Goal: Information Seeking & Learning: Learn about a topic

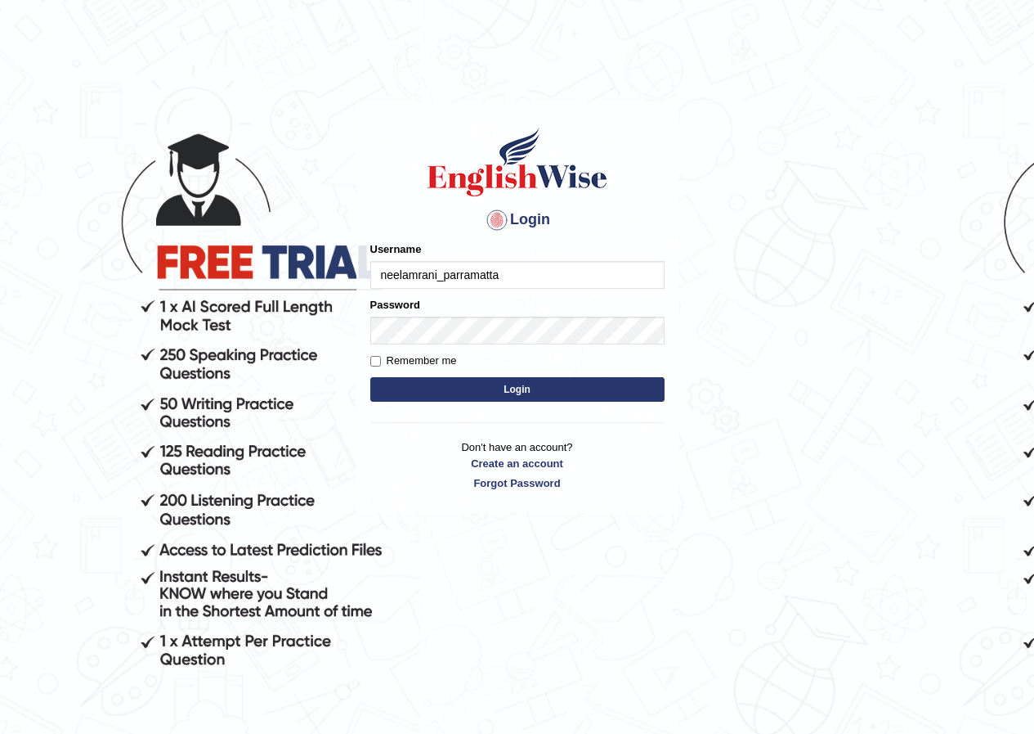
click at [608, 262] on input "neelamrani_parramatta" at bounding box center [517, 275] width 294 height 28
type input "n"
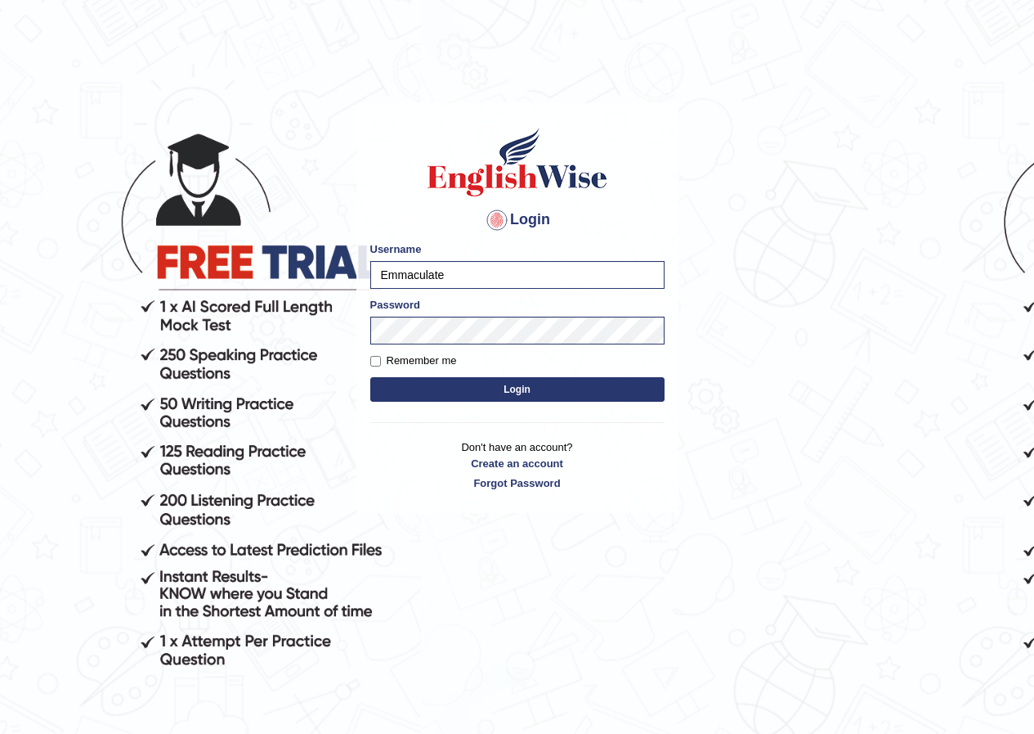
type input "Emmaculate"
click at [370, 377] on button "Login" at bounding box center [517, 389] width 294 height 25
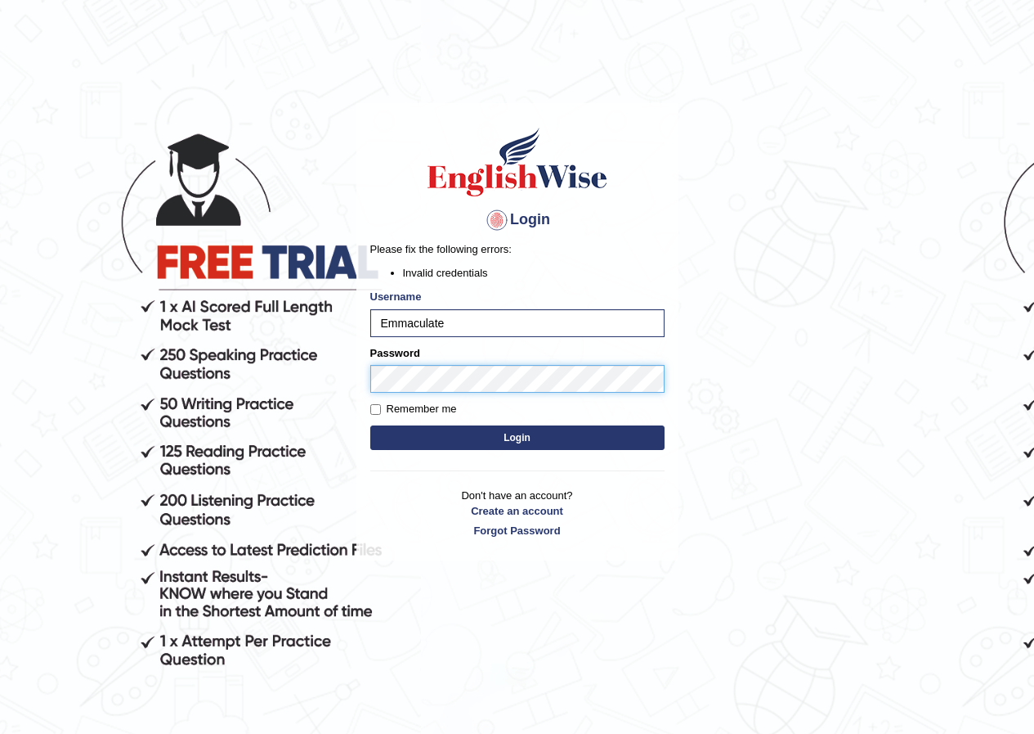
click at [370, 425] on button "Login" at bounding box center [517, 437] width 294 height 25
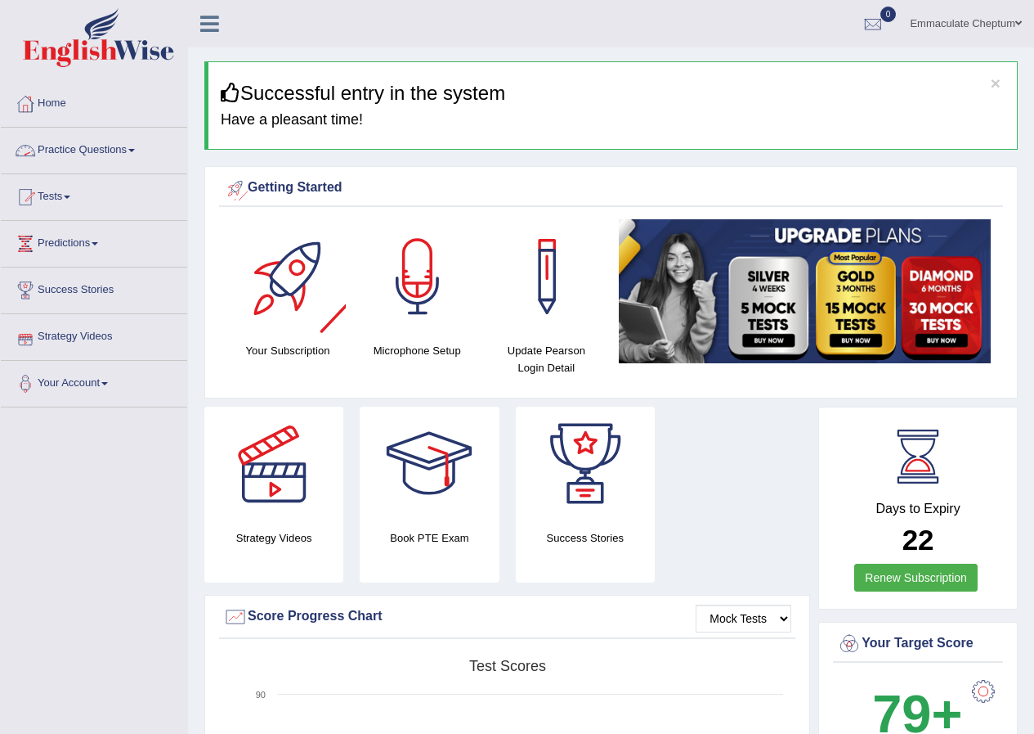
click at [87, 139] on link "Practice Questions" at bounding box center [94, 148] width 186 height 41
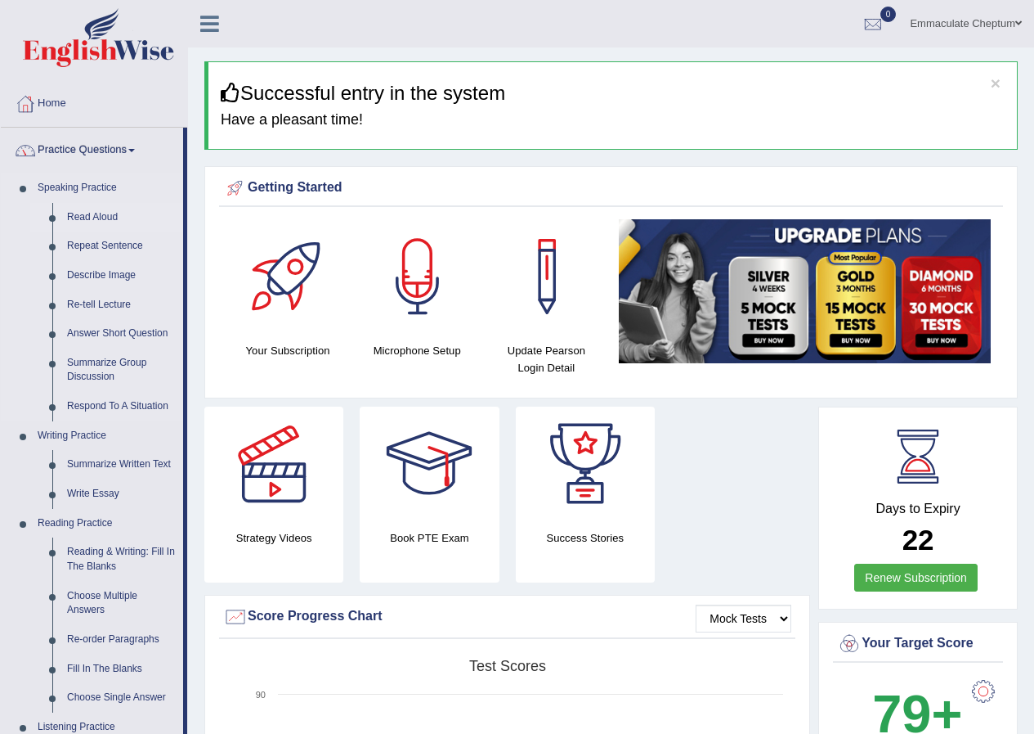
click at [96, 216] on link "Read Aloud" at bounding box center [121, 217] width 123 height 29
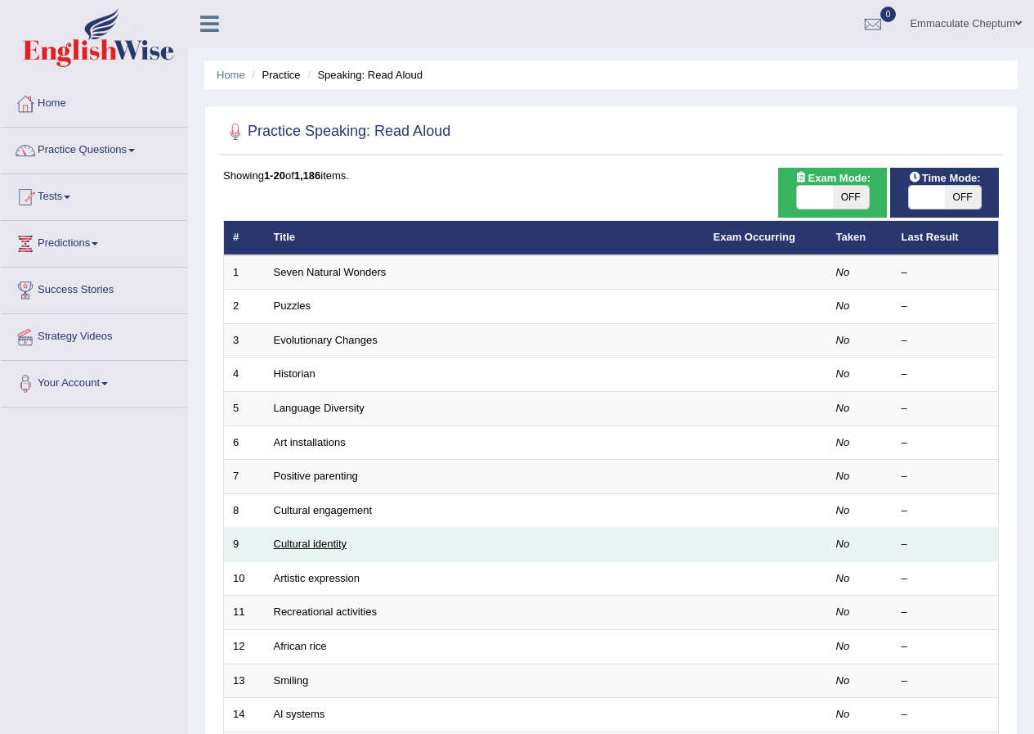
click at [292, 545] on link "Cultural identity" at bounding box center [311, 543] width 74 height 12
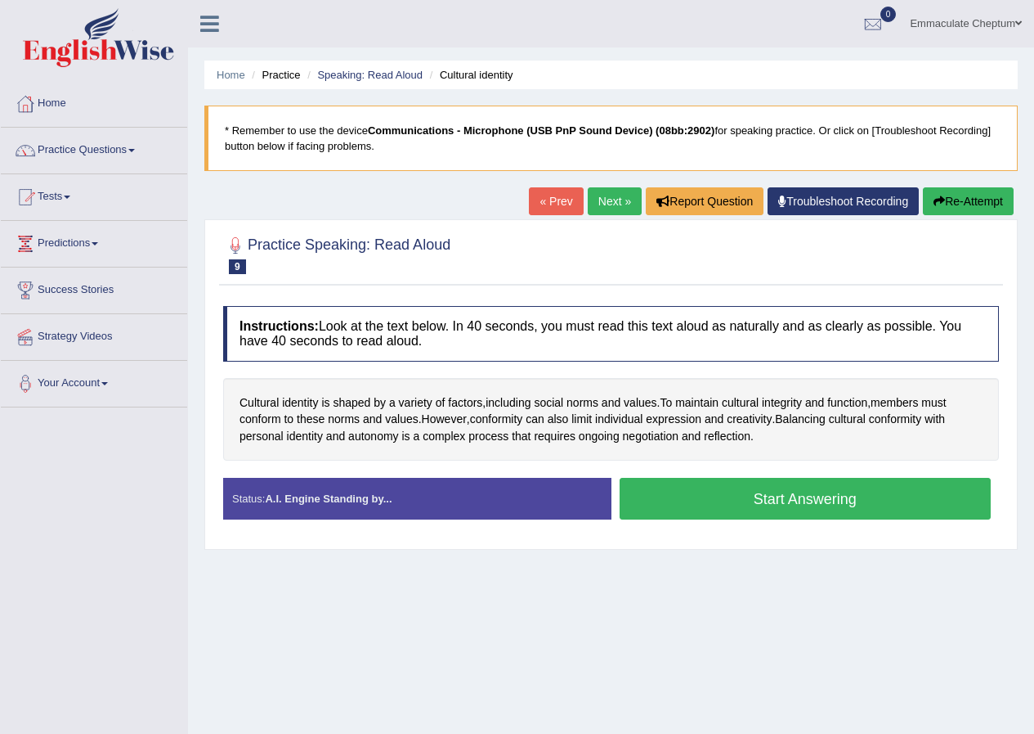
click at [652, 497] on button "Start Answering" at bounding box center [806, 499] width 372 height 42
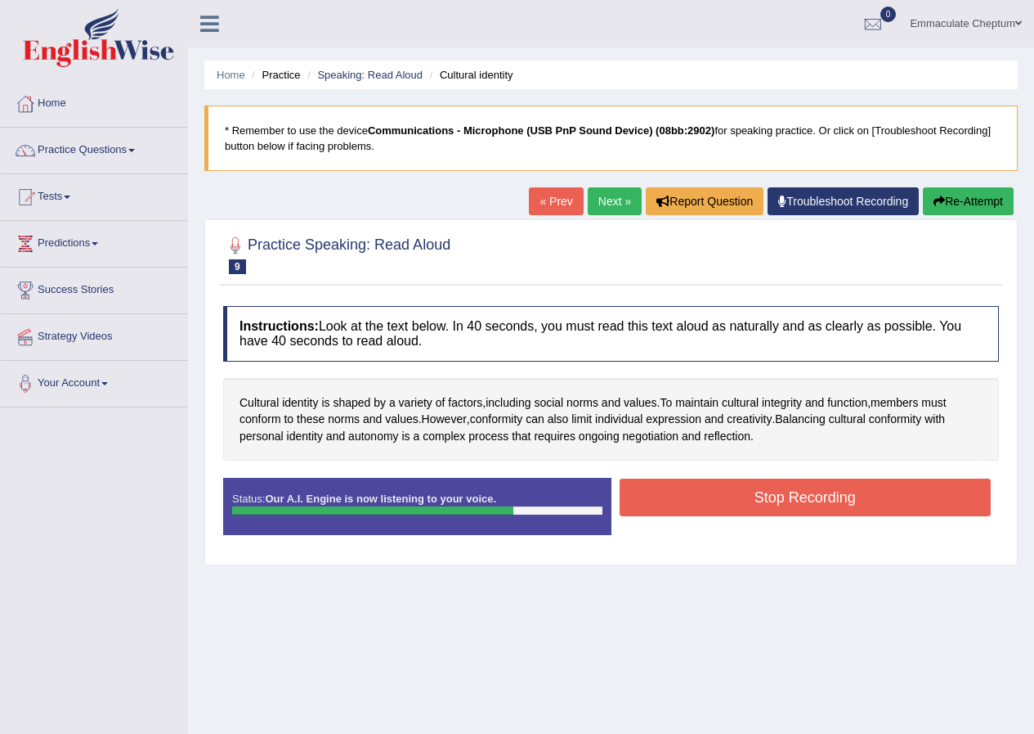
click at [755, 497] on button "Stop Recording" at bounding box center [806, 497] width 372 height 38
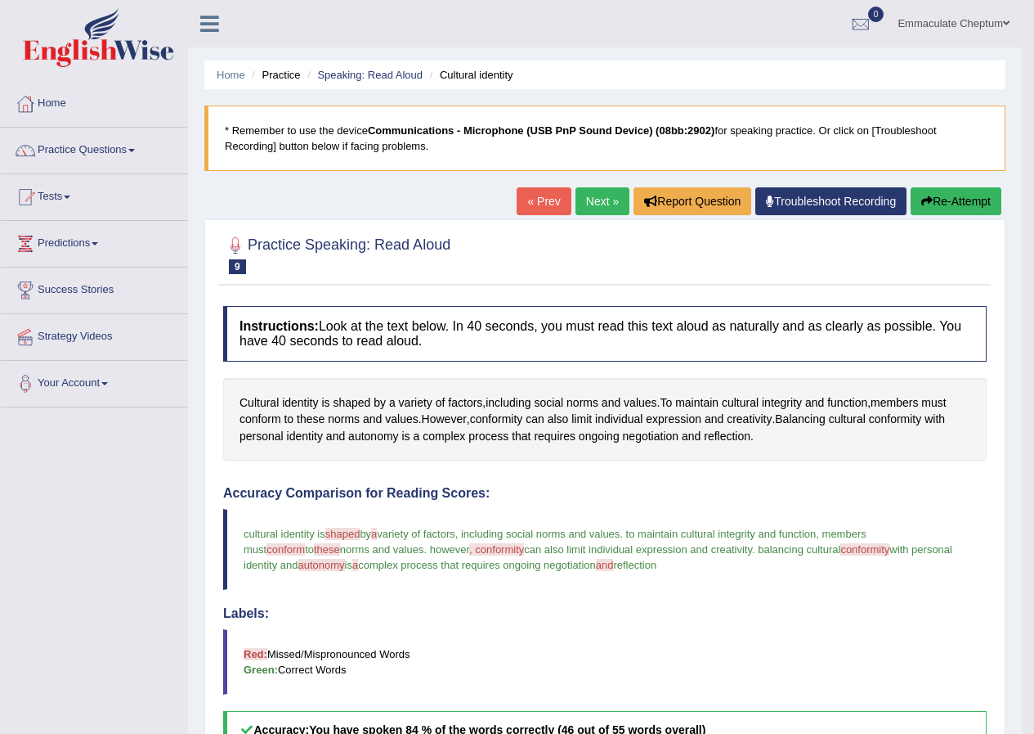
click at [605, 204] on link "Next »" at bounding box center [603, 201] width 54 height 28
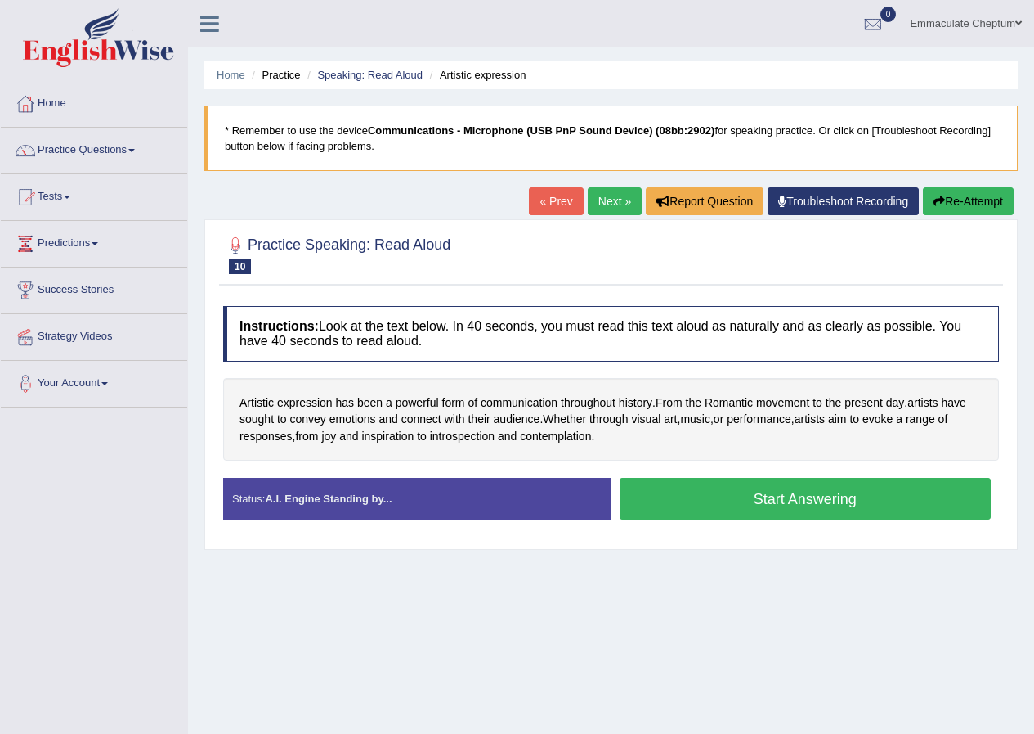
click at [709, 509] on button "Start Answering" at bounding box center [806, 499] width 372 height 42
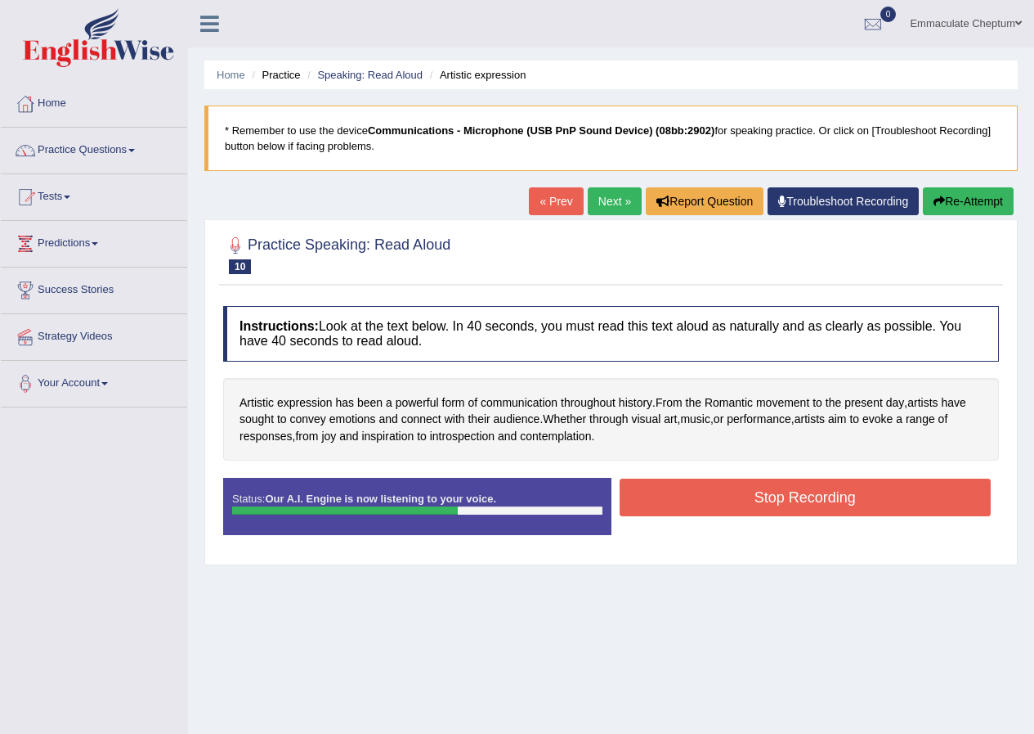
click at [769, 497] on button "Stop Recording" at bounding box center [806, 497] width 372 height 38
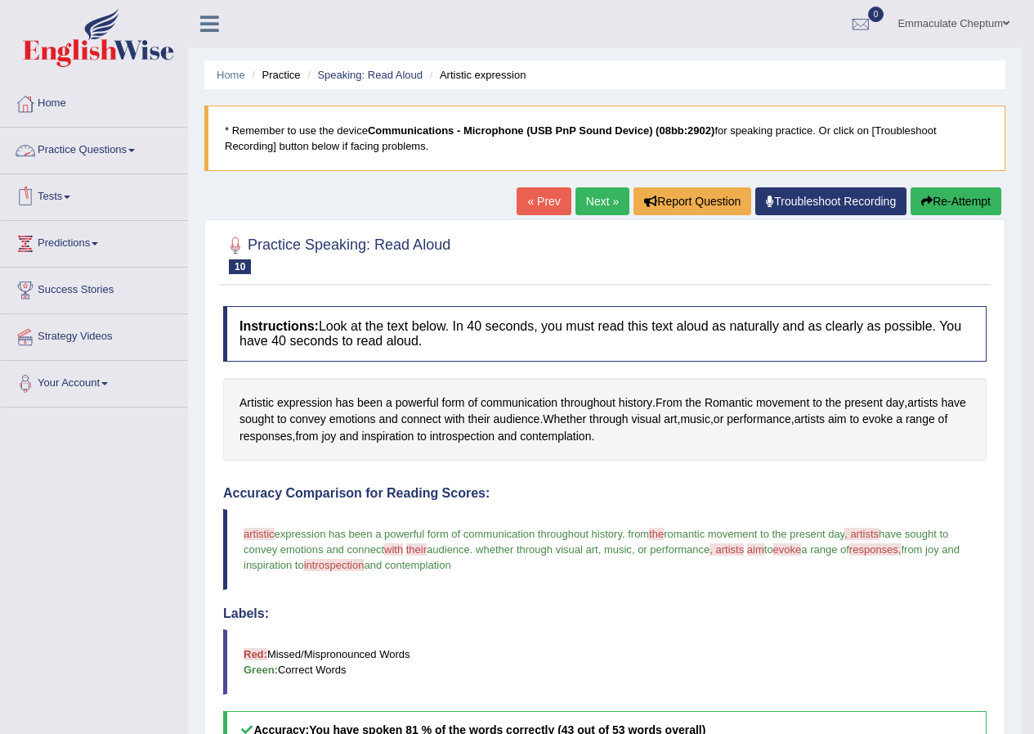
click at [127, 155] on link "Practice Questions" at bounding box center [94, 148] width 186 height 41
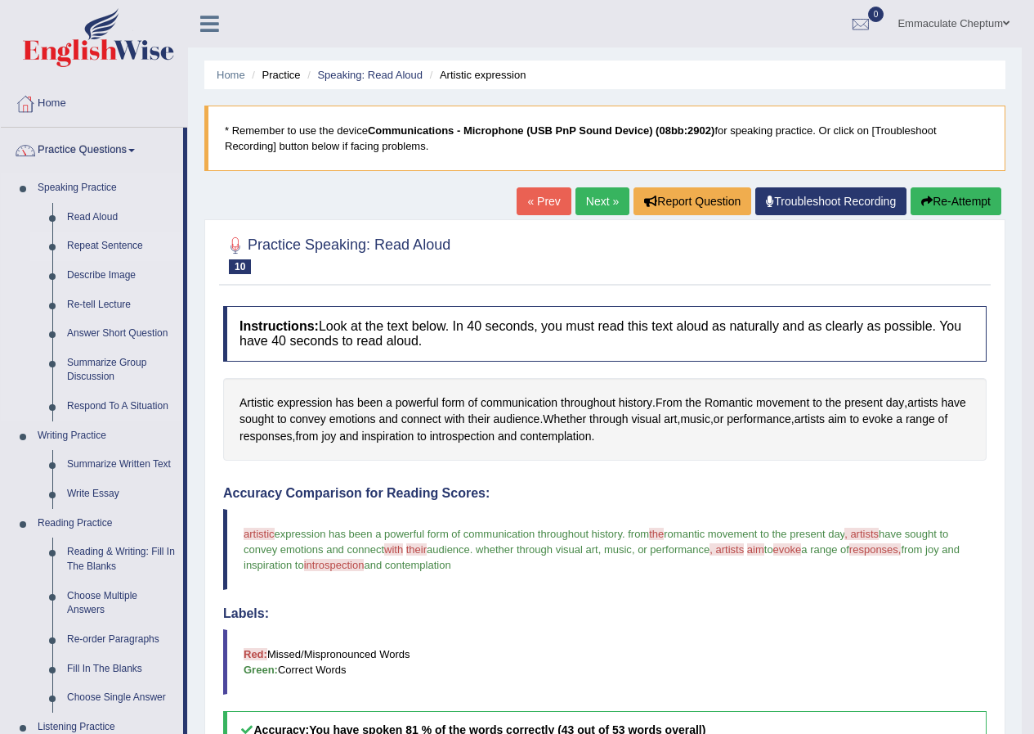
click at [105, 247] on link "Repeat Sentence" at bounding box center [121, 245] width 123 height 29
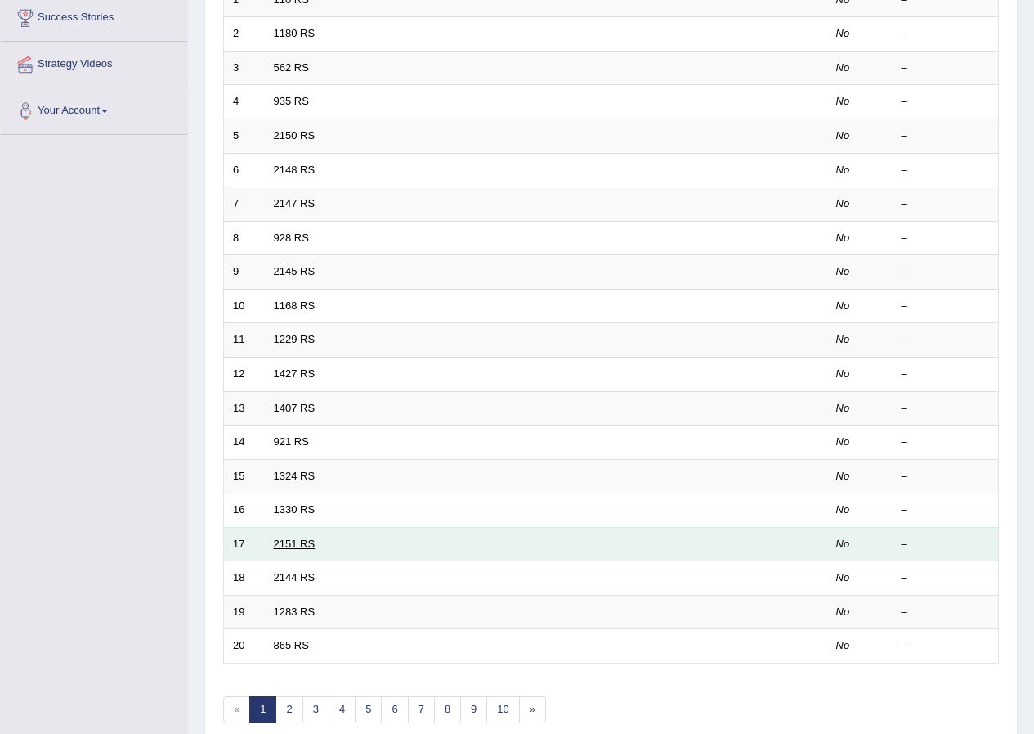
scroll to position [349, 0]
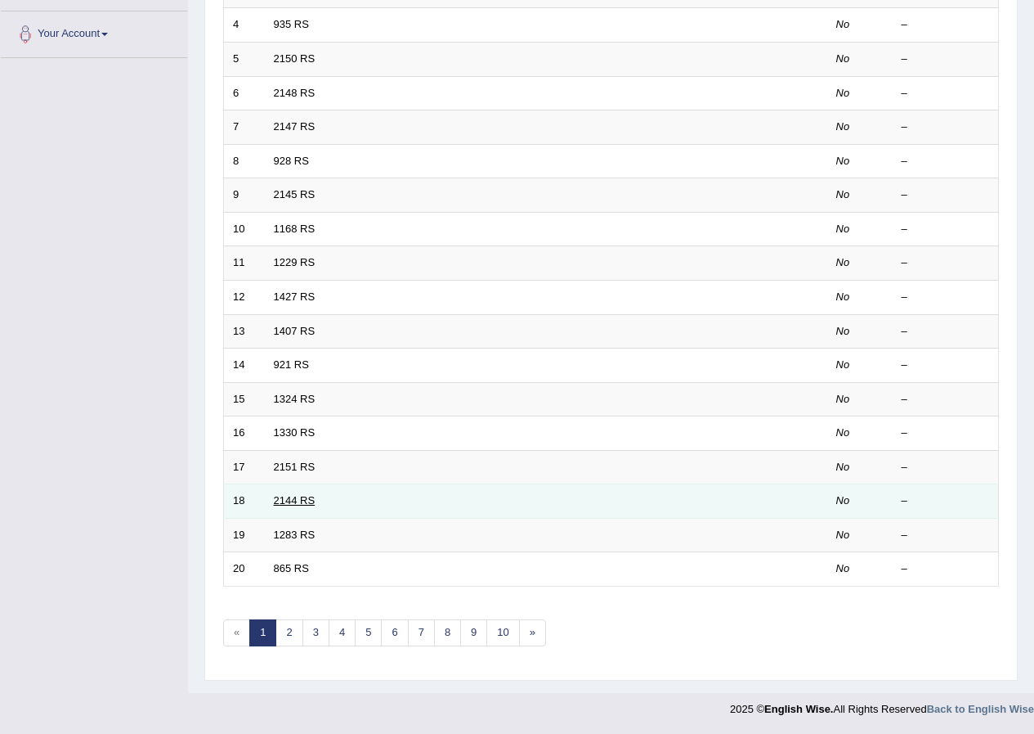
click at [286, 504] on link "2144 RS" at bounding box center [295, 500] width 42 height 12
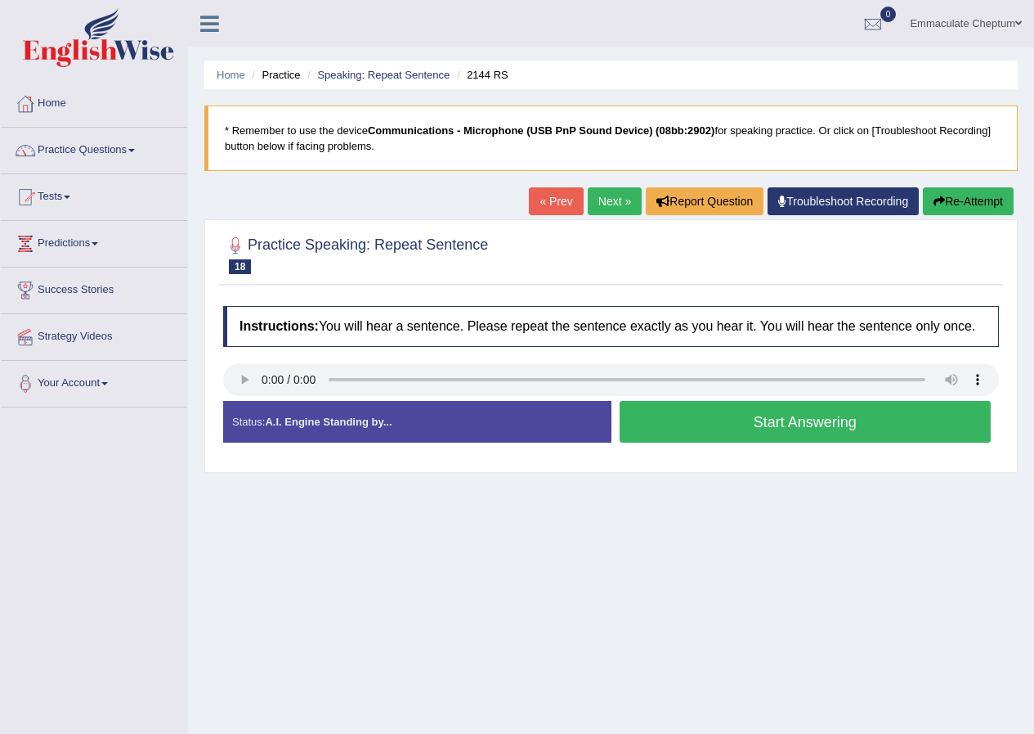
click at [681, 431] on button "Start Answering" at bounding box center [806, 422] width 372 height 42
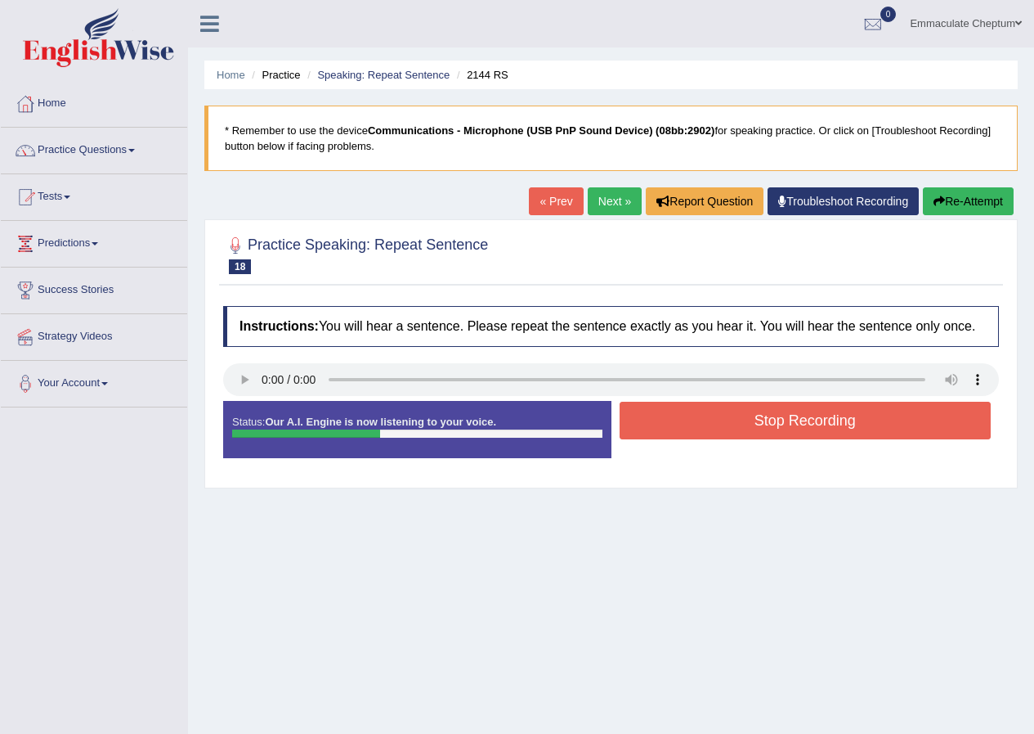
click at [668, 421] on button "Stop Recording" at bounding box center [806, 421] width 372 height 38
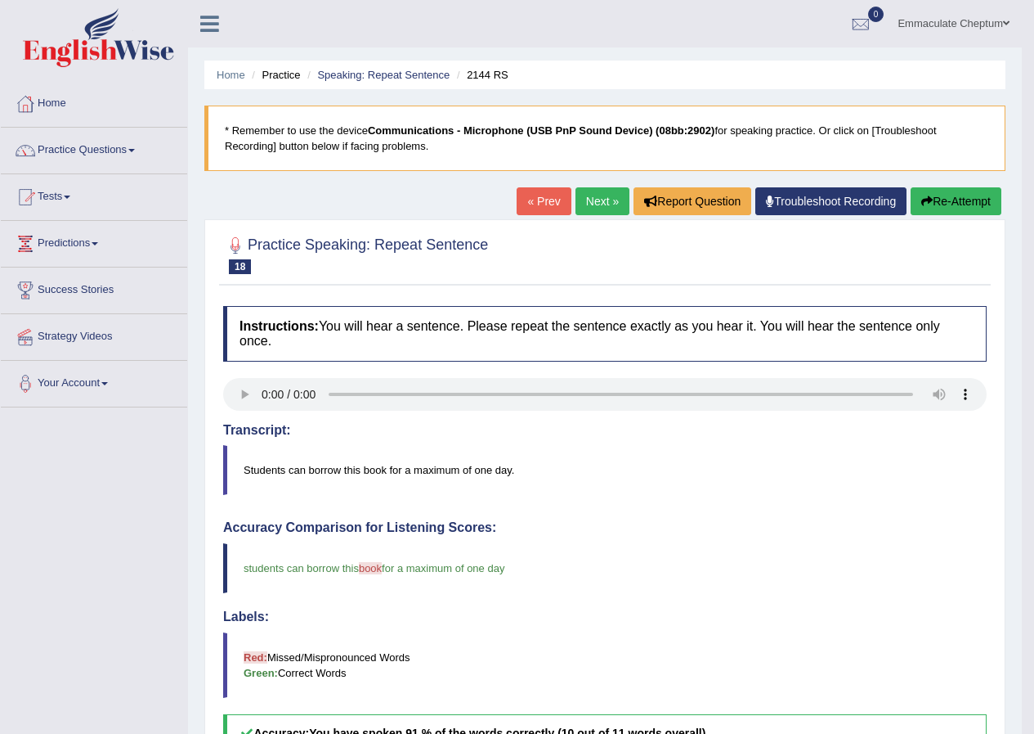
click at [608, 204] on link "Next »" at bounding box center [603, 201] width 54 height 28
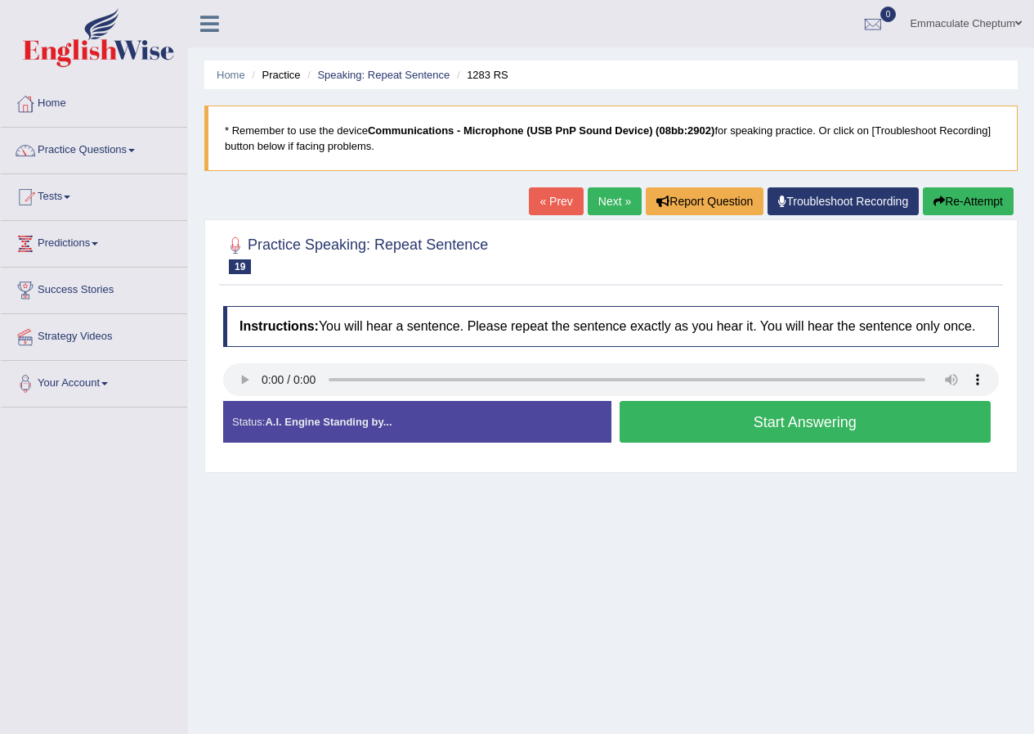
click at [600, 200] on link "Next »" at bounding box center [615, 201] width 54 height 28
click at [712, 435] on button "Start Answering" at bounding box center [806, 422] width 372 height 42
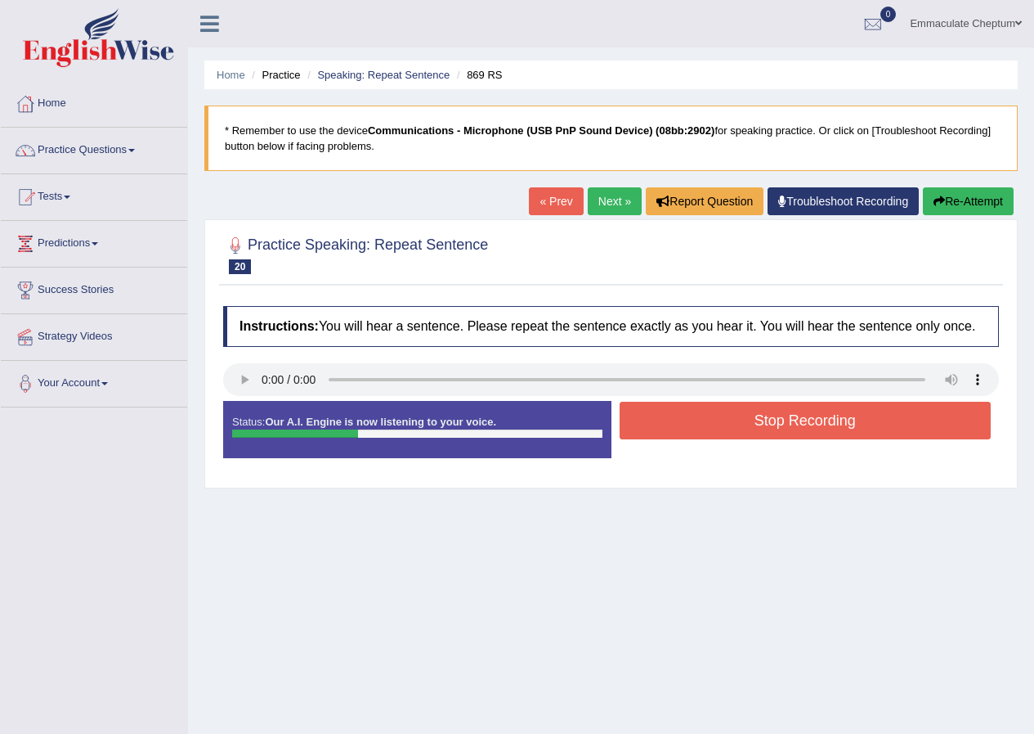
click at [658, 418] on button "Stop Recording" at bounding box center [806, 421] width 372 height 38
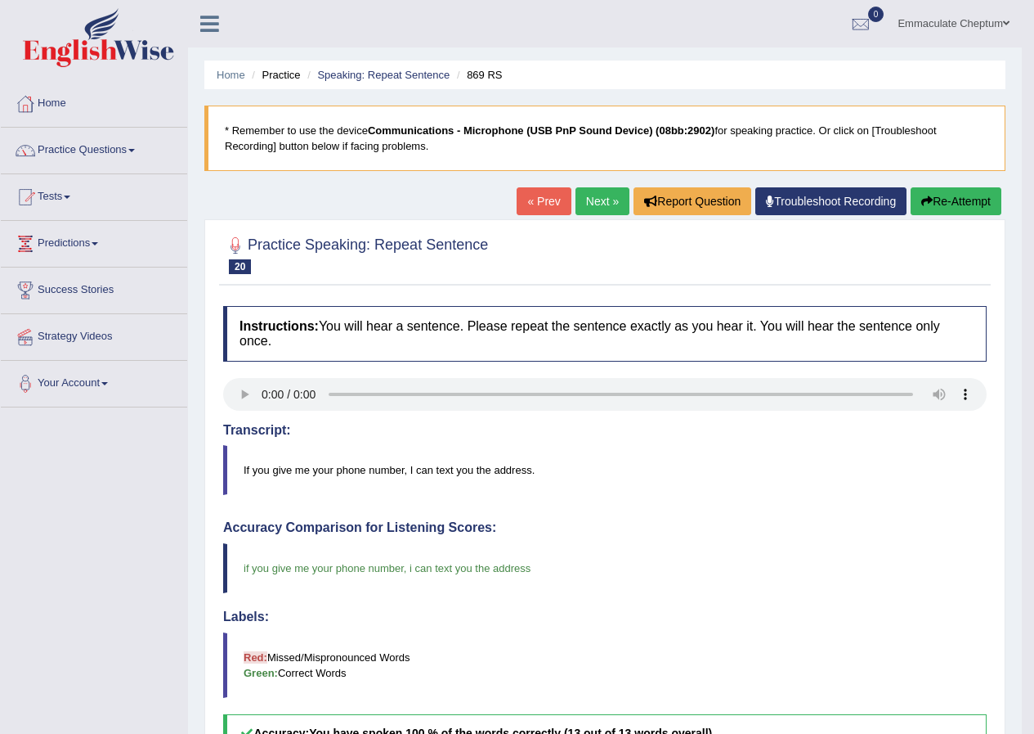
click at [590, 202] on link "Next »" at bounding box center [603, 201] width 54 height 28
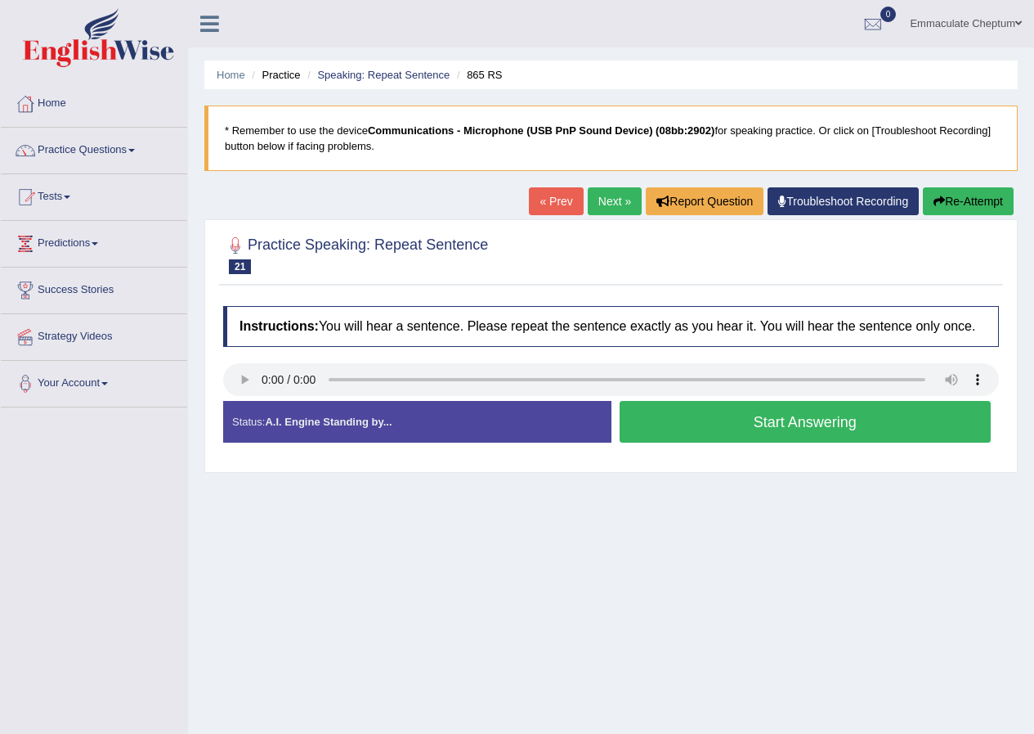
click at [662, 424] on button "Start Answering" at bounding box center [806, 422] width 372 height 42
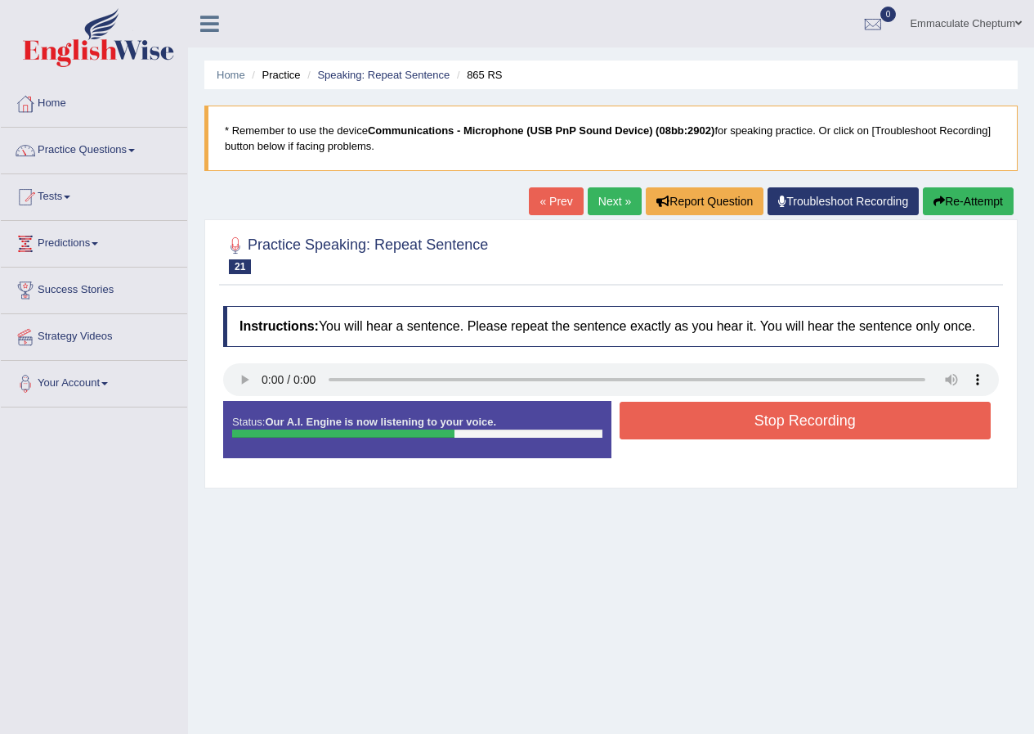
click at [662, 424] on button "Stop Recording" at bounding box center [806, 421] width 372 height 38
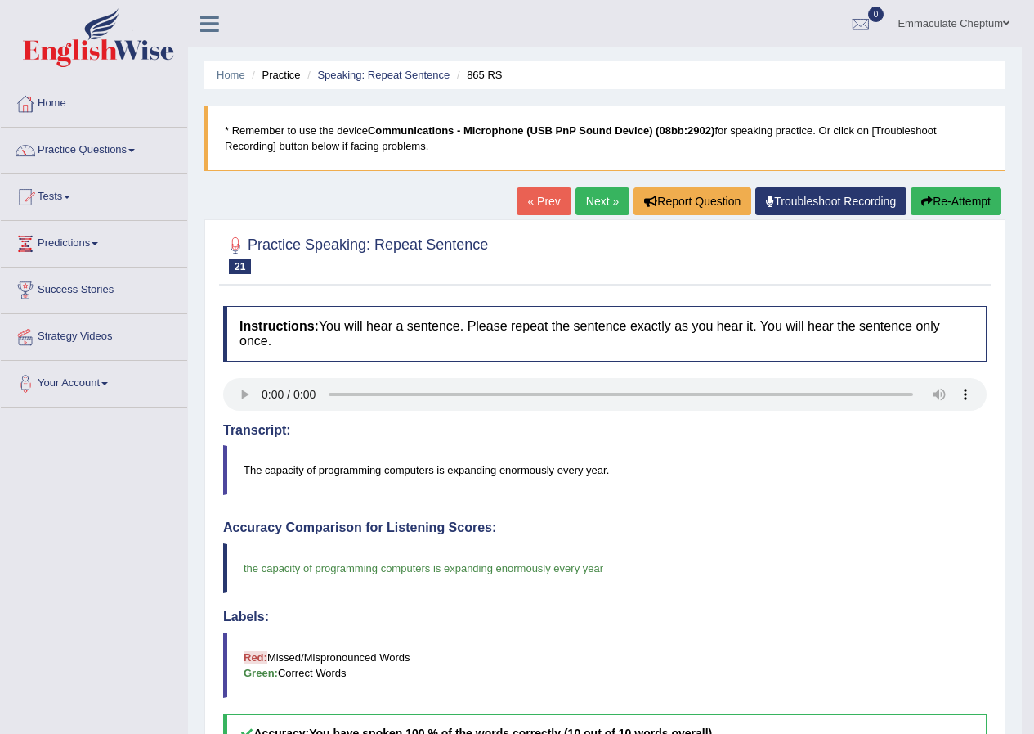
click at [599, 202] on link "Next »" at bounding box center [603, 201] width 54 height 28
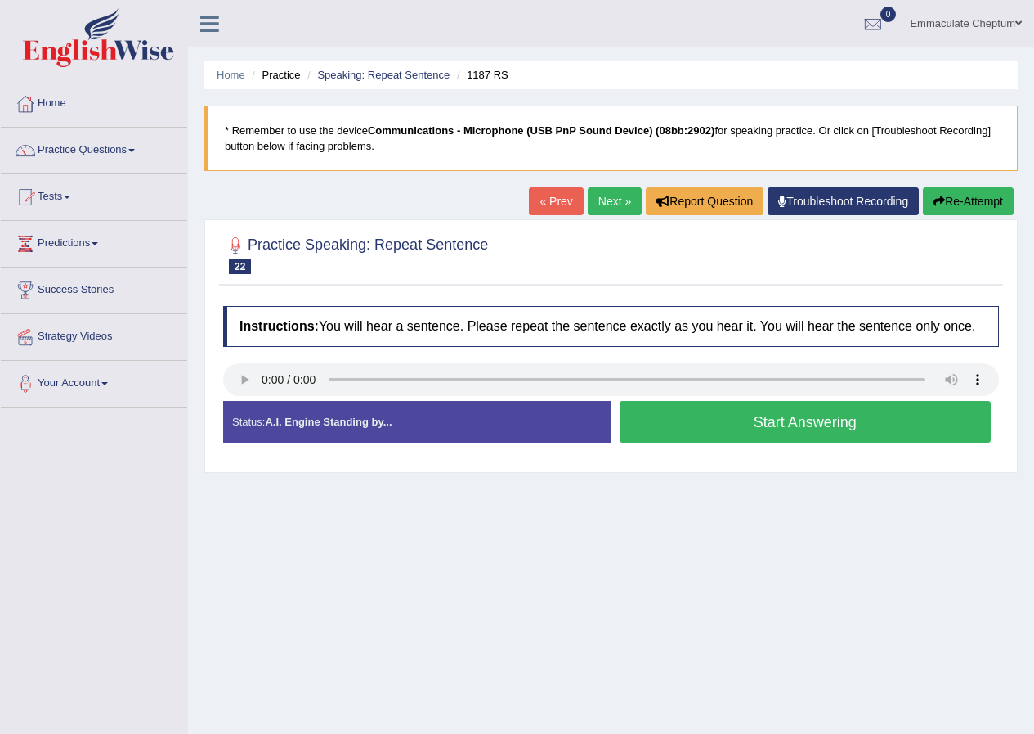
click at [657, 415] on button "Start Answering" at bounding box center [806, 422] width 372 height 42
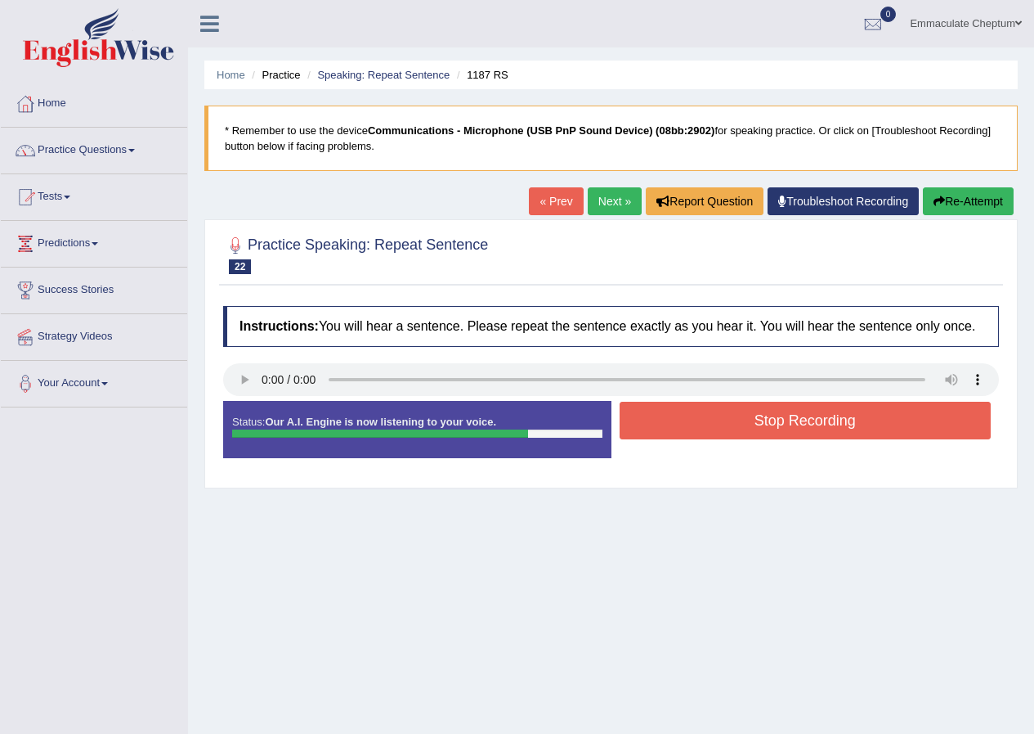
click at [621, 414] on button "Stop Recording" at bounding box center [806, 421] width 372 height 38
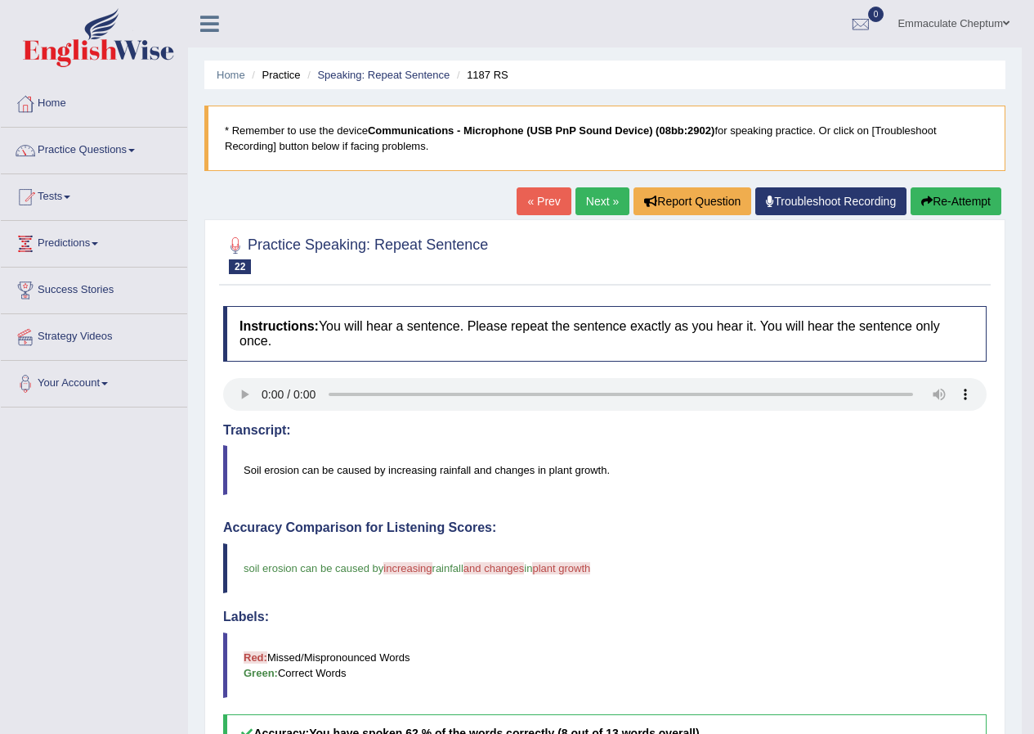
click at [609, 199] on link "Next »" at bounding box center [603, 201] width 54 height 28
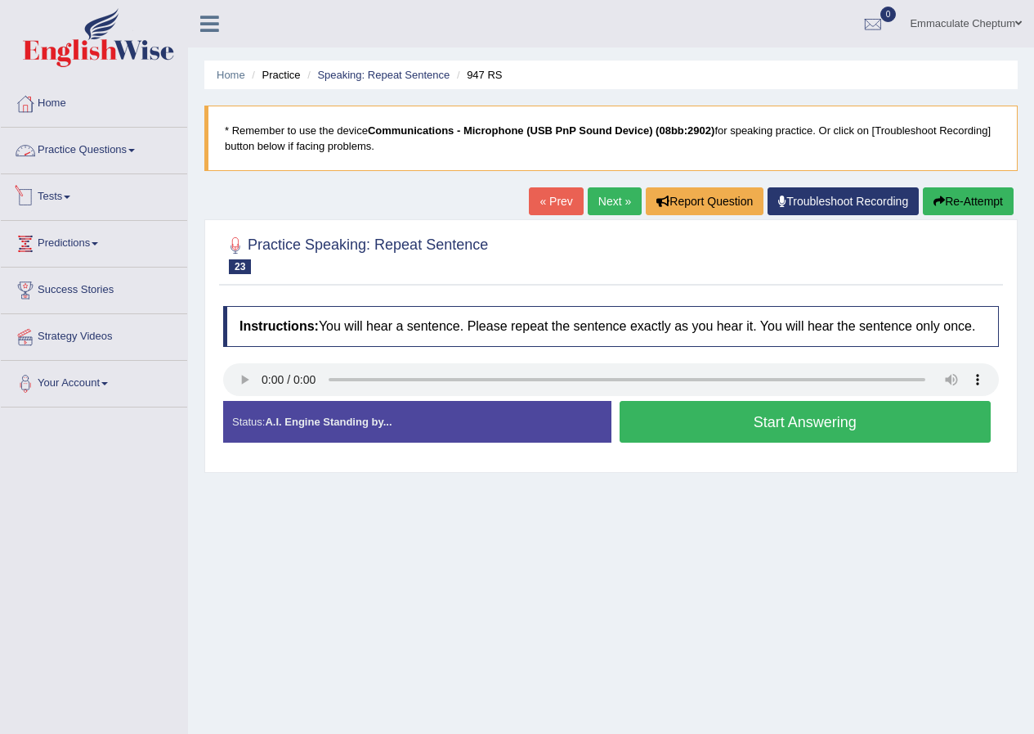
click at [101, 159] on link "Practice Questions" at bounding box center [94, 148] width 186 height 41
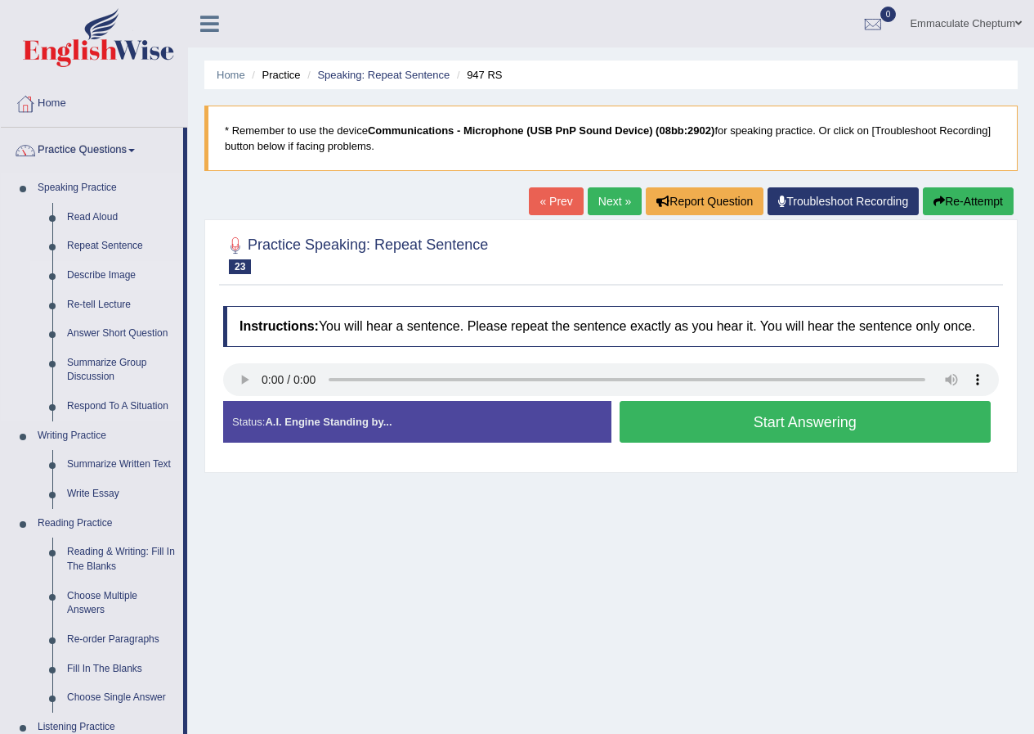
click at [94, 277] on link "Describe Image" at bounding box center [121, 275] width 123 height 29
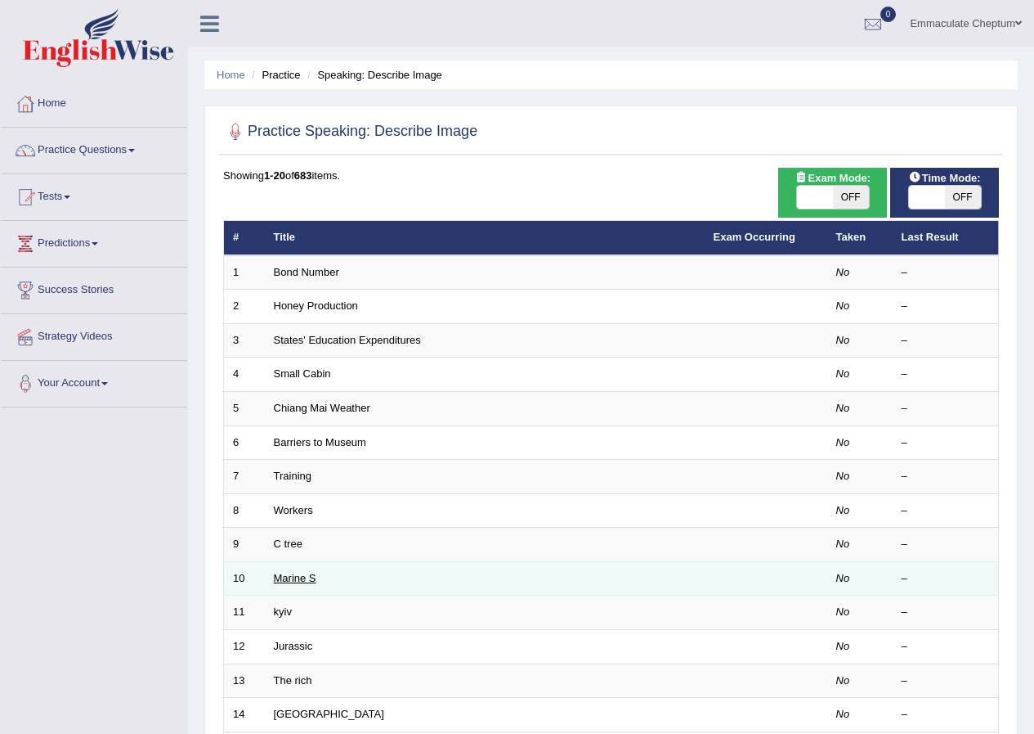
click at [288, 581] on link "Marine S" at bounding box center [295, 578] width 43 height 12
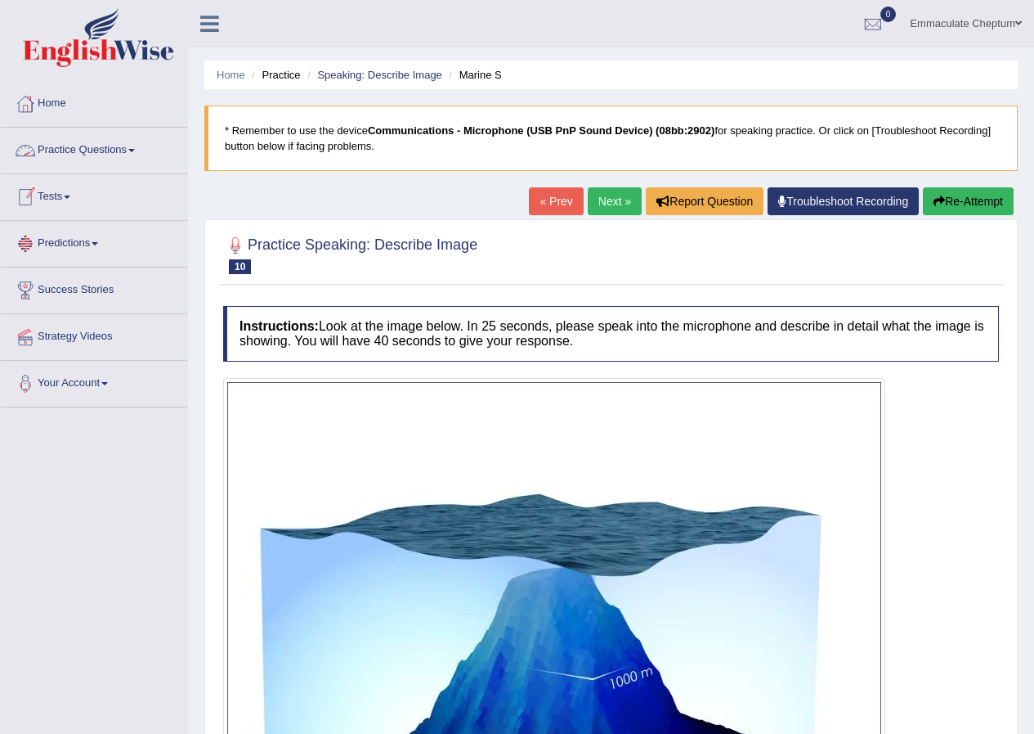
click at [608, 209] on link "Next »" at bounding box center [615, 201] width 54 height 28
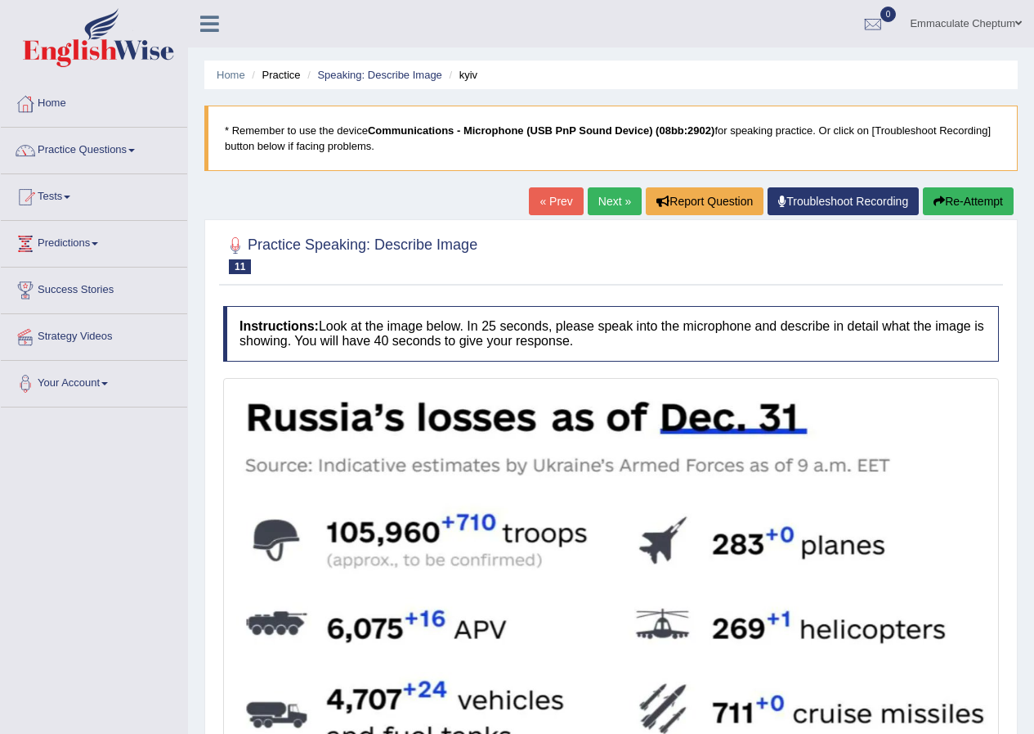
click at [599, 181] on div "Home Practice Speaking: Describe Image kyiv * Remember to use the device Commun…" at bounding box center [611, 620] width 846 height 1241
click at [595, 191] on link "Next »" at bounding box center [615, 201] width 54 height 28
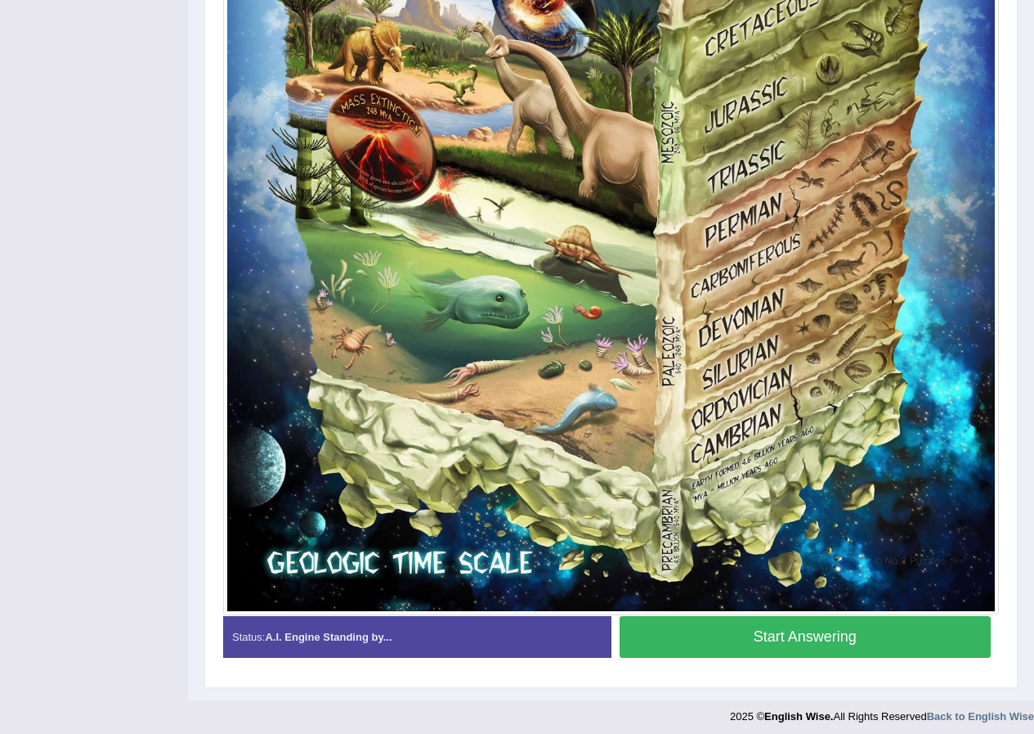
scroll to position [856, 0]
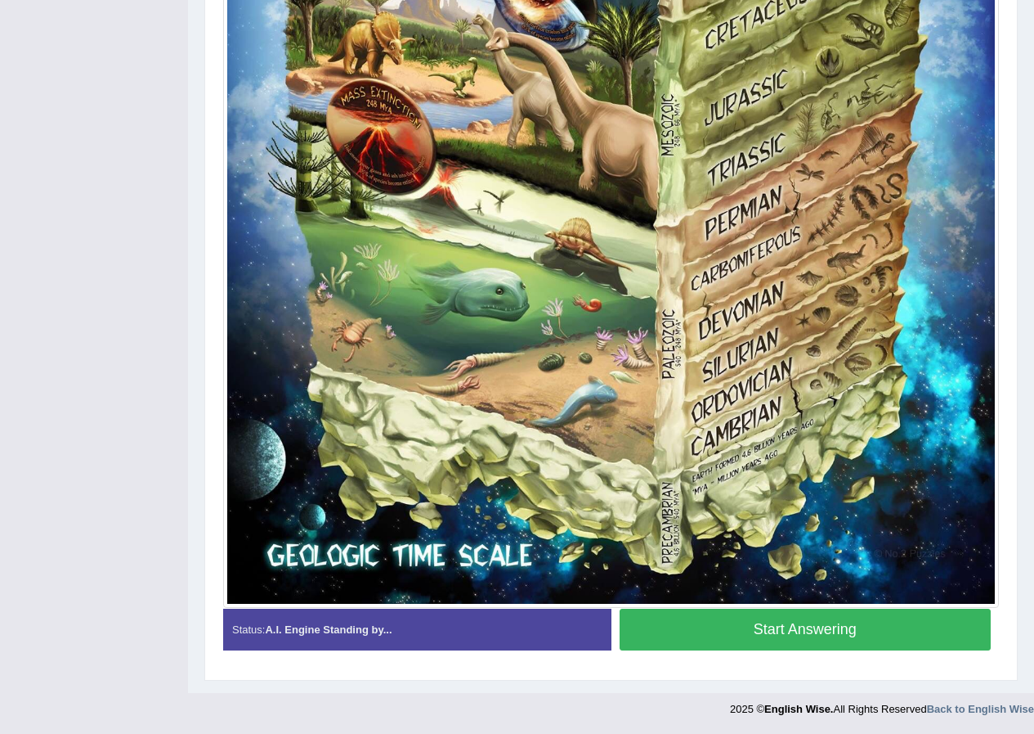
click at [805, 637] on button "Start Answering" at bounding box center [806, 629] width 372 height 42
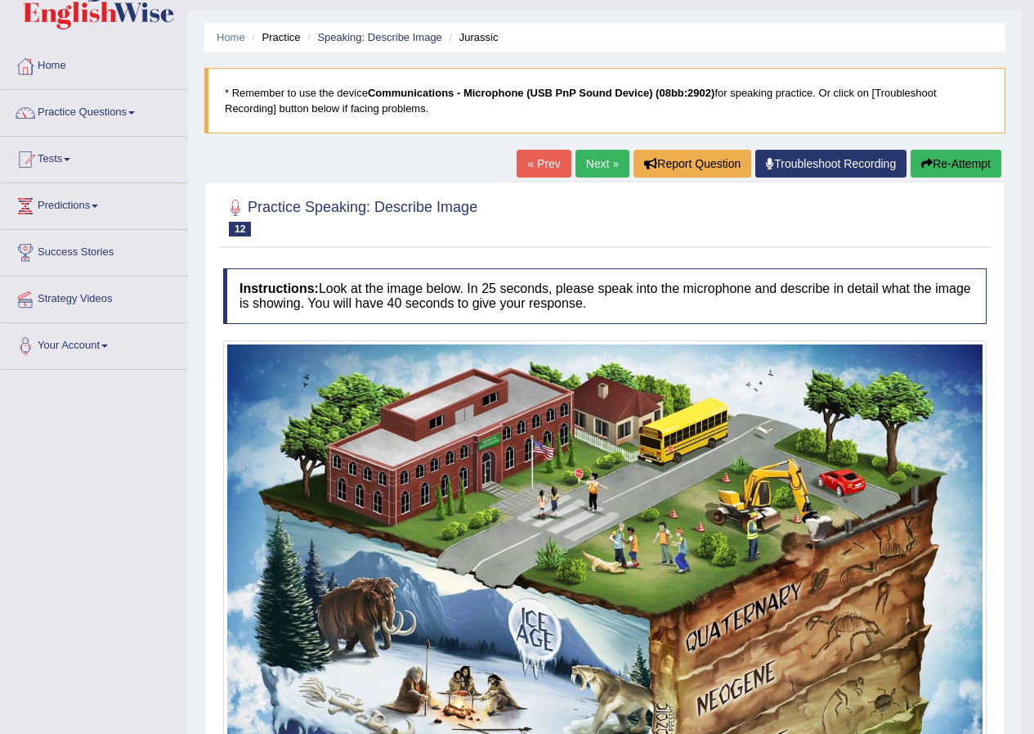
scroll to position [0, 0]
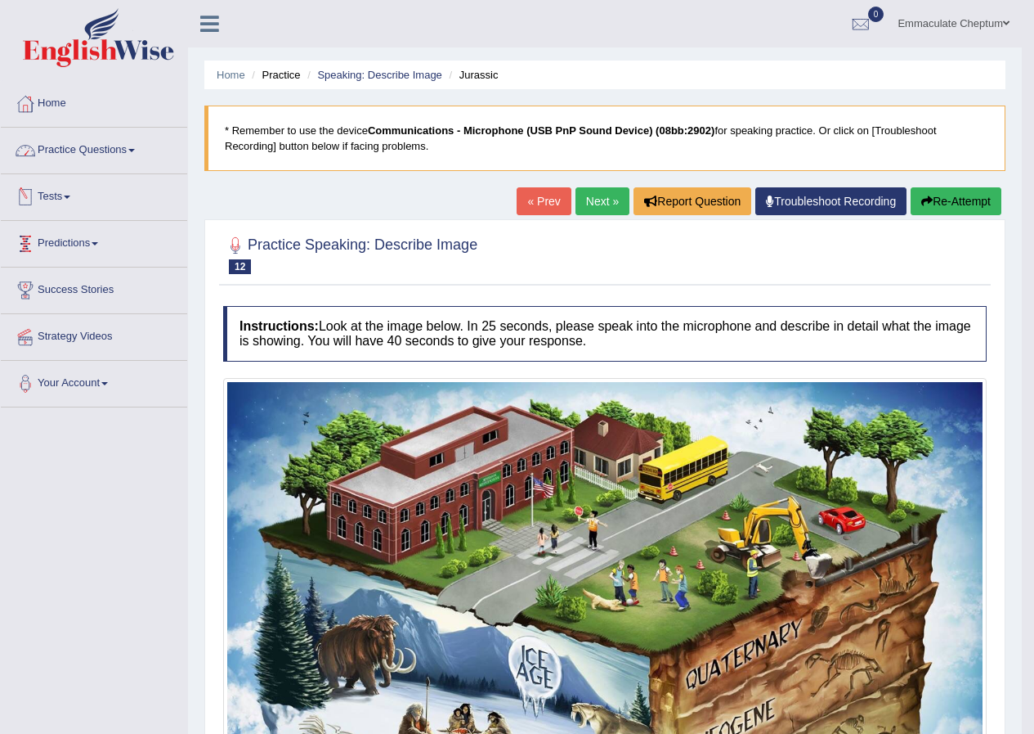
click at [87, 151] on link "Practice Questions" at bounding box center [94, 148] width 186 height 41
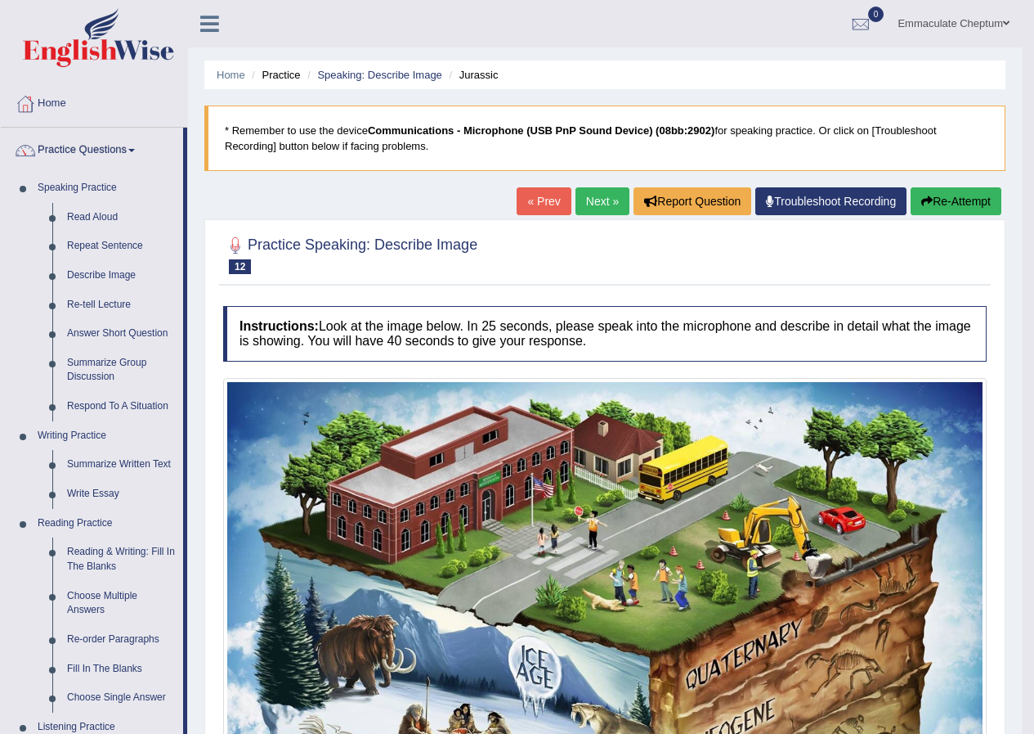
click at [604, 195] on link "Next »" at bounding box center [603, 201] width 54 height 28
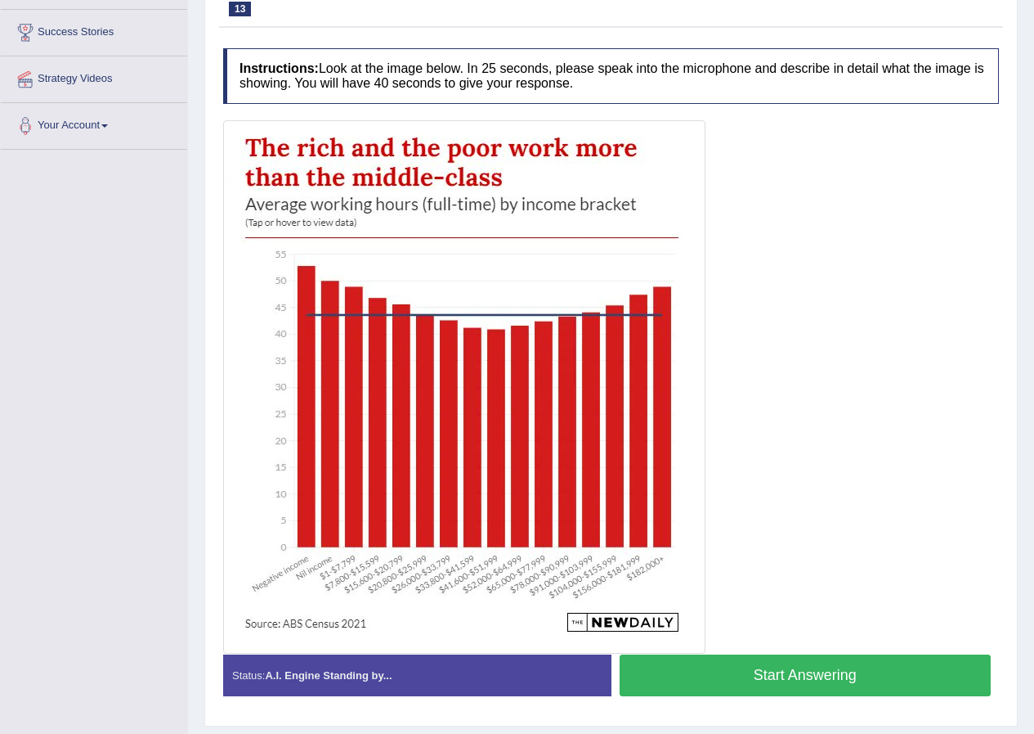
scroll to position [272, 0]
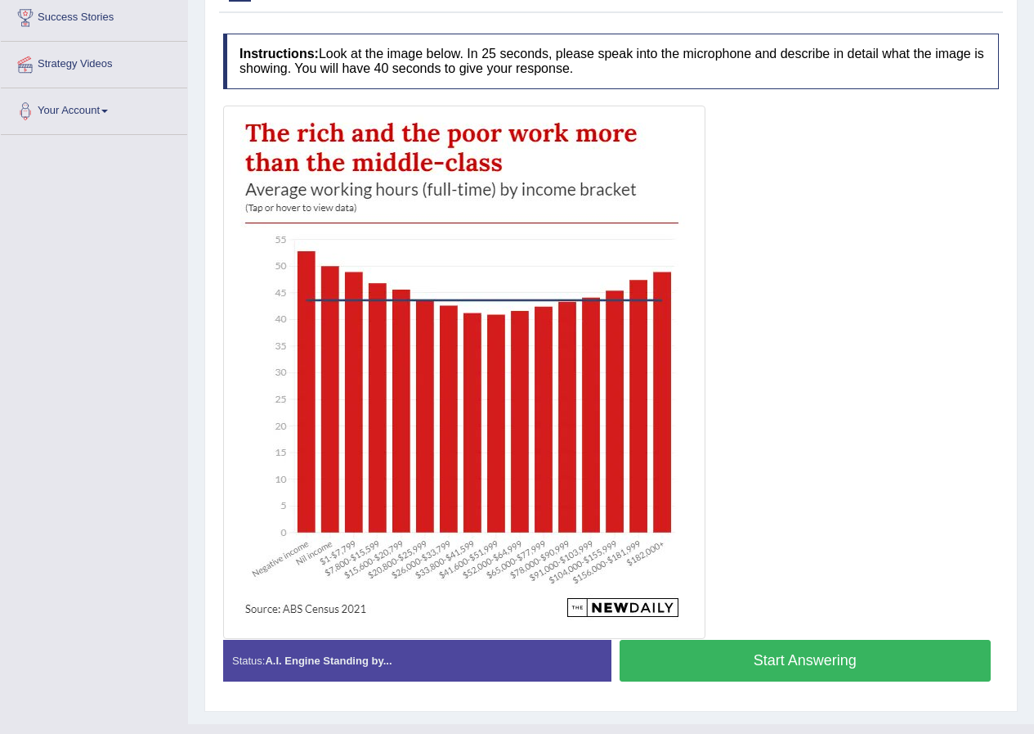
click at [774, 667] on button "Start Answering" at bounding box center [806, 660] width 372 height 42
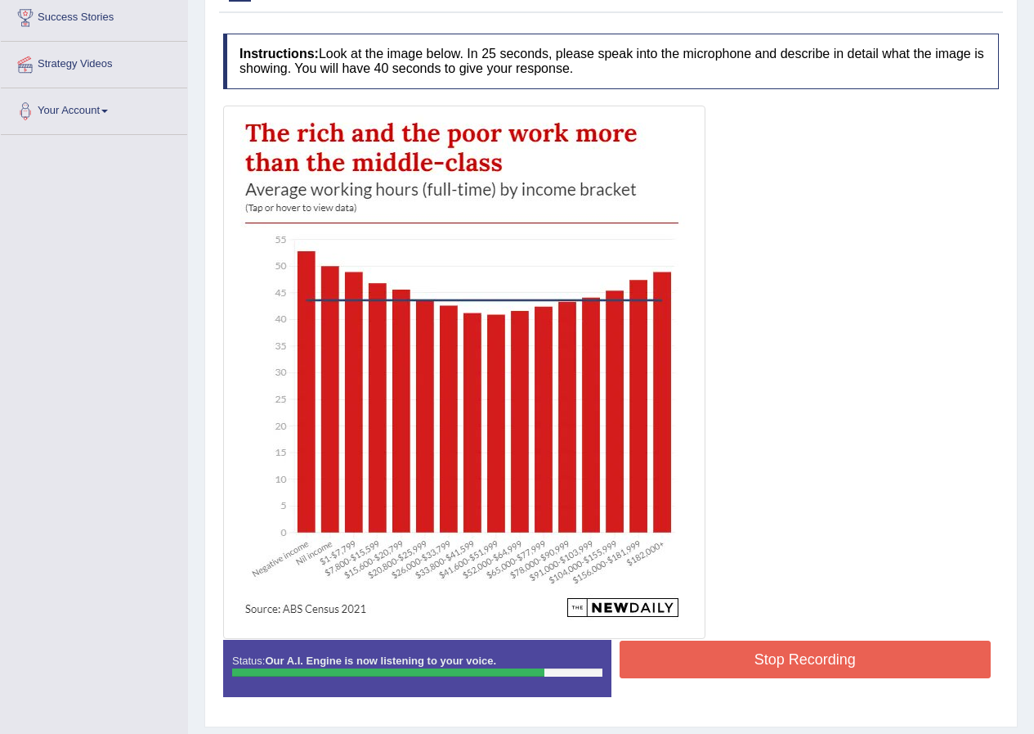
click at [741, 658] on button "Stop Recording" at bounding box center [806, 659] width 372 height 38
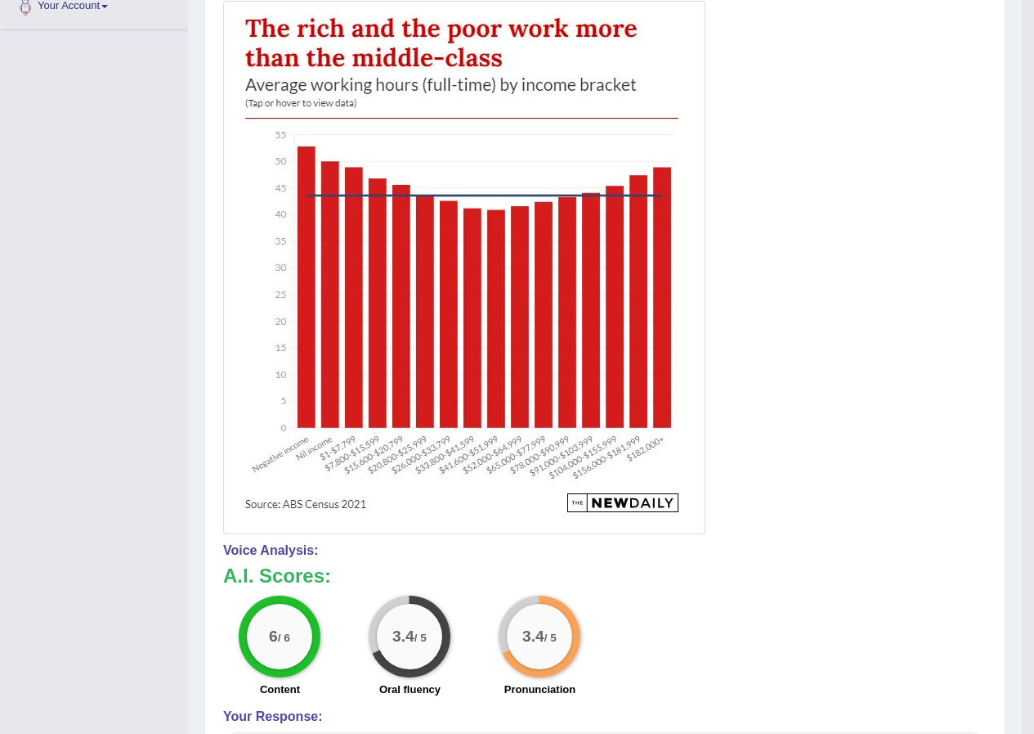
scroll to position [104, 0]
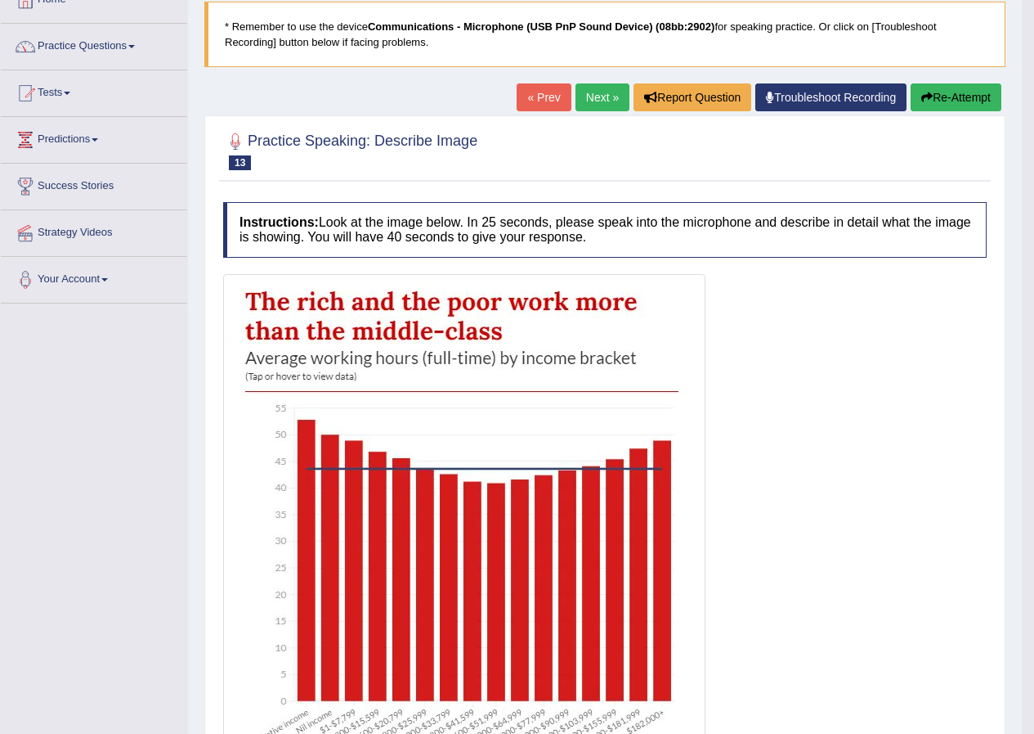
click at [585, 101] on link "Next »" at bounding box center [603, 97] width 54 height 28
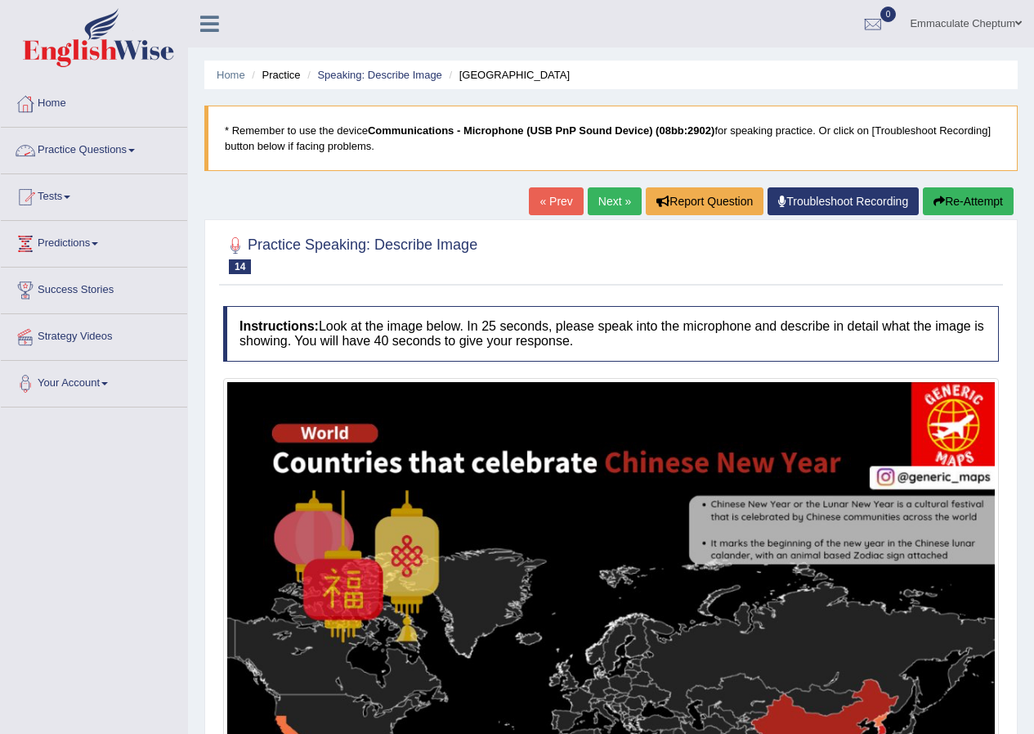
click at [117, 142] on link "Practice Questions" at bounding box center [94, 148] width 186 height 41
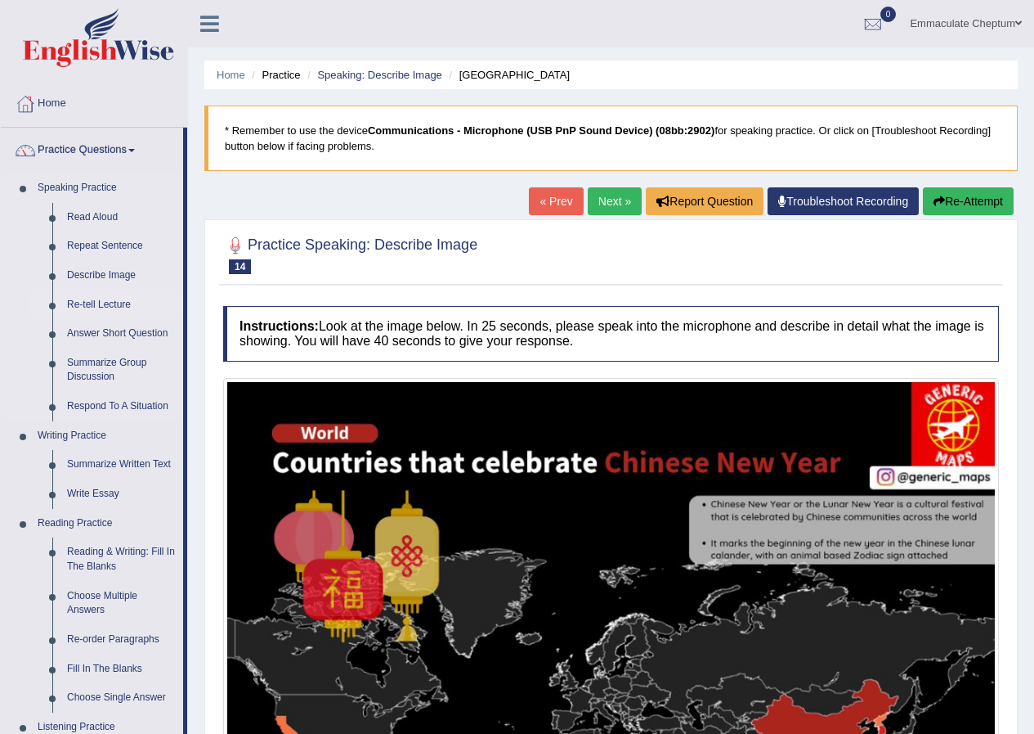
click at [91, 301] on link "Re-tell Lecture" at bounding box center [121, 304] width 123 height 29
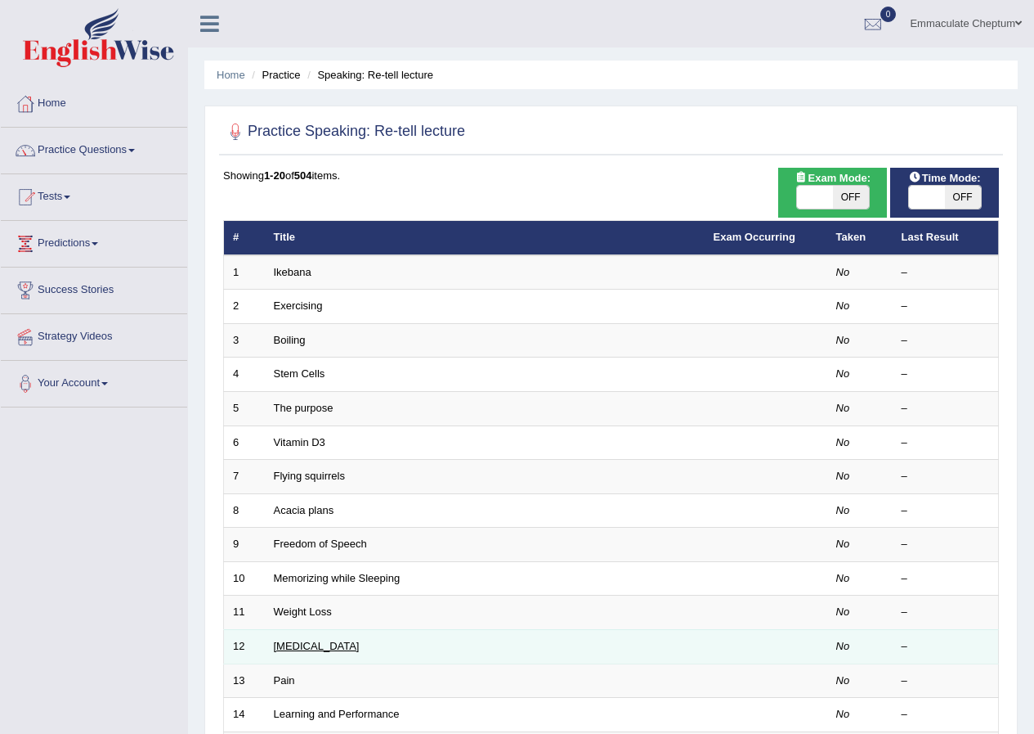
click at [295, 643] on link "[MEDICAL_DATA]" at bounding box center [317, 645] width 86 height 12
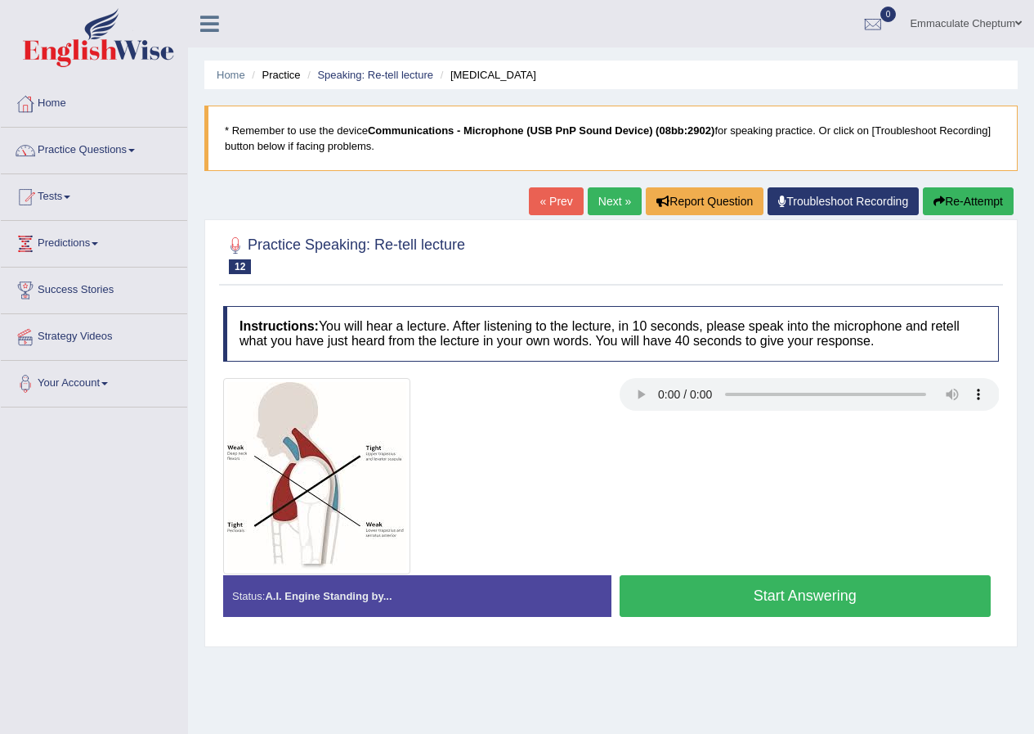
click at [597, 195] on link "Next »" at bounding box center [615, 201] width 54 height 28
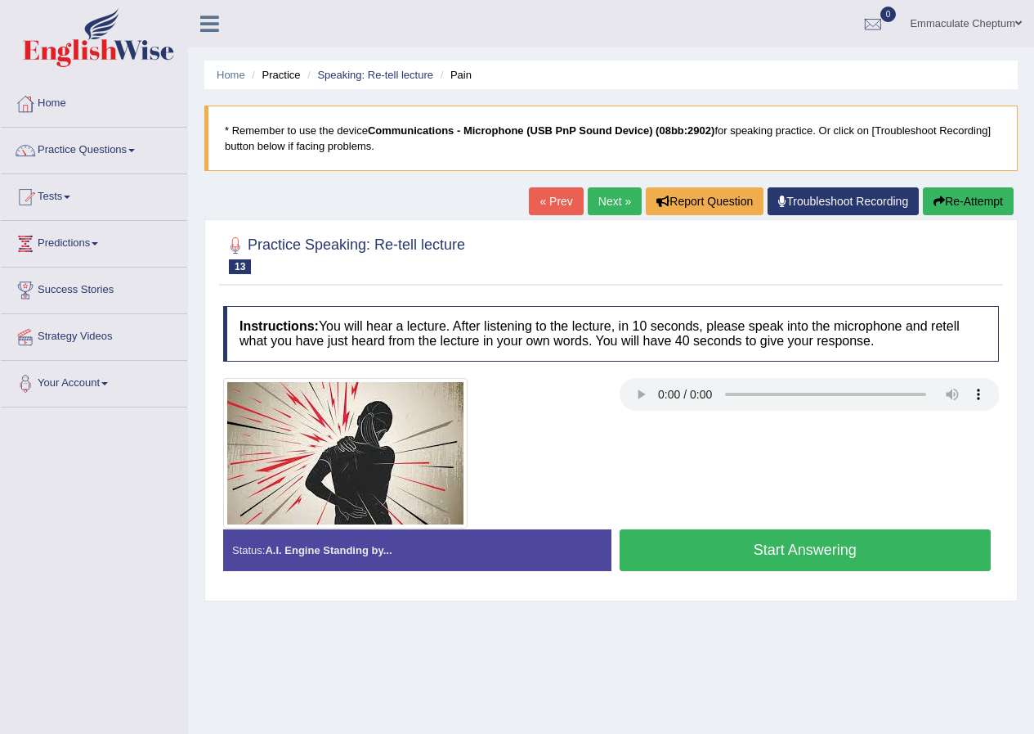
click at [760, 551] on button "Start Answering" at bounding box center [806, 550] width 372 height 42
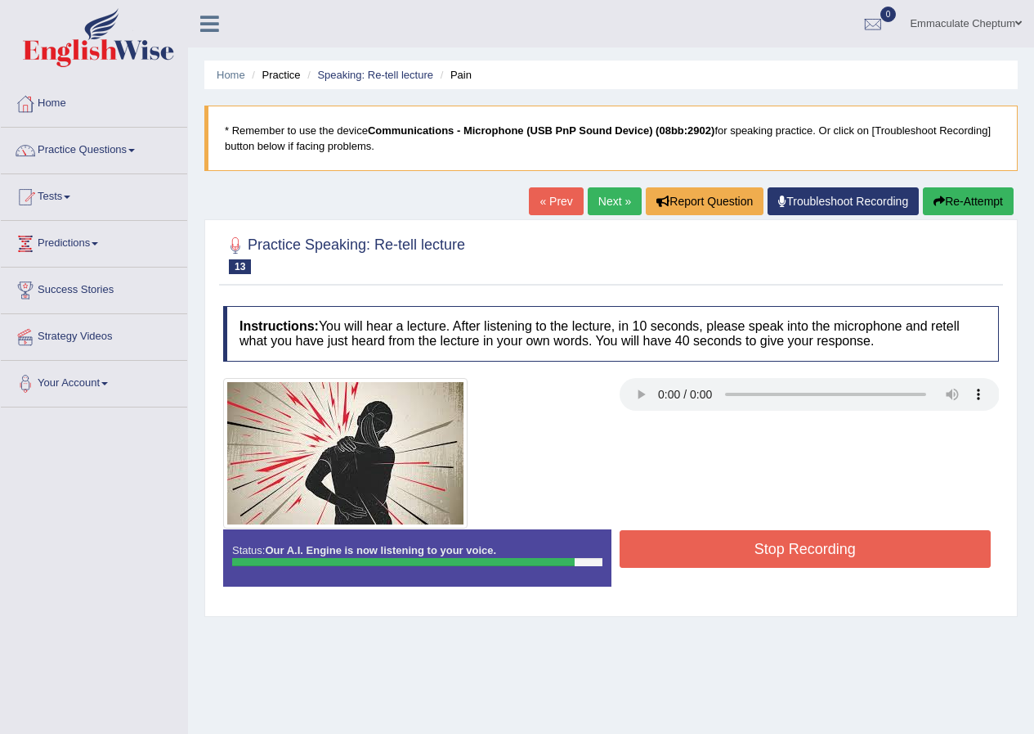
click at [760, 551] on button "Stop Recording" at bounding box center [806, 549] width 372 height 38
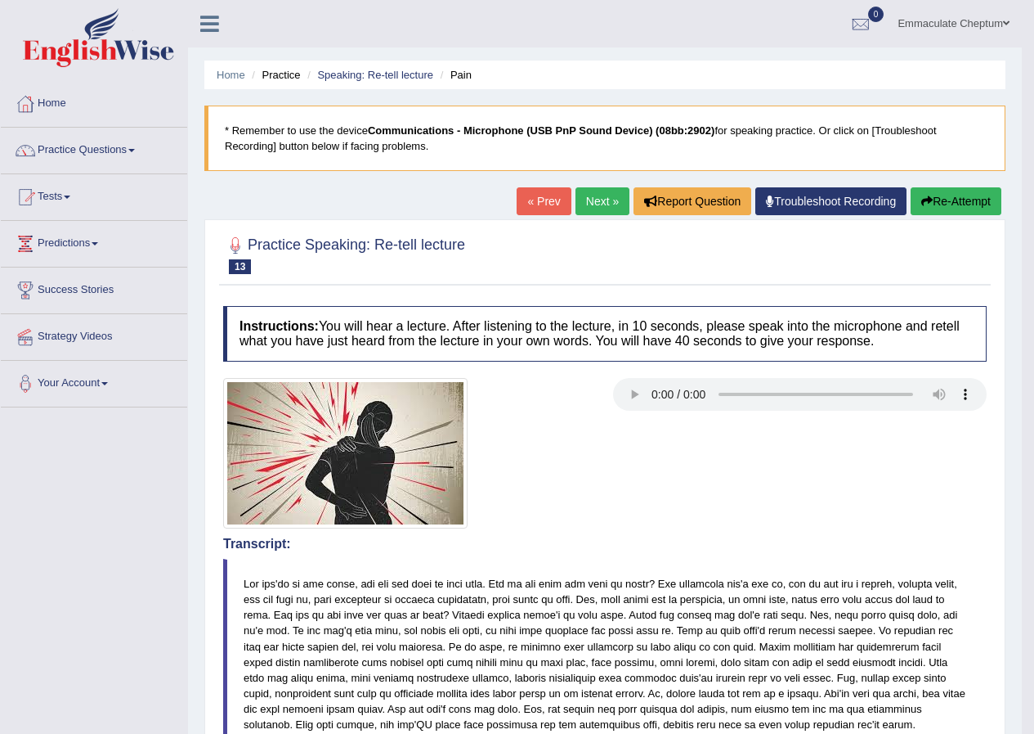
click at [594, 196] on link "Next »" at bounding box center [603, 201] width 54 height 28
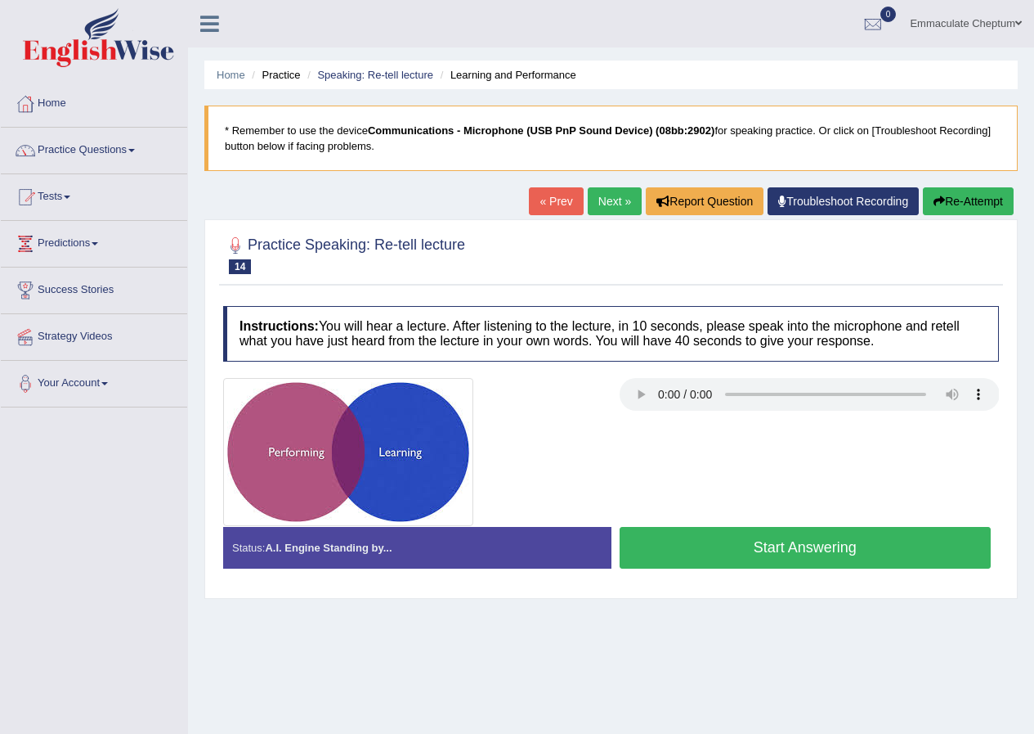
click at [772, 550] on button "Start Answering" at bounding box center [806, 548] width 372 height 42
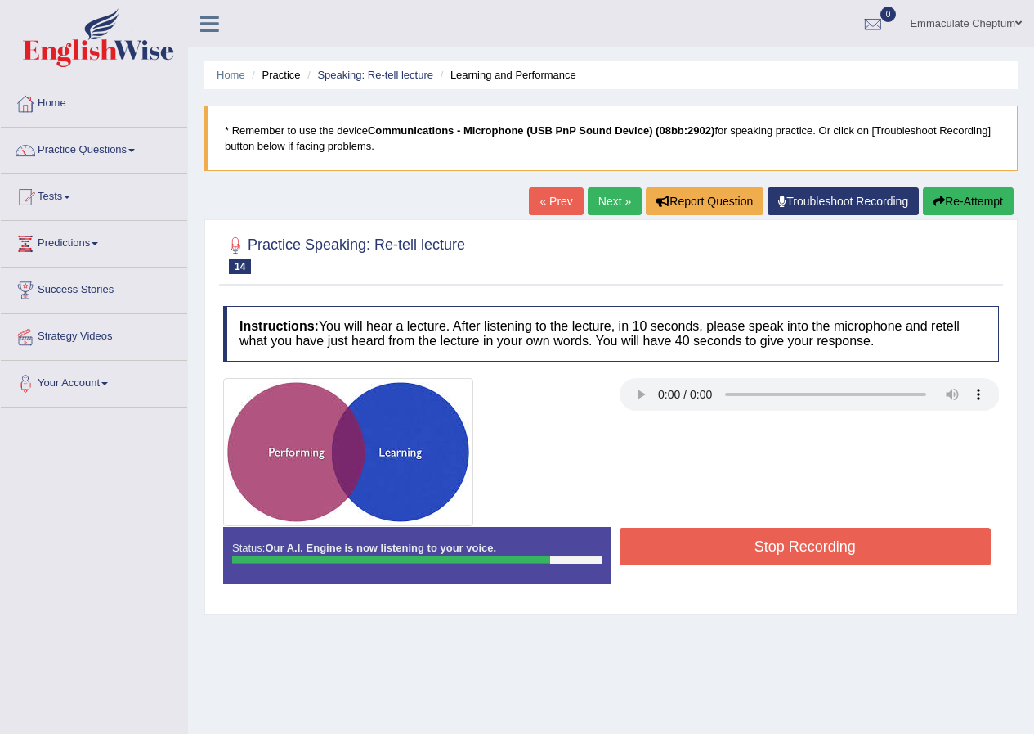
click at [680, 546] on button "Stop Recording" at bounding box center [806, 546] width 372 height 38
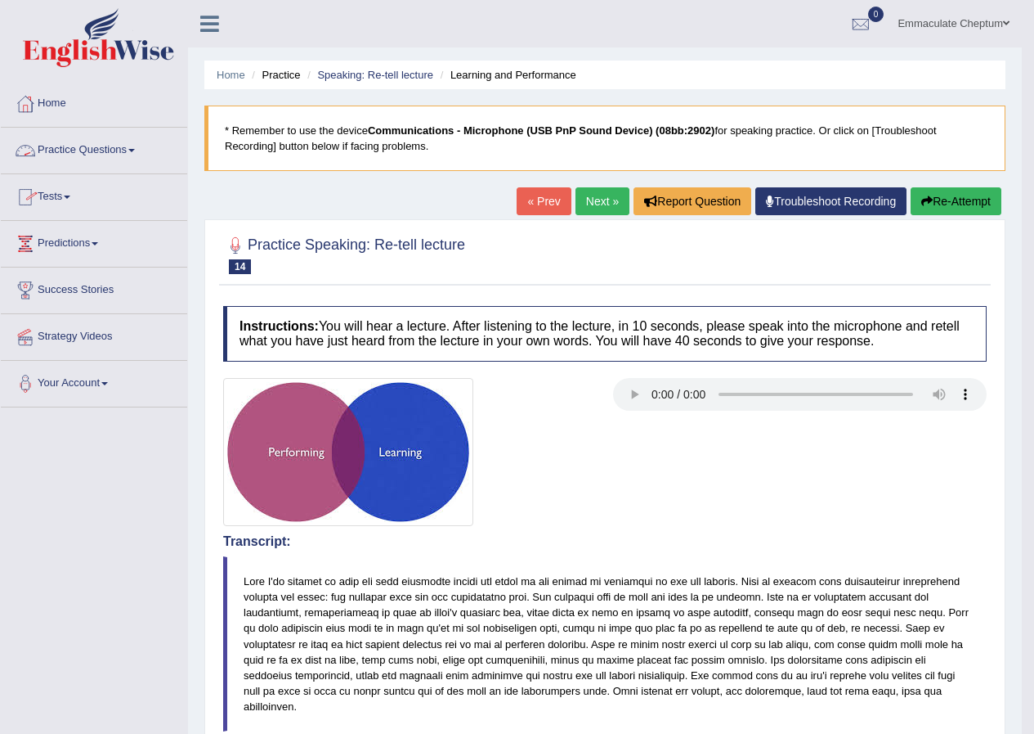
click at [107, 155] on link "Practice Questions" at bounding box center [94, 148] width 186 height 41
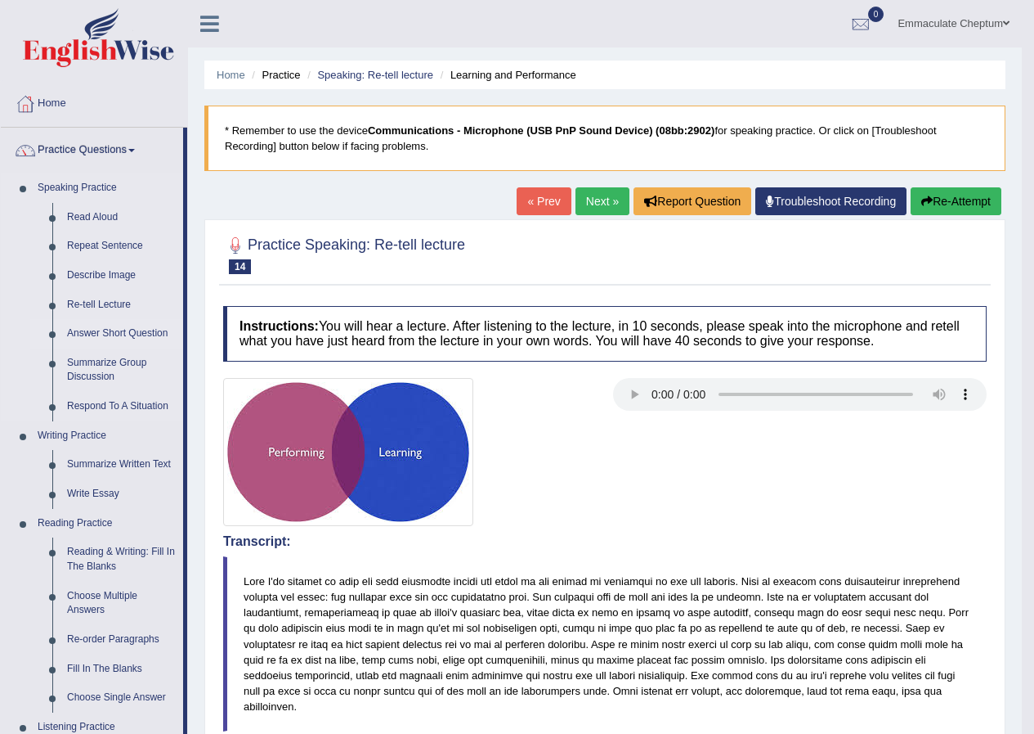
click at [98, 336] on link "Answer Short Question" at bounding box center [121, 333] width 123 height 29
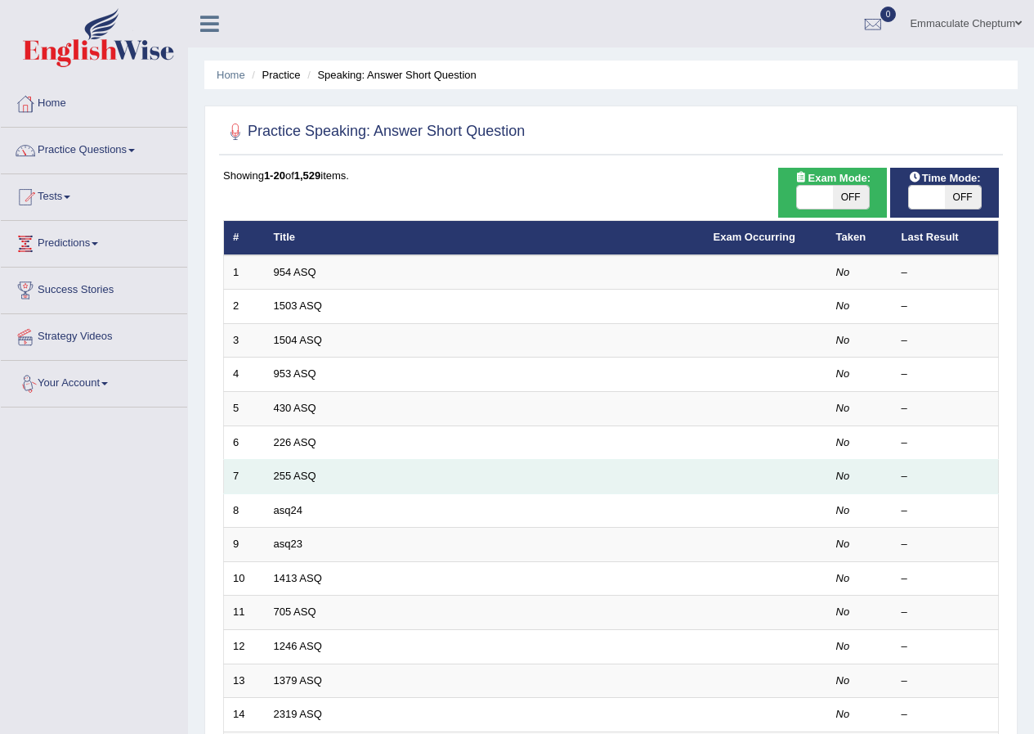
click at [291, 482] on td "255 ASQ" at bounding box center [485, 477] width 440 height 34
click at [295, 476] on link "255 ASQ" at bounding box center [295, 475] width 43 height 12
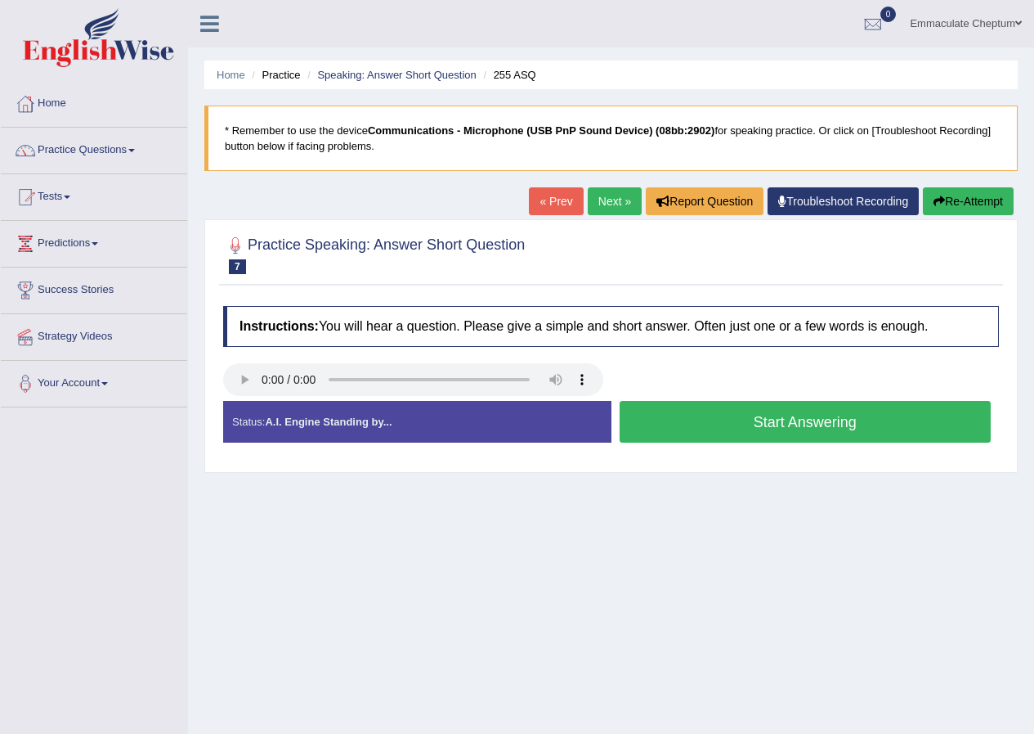
click at [675, 419] on button "Start Answering" at bounding box center [806, 422] width 372 height 42
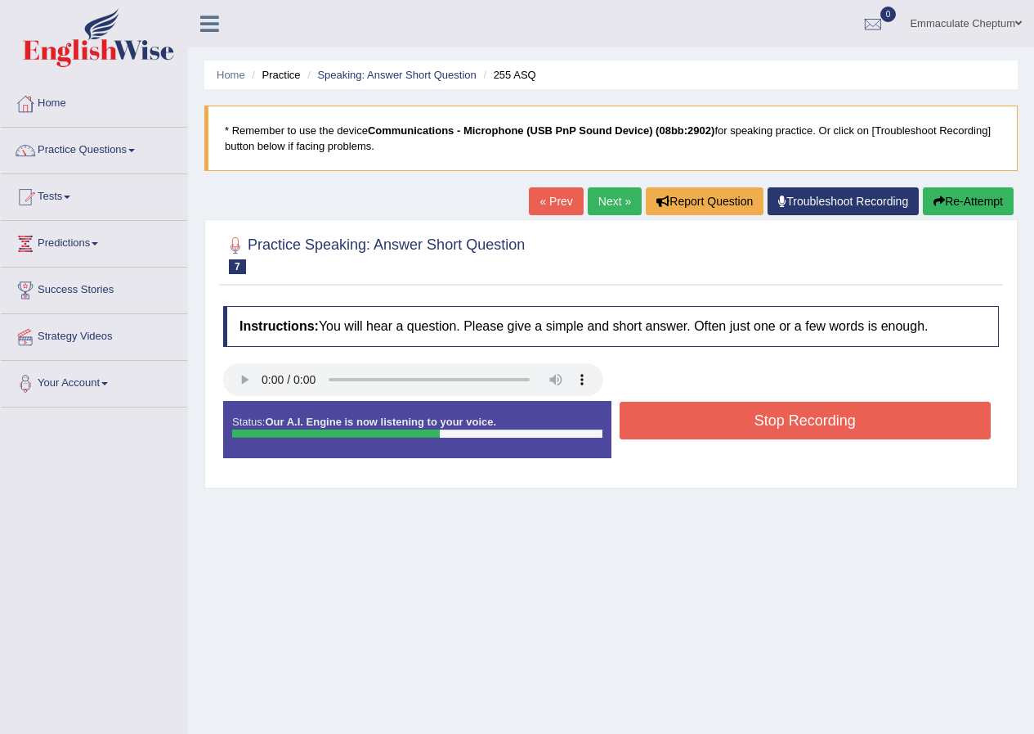
click at [741, 416] on button "Stop Recording" at bounding box center [806, 421] width 372 height 38
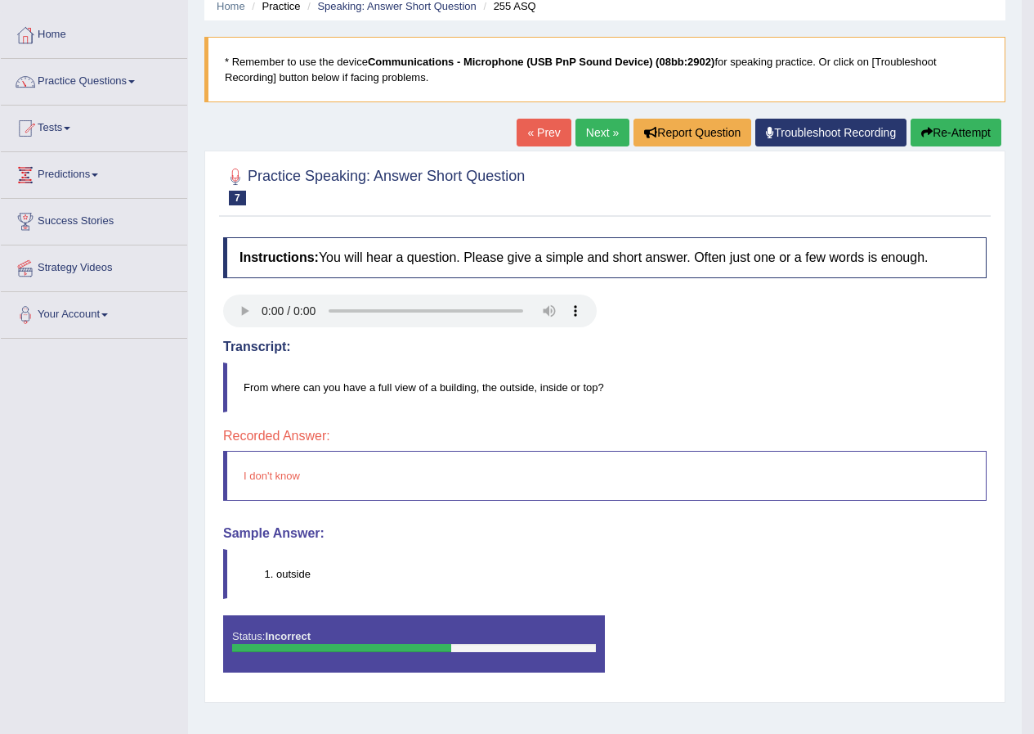
scroll to position [125, 0]
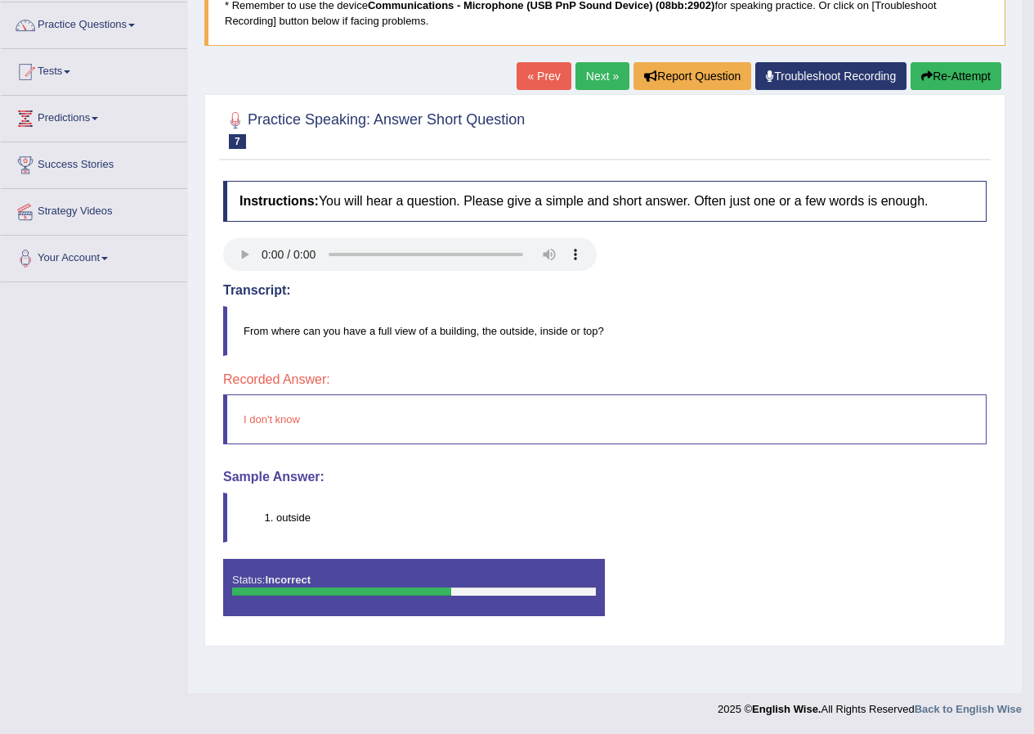
click at [594, 74] on link "Next »" at bounding box center [603, 76] width 54 height 28
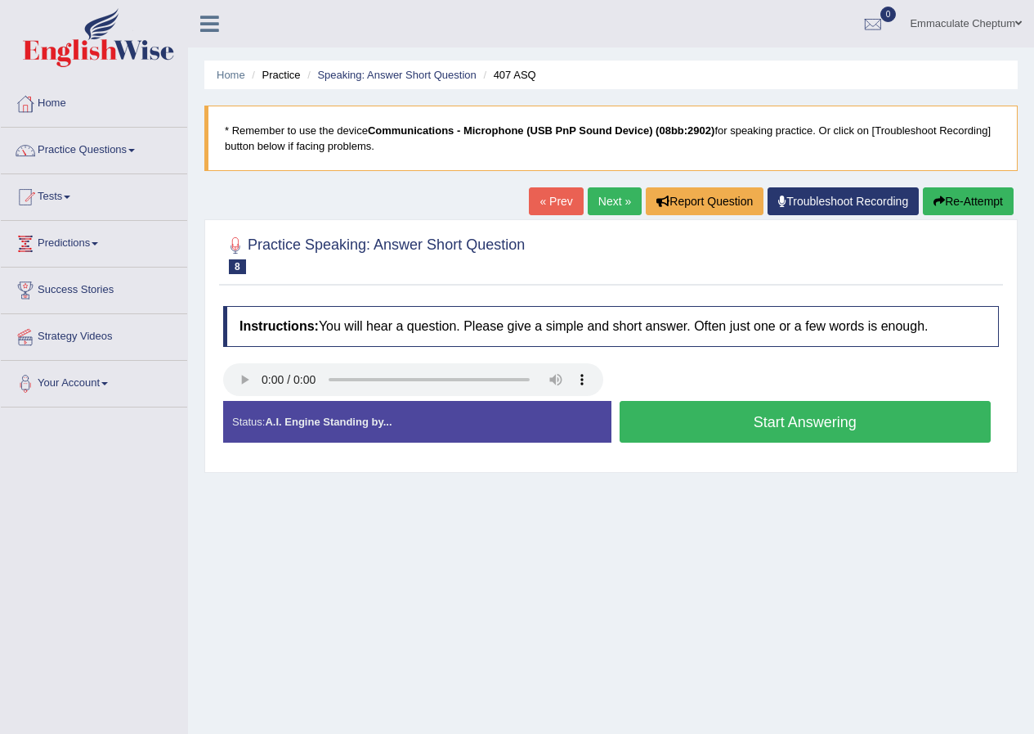
click at [784, 419] on button "Start Answering" at bounding box center [806, 422] width 372 height 42
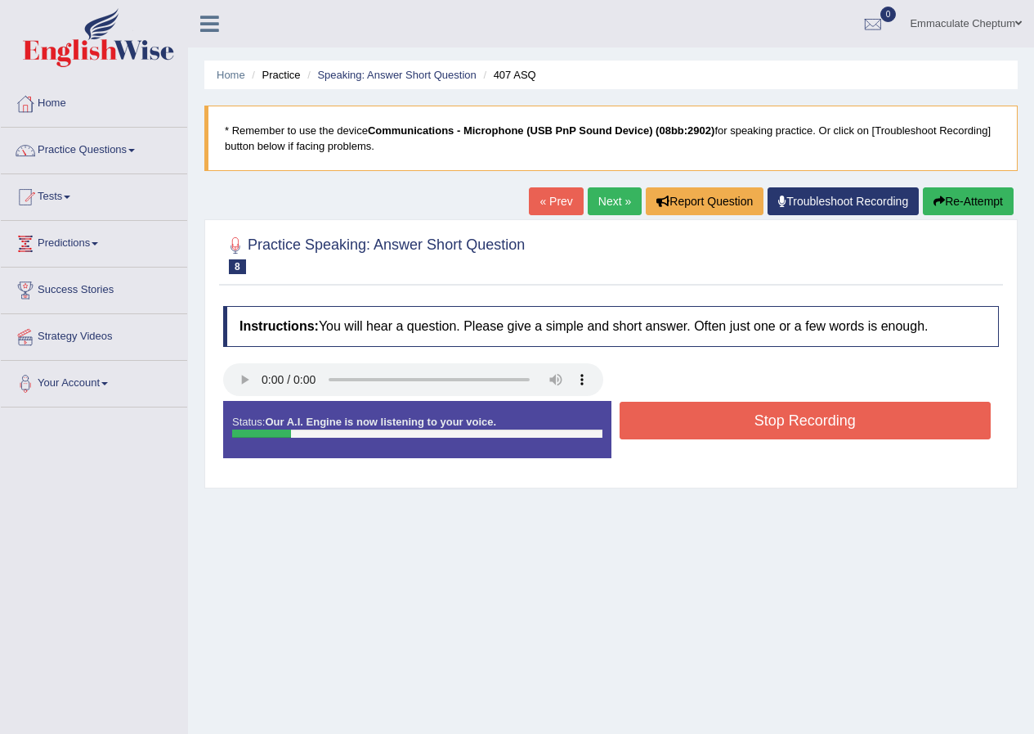
click at [784, 422] on button "Stop Recording" at bounding box center [806, 421] width 372 height 38
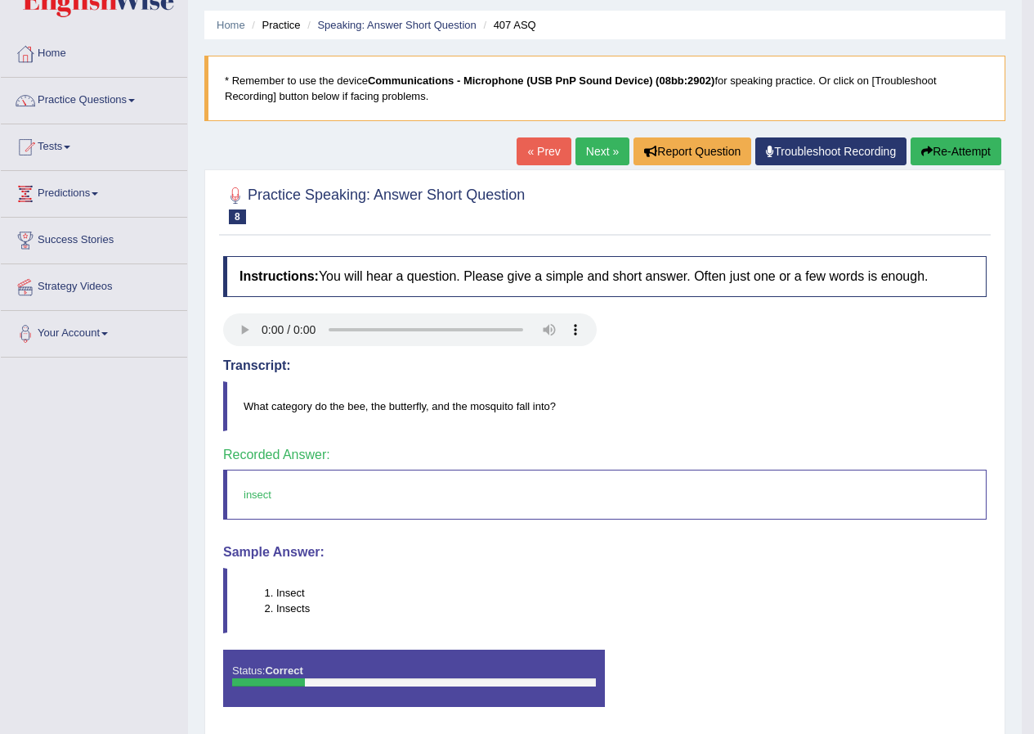
scroll to position [125, 0]
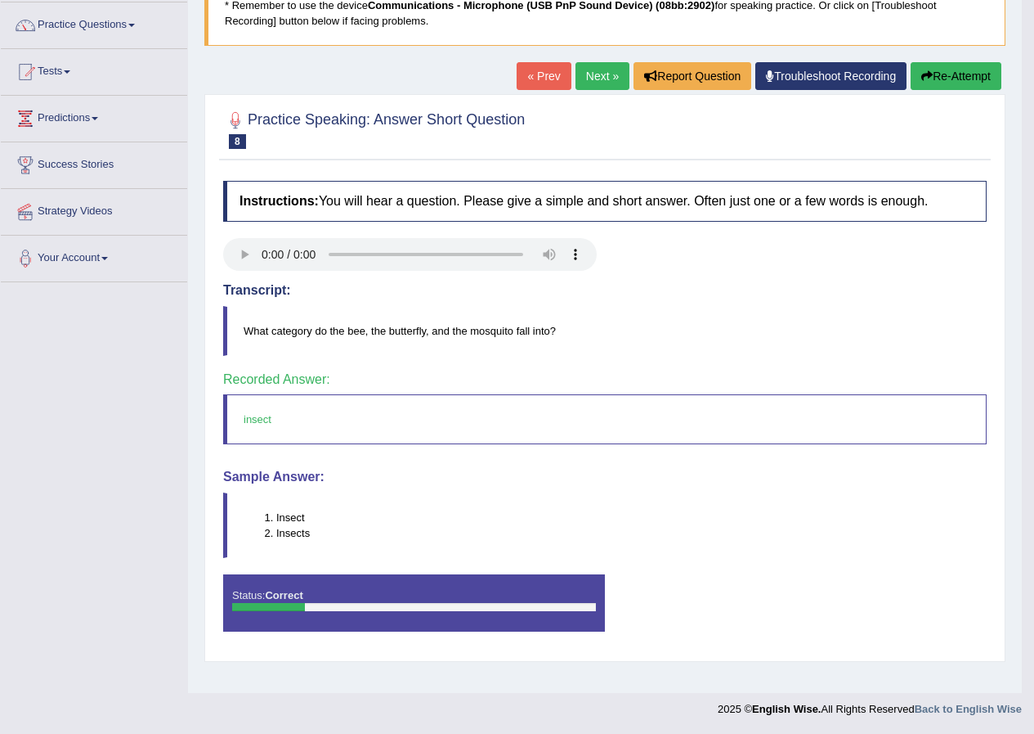
click at [583, 71] on link "Next »" at bounding box center [603, 76] width 54 height 28
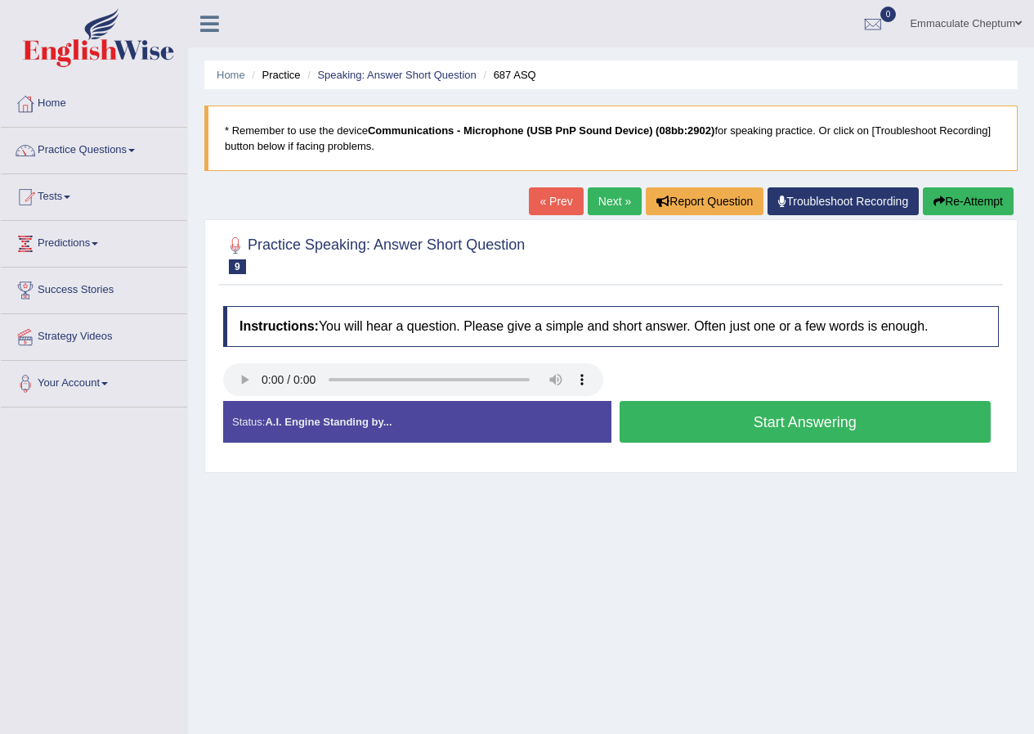
click at [736, 415] on button "Start Answering" at bounding box center [806, 422] width 372 height 42
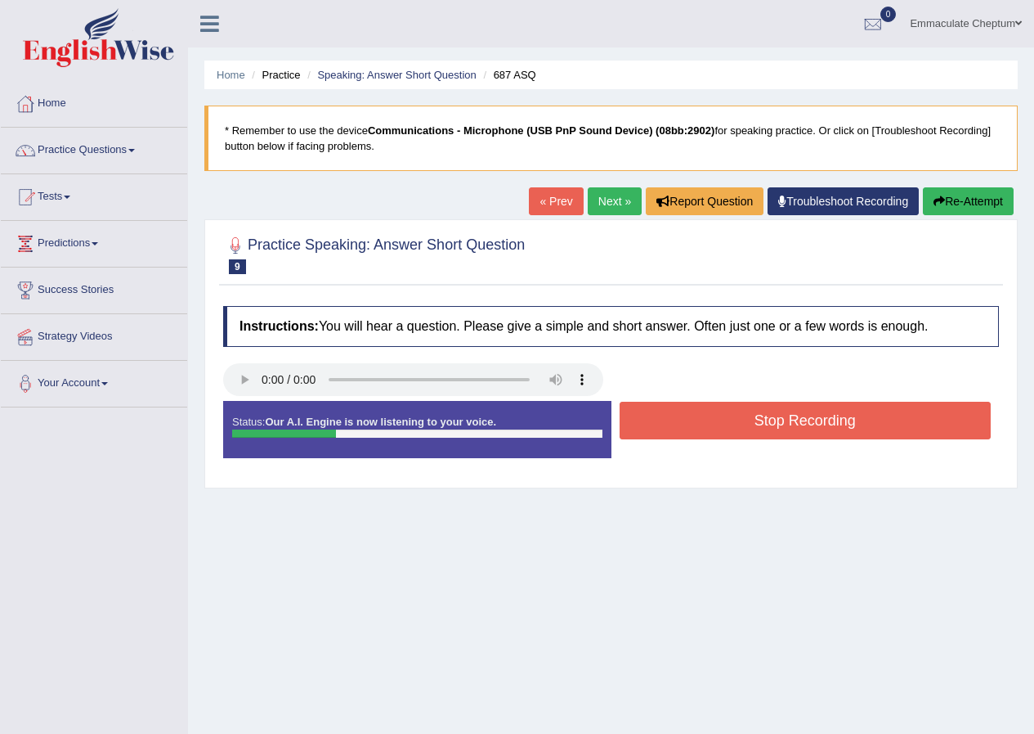
click at [725, 424] on button "Stop Recording" at bounding box center [806, 421] width 372 height 38
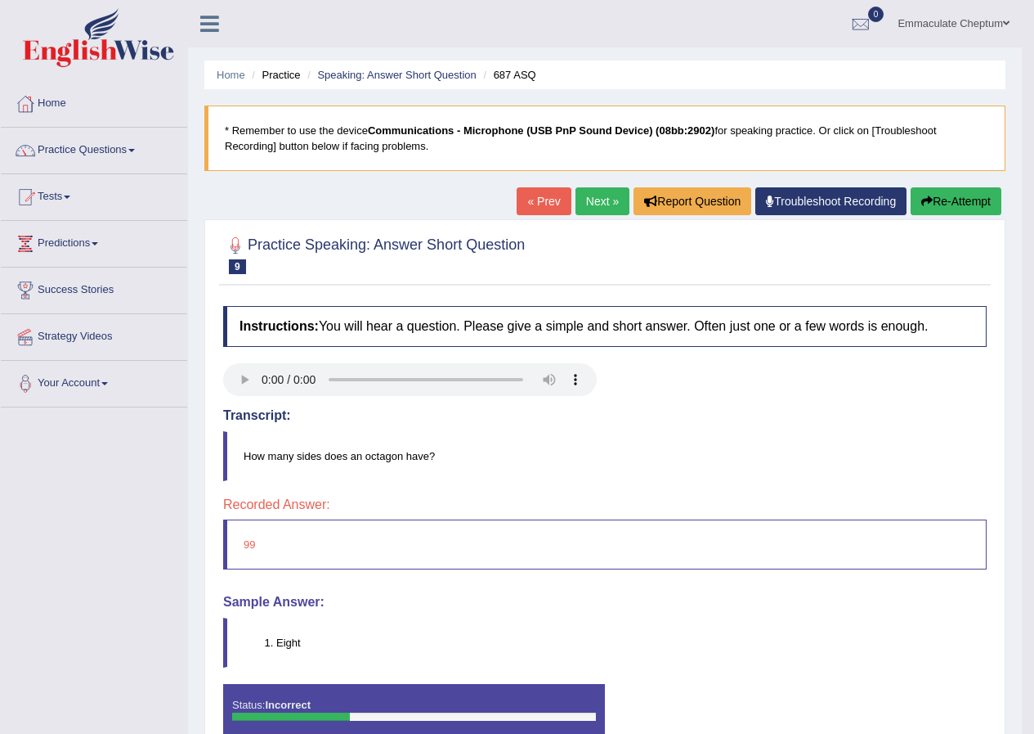
click at [583, 200] on link "Next »" at bounding box center [603, 201] width 54 height 28
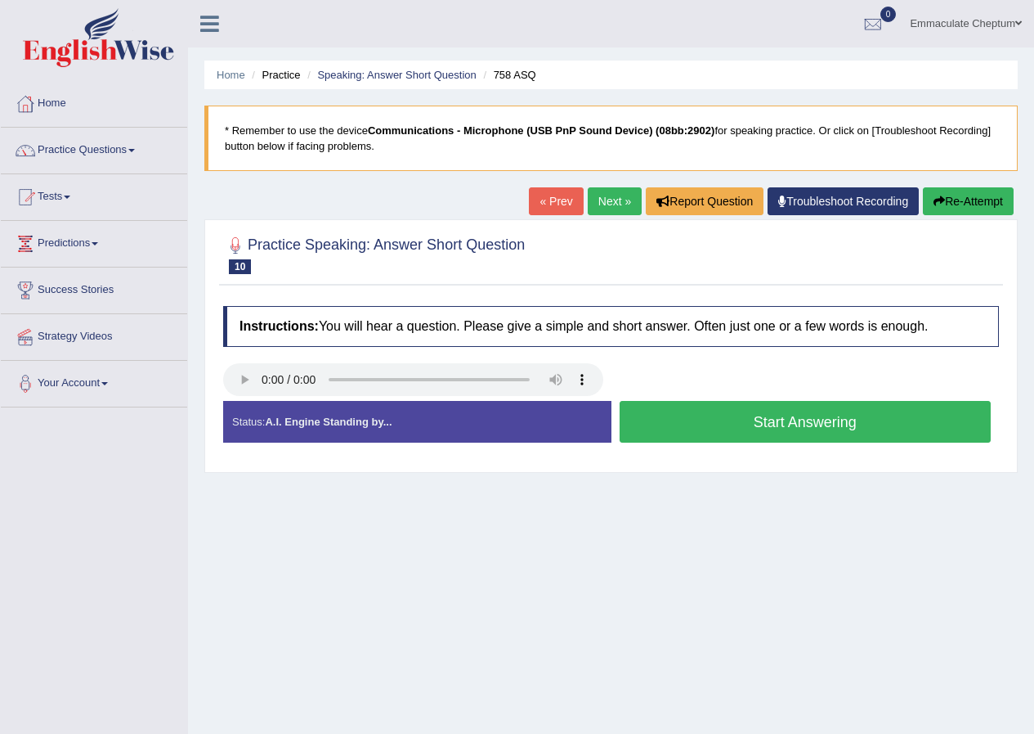
click at [711, 422] on button "Start Answering" at bounding box center [806, 422] width 372 height 42
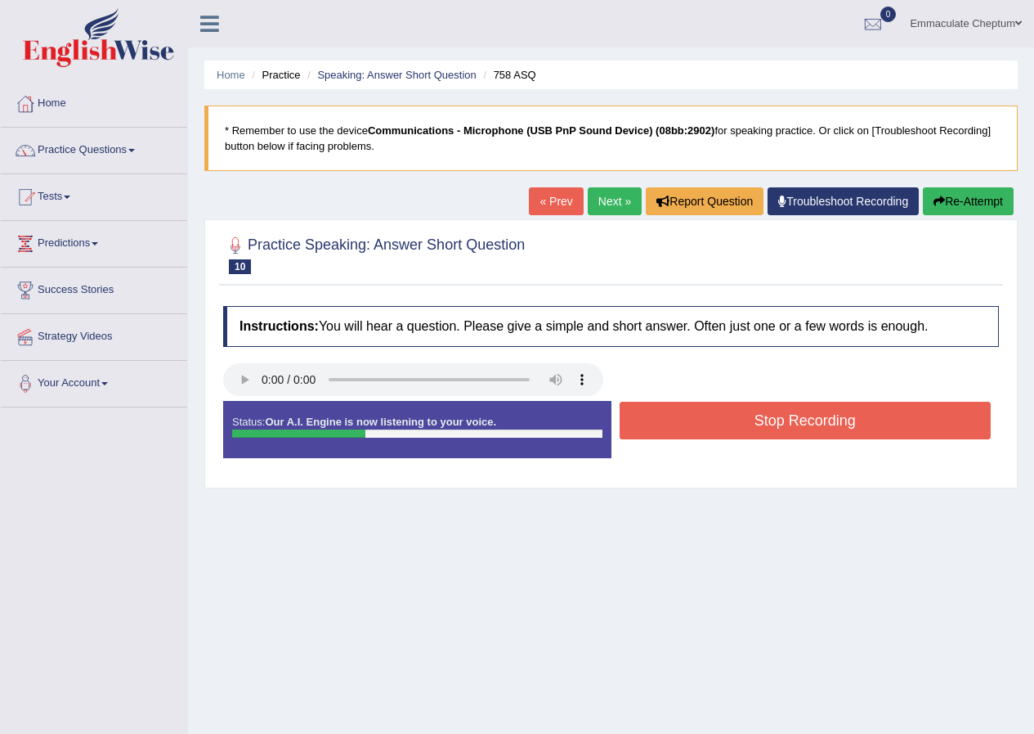
click at [713, 429] on button "Stop Recording" at bounding box center [806, 421] width 372 height 38
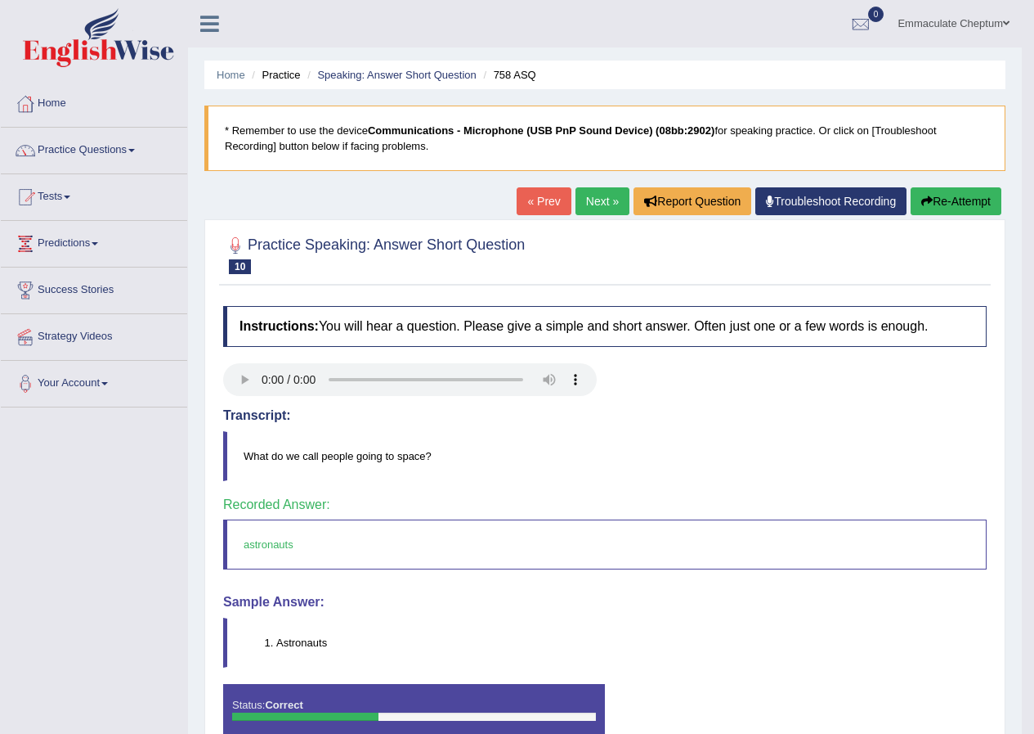
click at [608, 206] on link "Next »" at bounding box center [603, 201] width 54 height 28
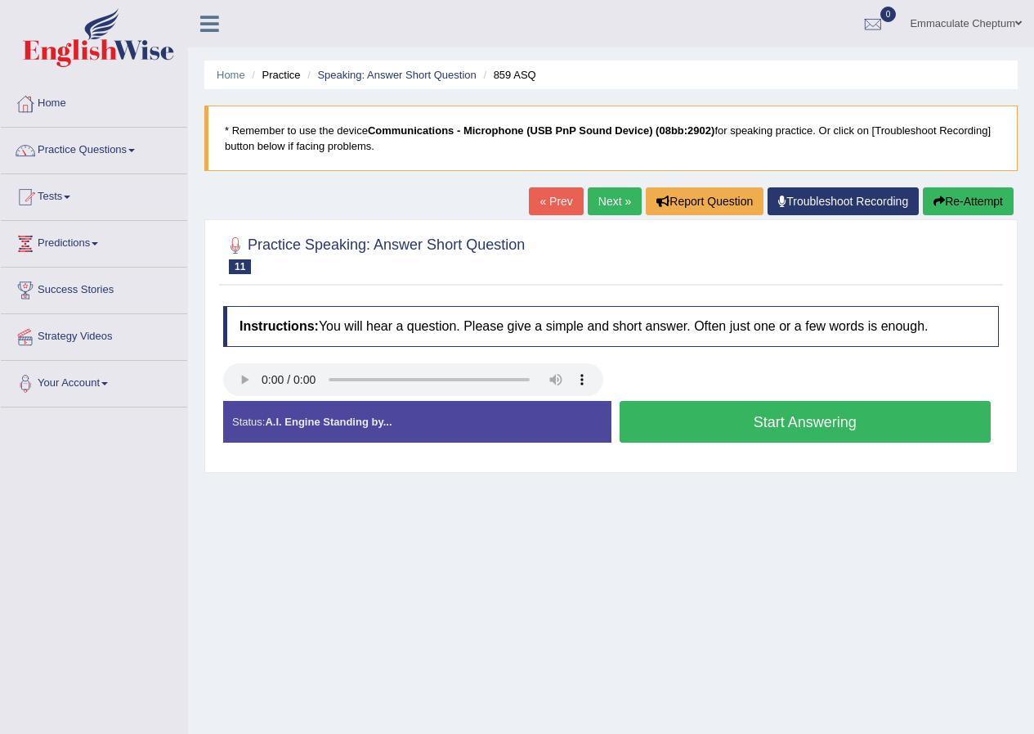
click at [664, 420] on button "Start Answering" at bounding box center [806, 422] width 372 height 42
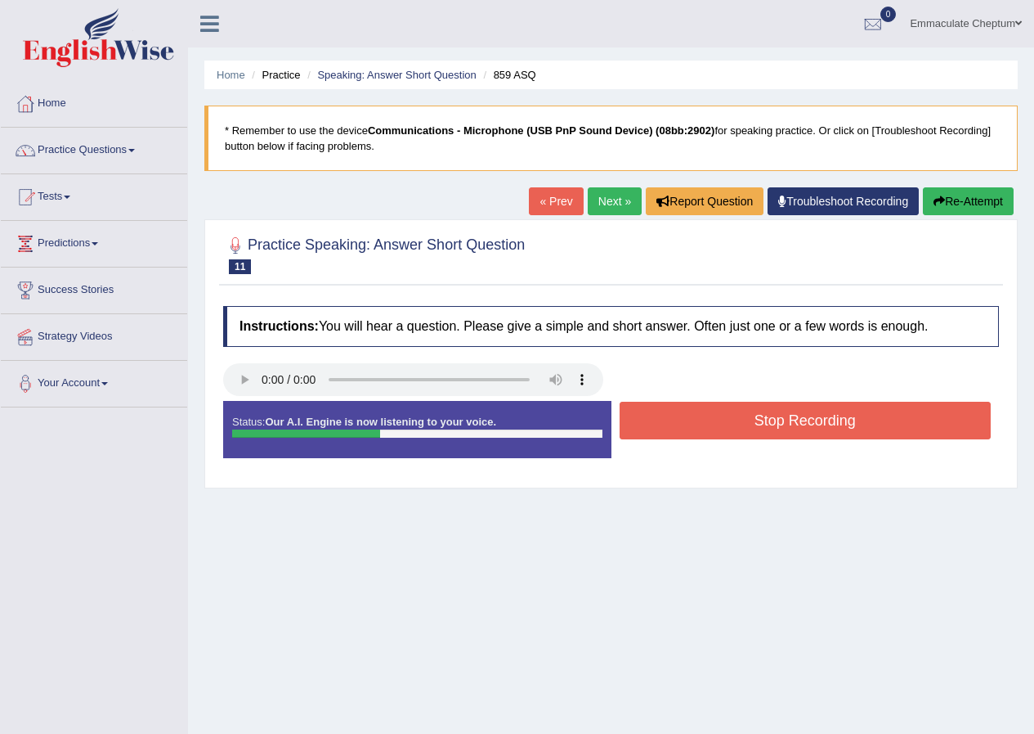
click at [665, 419] on button "Stop Recording" at bounding box center [806, 421] width 372 height 38
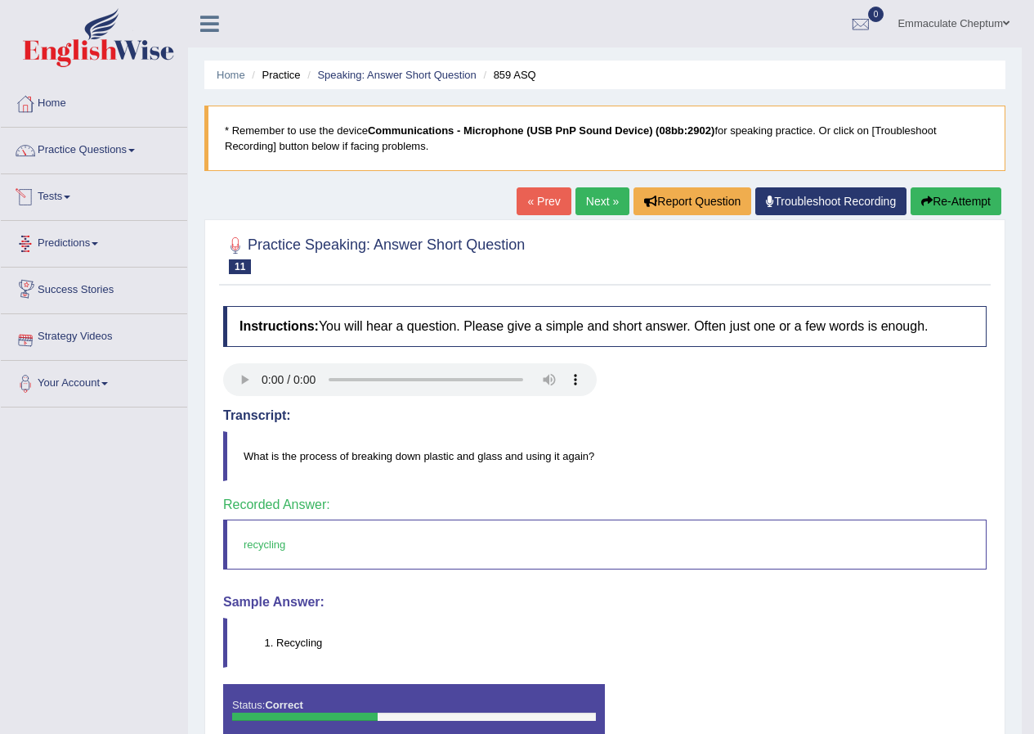
click at [68, 199] on link "Tests" at bounding box center [94, 194] width 186 height 41
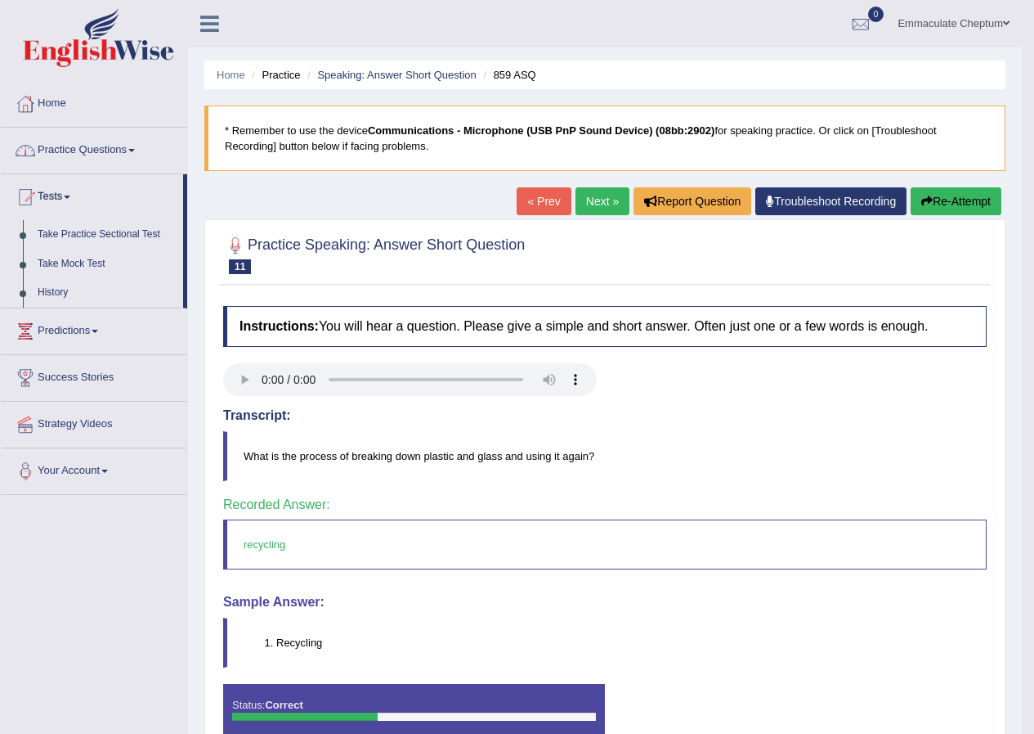
click at [98, 150] on link "Practice Questions" at bounding box center [94, 148] width 186 height 41
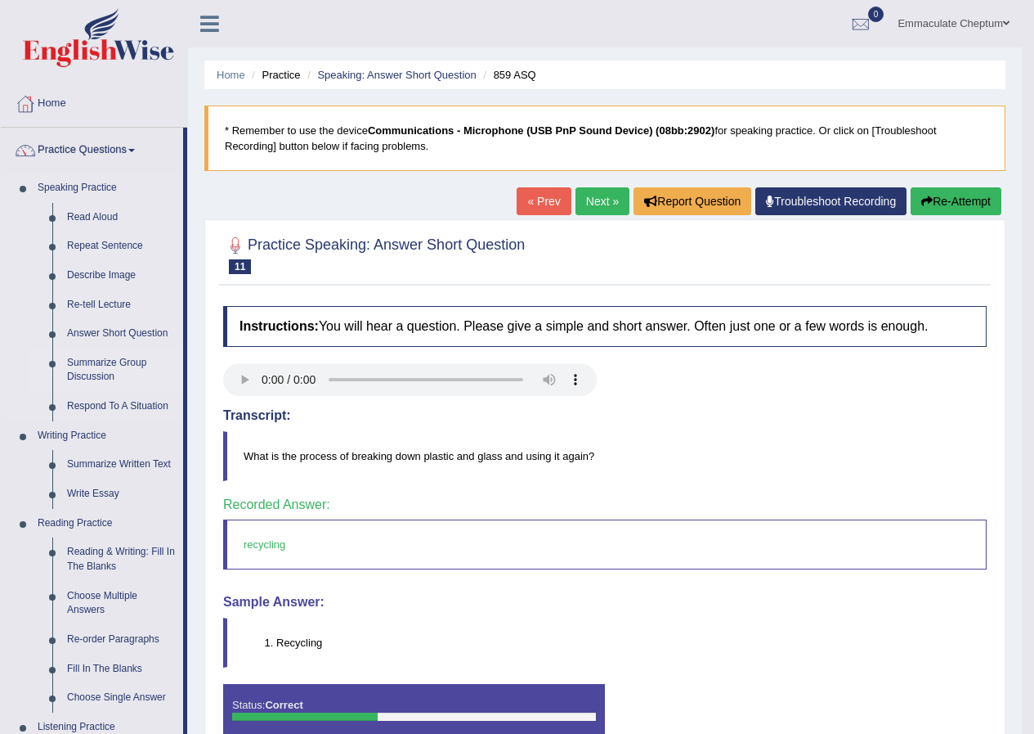
click at [92, 367] on link "Summarize Group Discussion" at bounding box center [121, 369] width 123 height 43
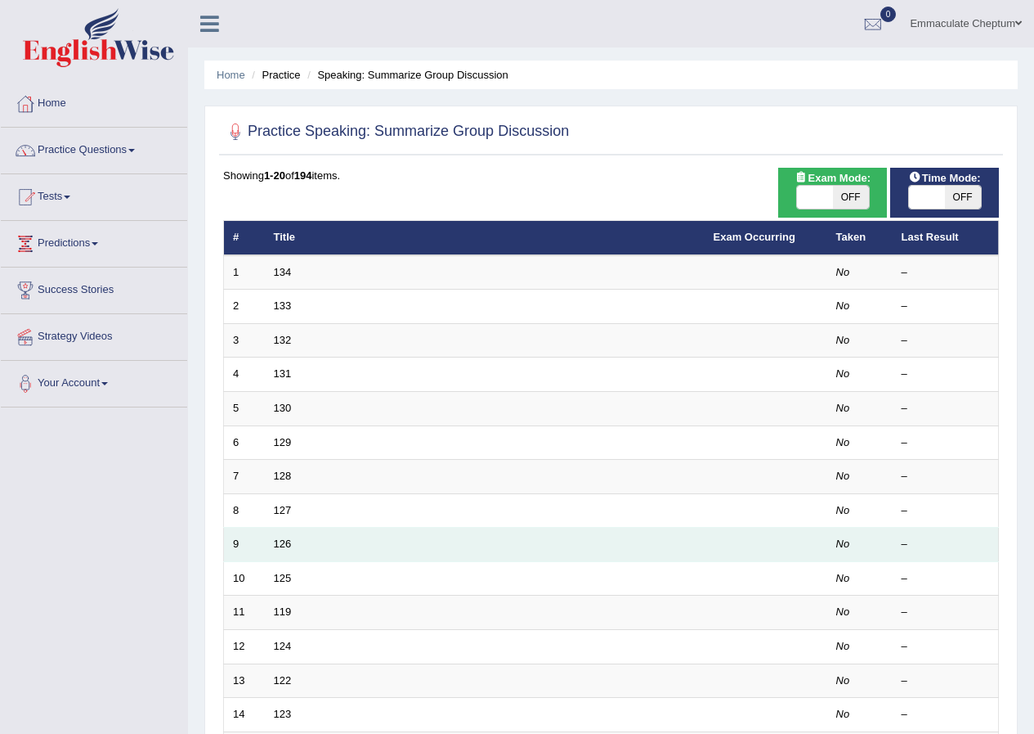
click at [308, 549] on td "126" at bounding box center [485, 544] width 440 height 34
click at [296, 546] on td "126" at bounding box center [485, 544] width 440 height 34
click at [278, 546] on link "126" at bounding box center [283, 543] width 18 height 12
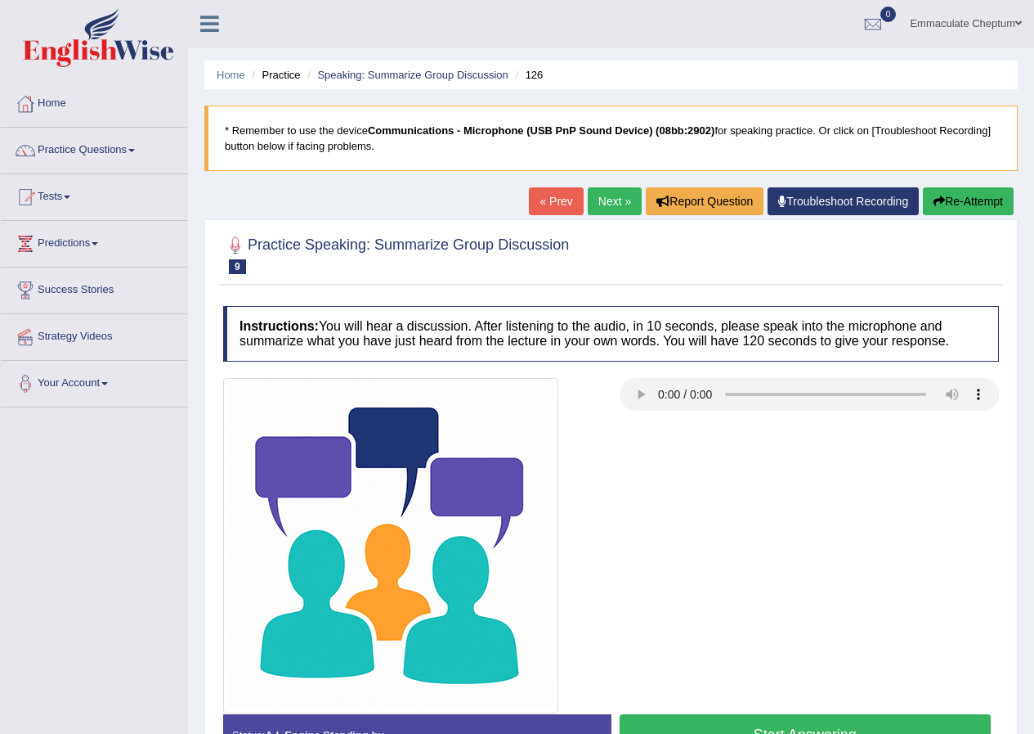
click at [602, 196] on link "Next »" at bounding box center [615, 201] width 54 height 28
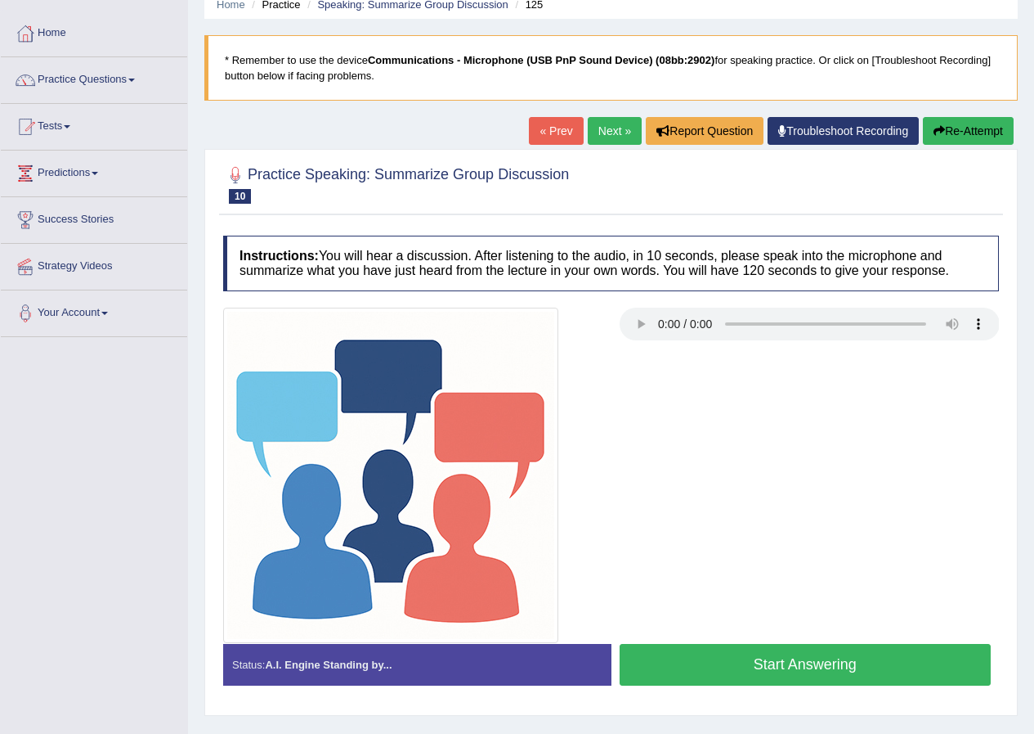
scroll to position [125, 0]
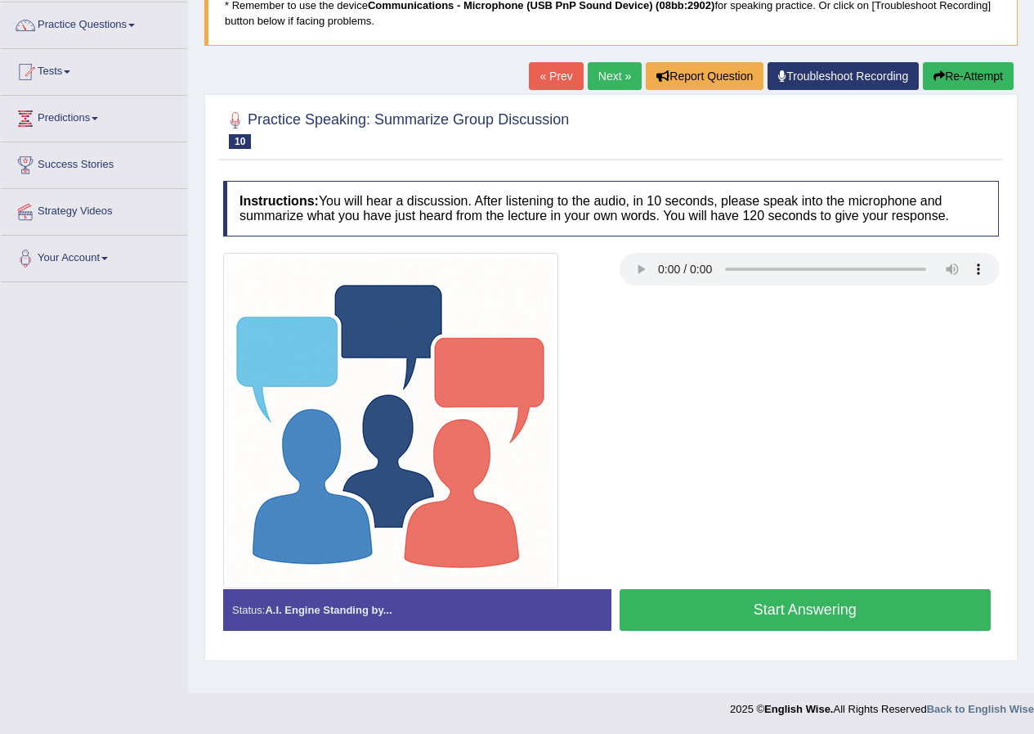
click at [797, 615] on button "Start Answering" at bounding box center [806, 610] width 372 height 42
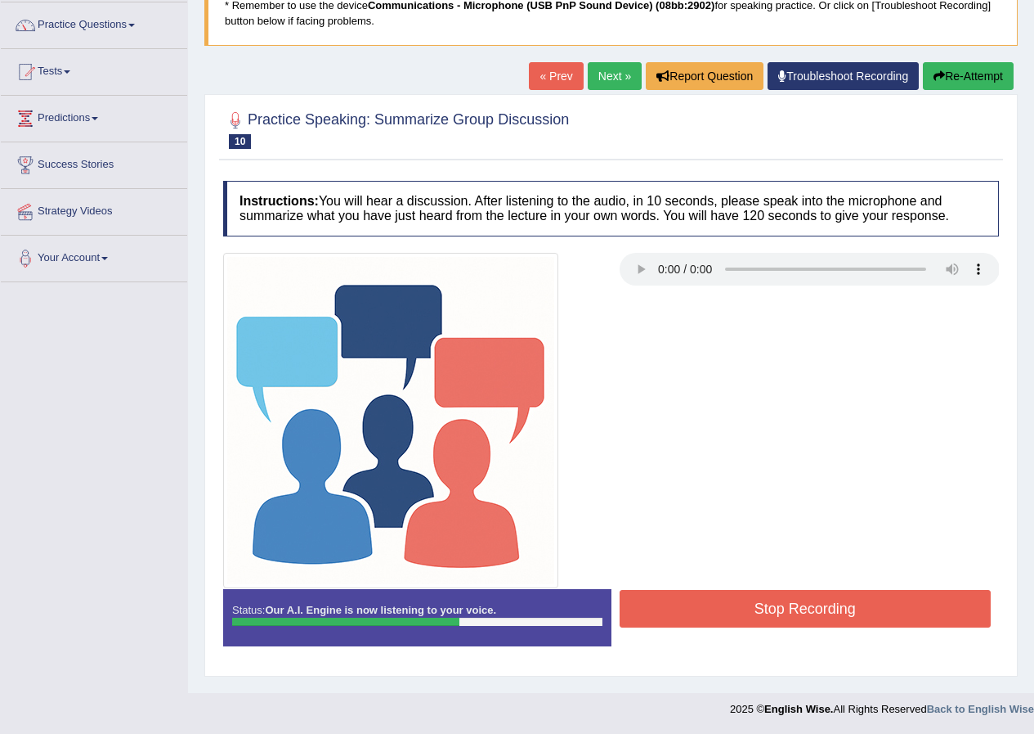
click at [776, 612] on button "Stop Recording" at bounding box center [806, 609] width 372 height 38
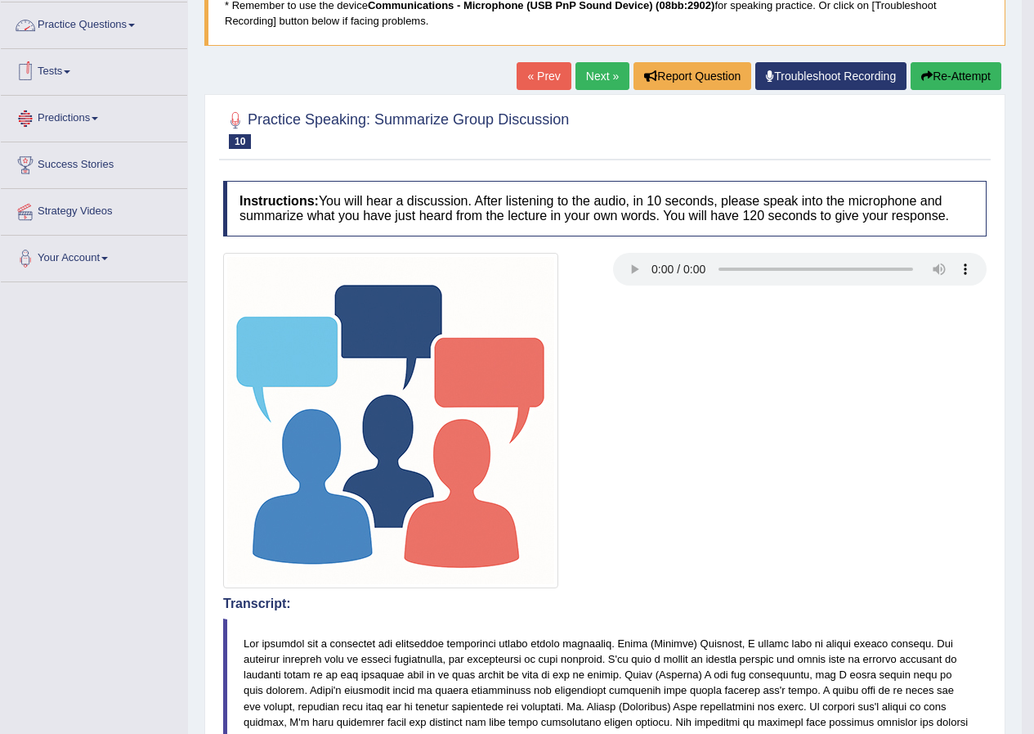
click at [119, 25] on link "Practice Questions" at bounding box center [94, 22] width 186 height 41
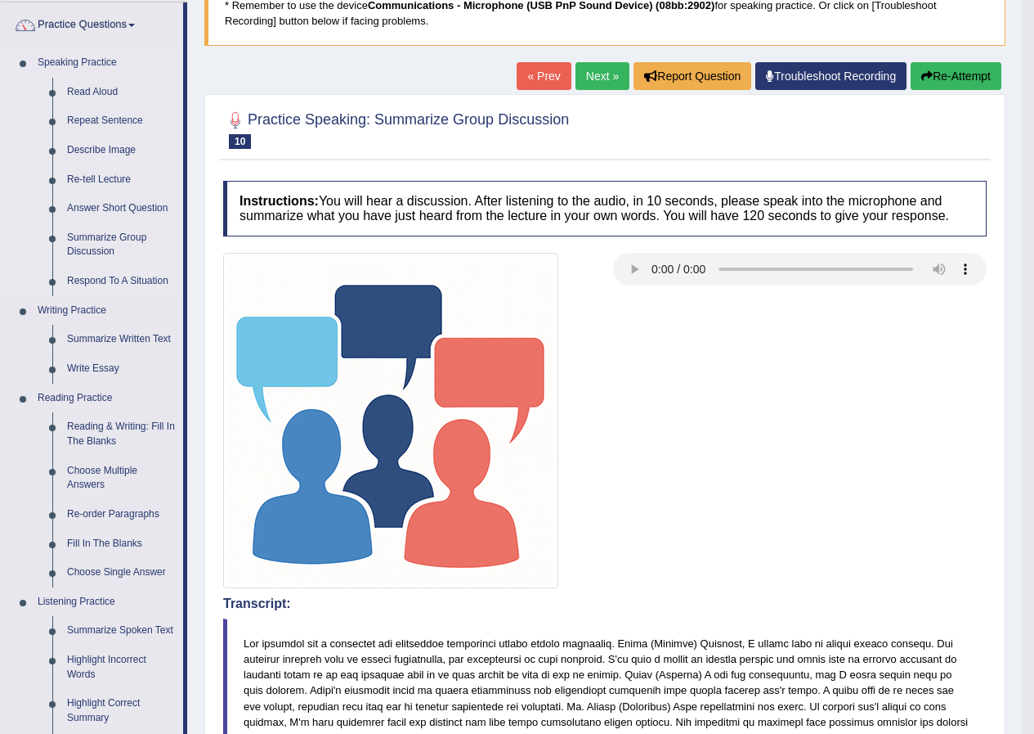
click at [85, 280] on link "Respond To A Situation" at bounding box center [121, 281] width 123 height 29
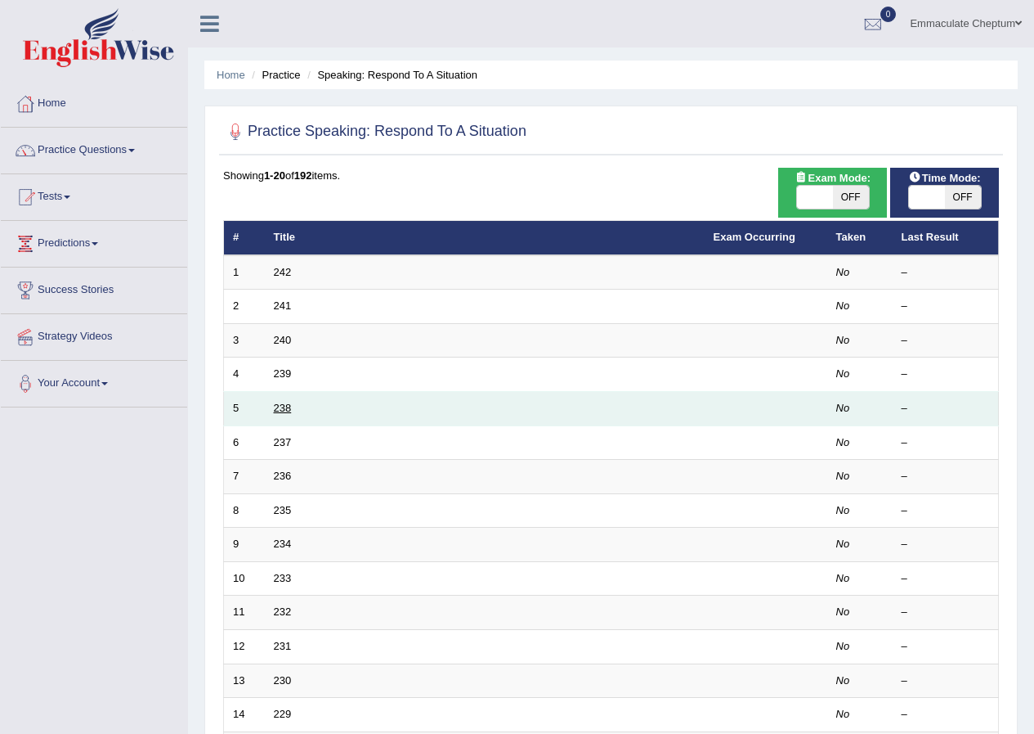
click at [276, 407] on link "238" at bounding box center [283, 408] width 18 height 12
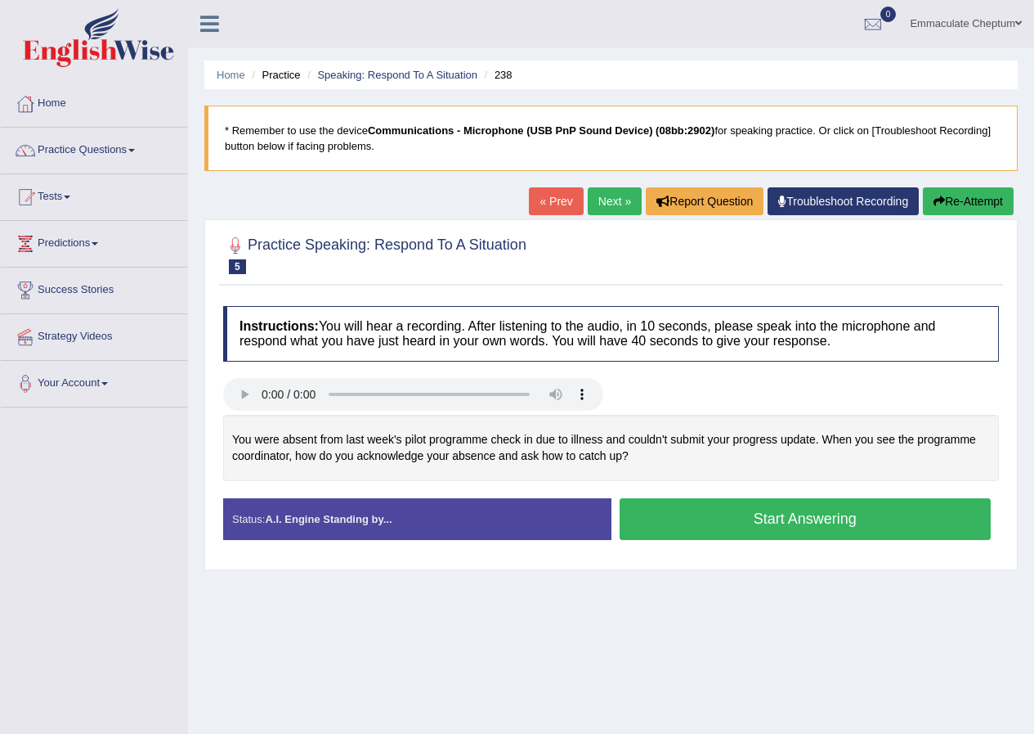
click at [734, 526] on button "Start Answering" at bounding box center [806, 519] width 372 height 42
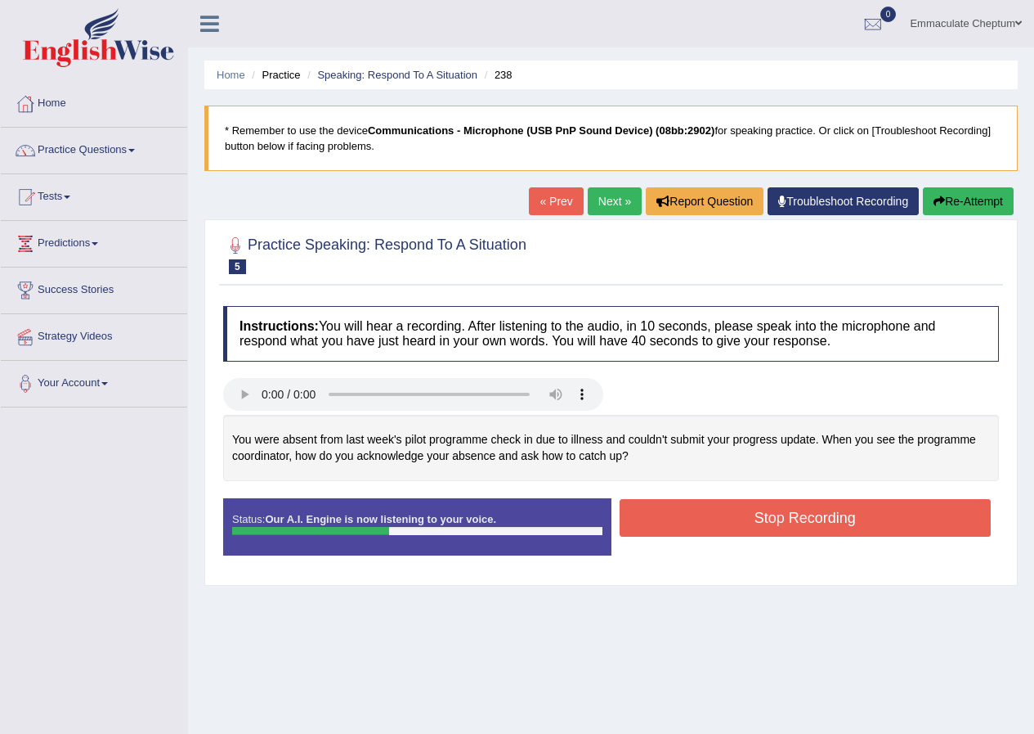
click at [727, 520] on button "Stop Recording" at bounding box center [806, 518] width 372 height 38
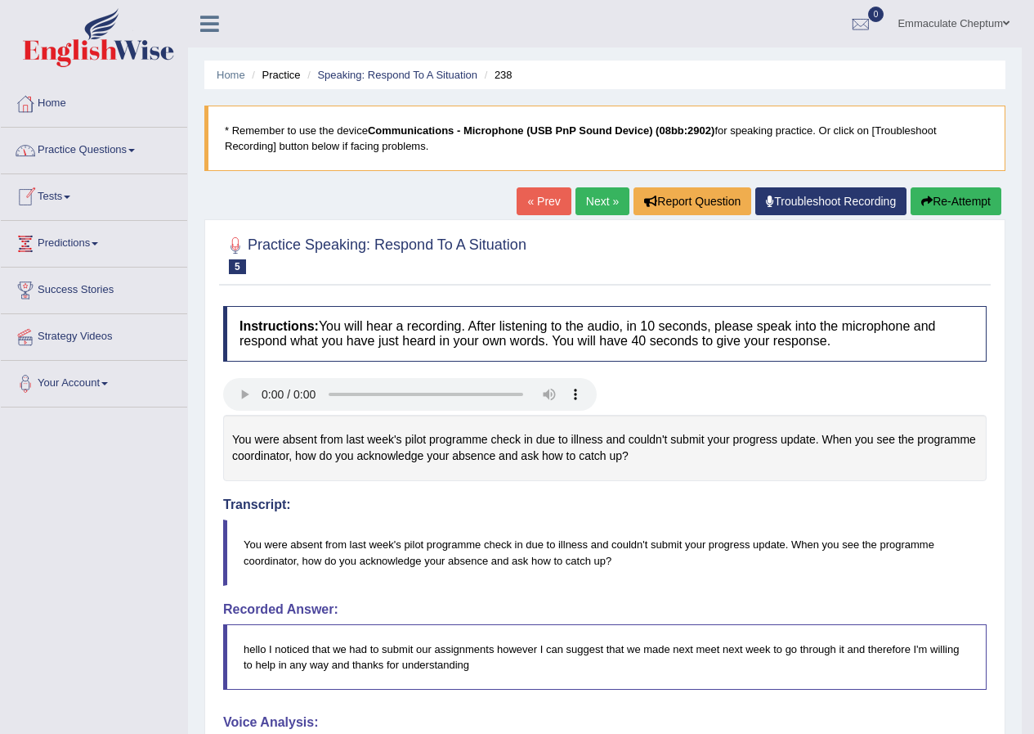
click at [88, 154] on link "Practice Questions" at bounding box center [94, 148] width 186 height 41
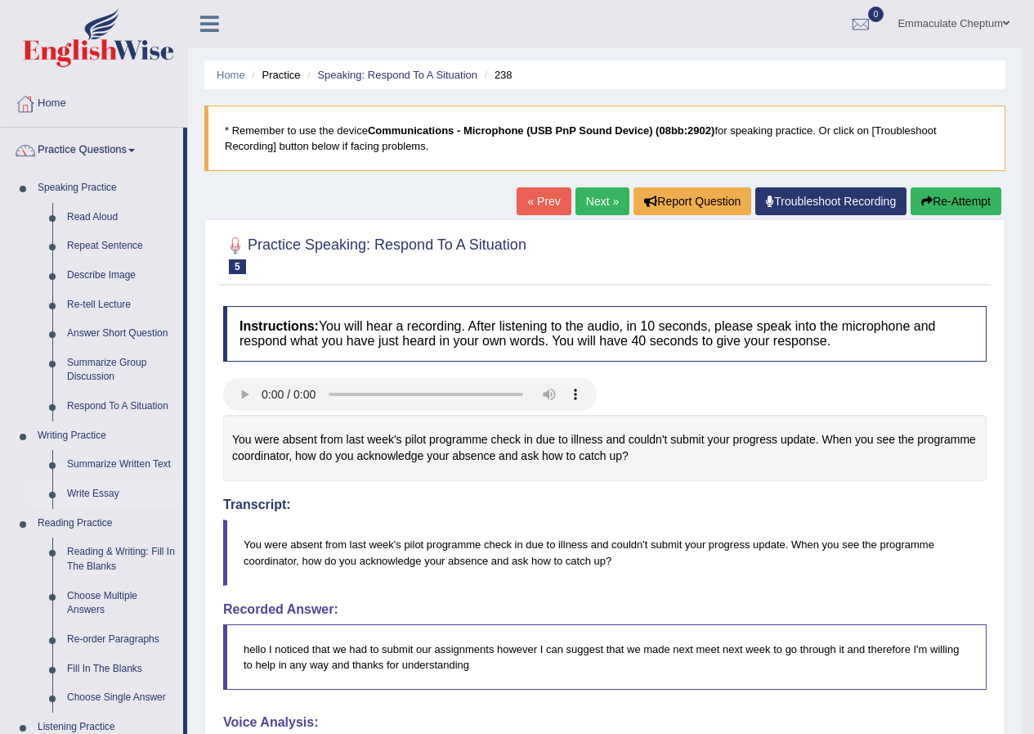
scroll to position [272, 0]
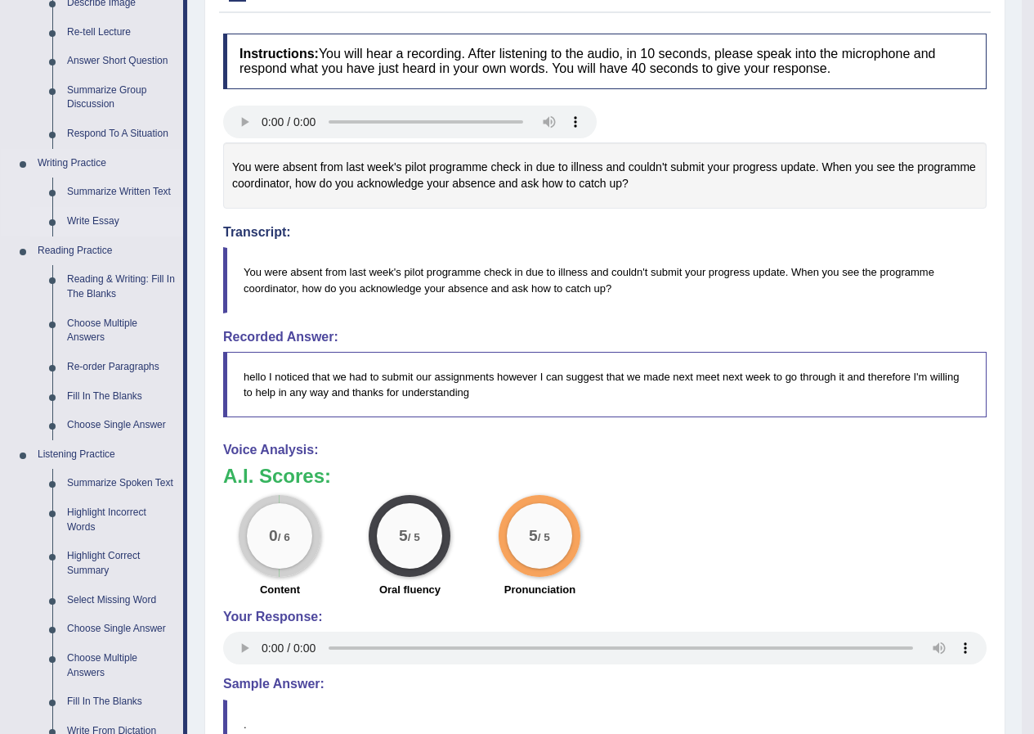
click at [81, 222] on link "Write Essay" at bounding box center [121, 221] width 123 height 29
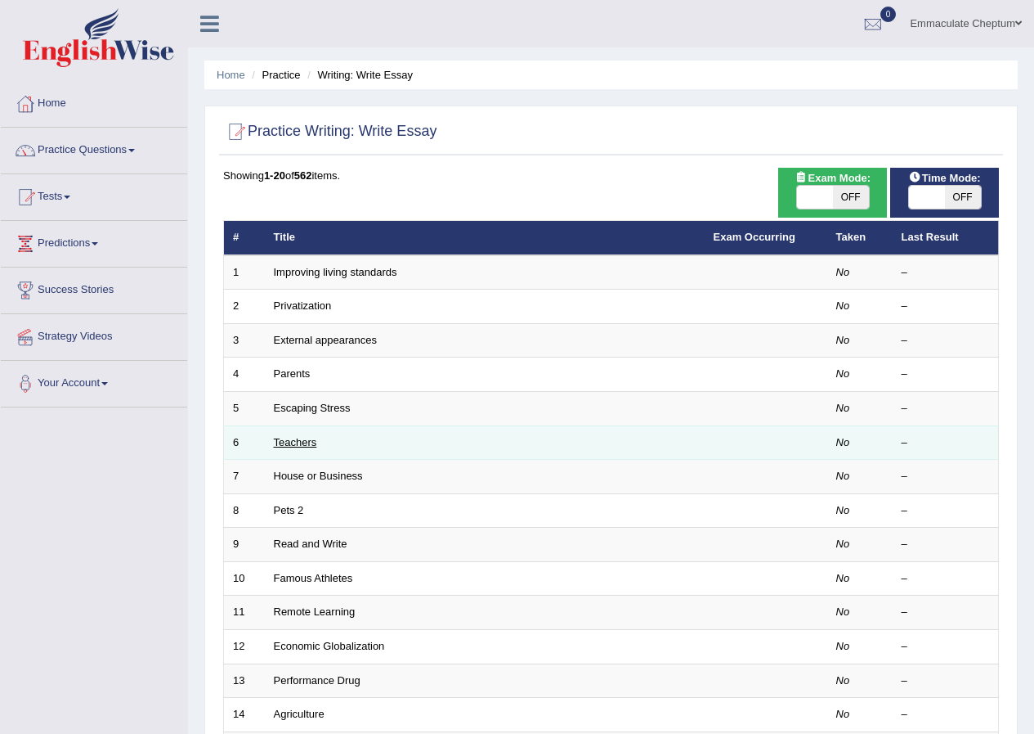
click at [293, 447] on link "Teachers" at bounding box center [295, 442] width 43 height 12
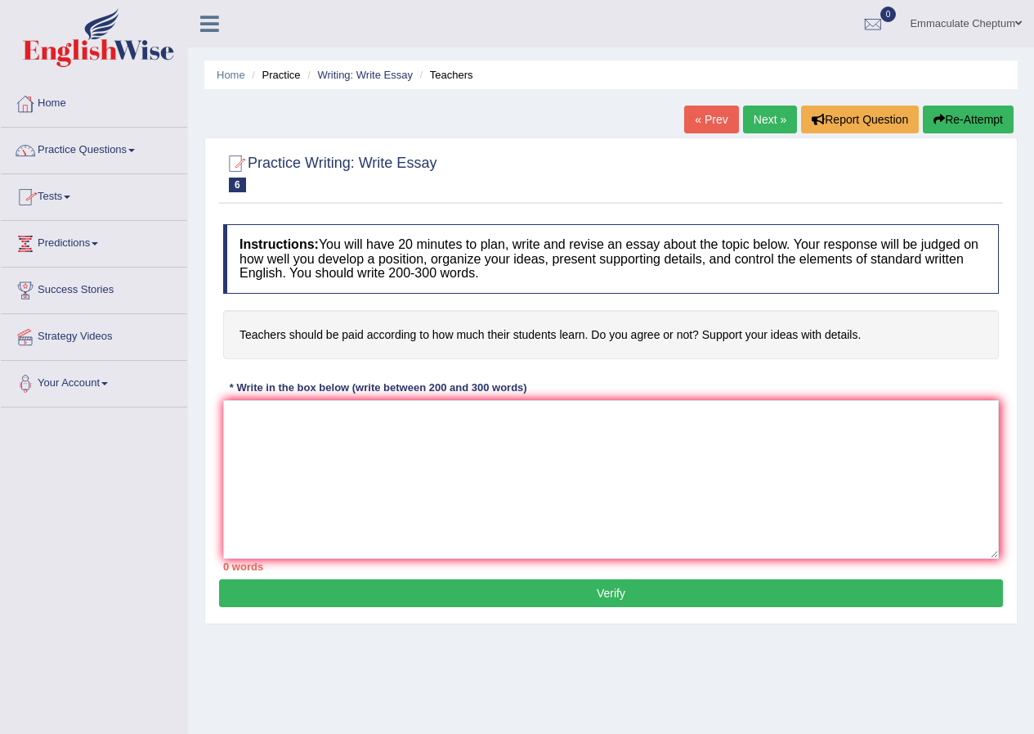
click at [114, 150] on link "Practice Questions" at bounding box center [94, 148] width 186 height 41
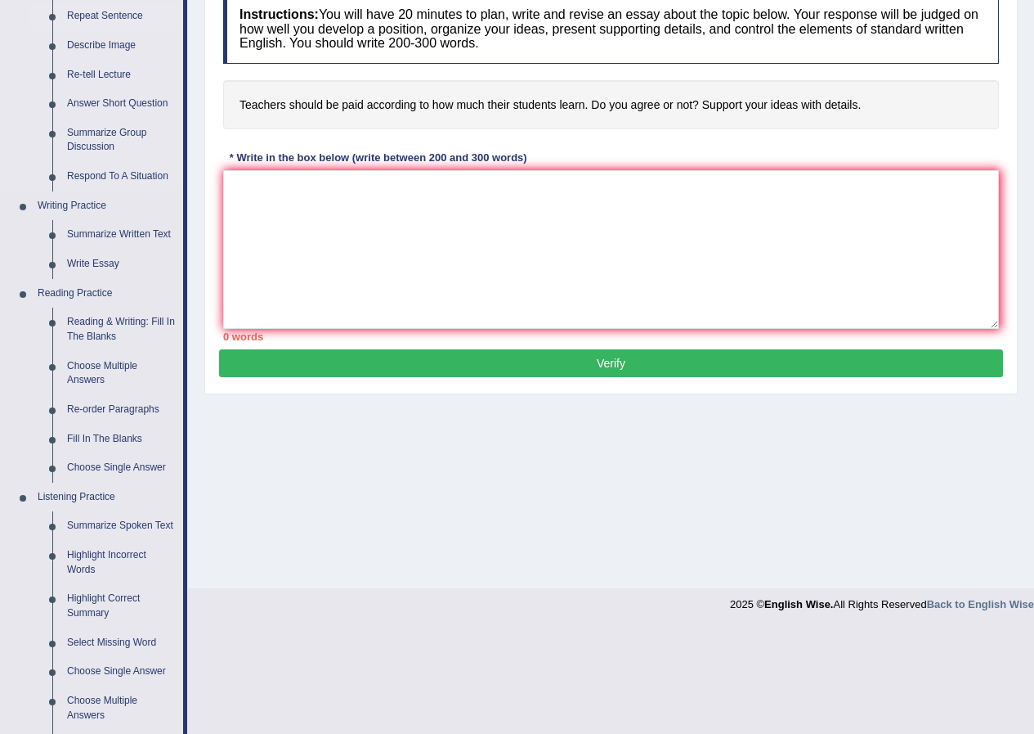
scroll to position [272, 0]
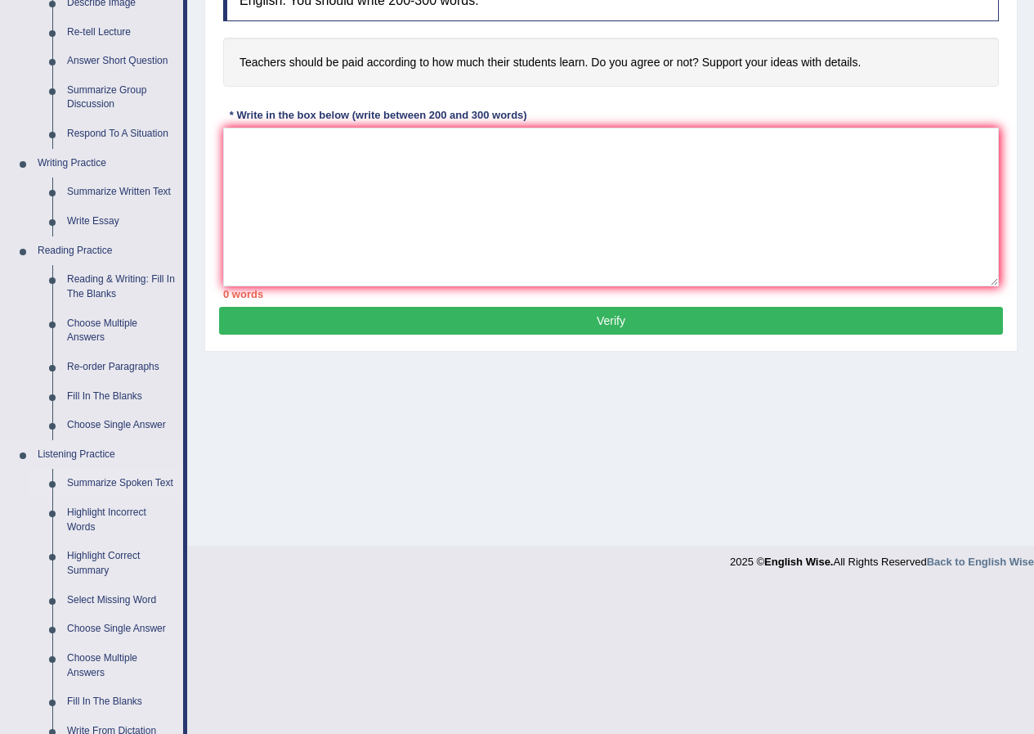
click at [119, 488] on link "Summarize Spoken Text" at bounding box center [121, 483] width 123 height 29
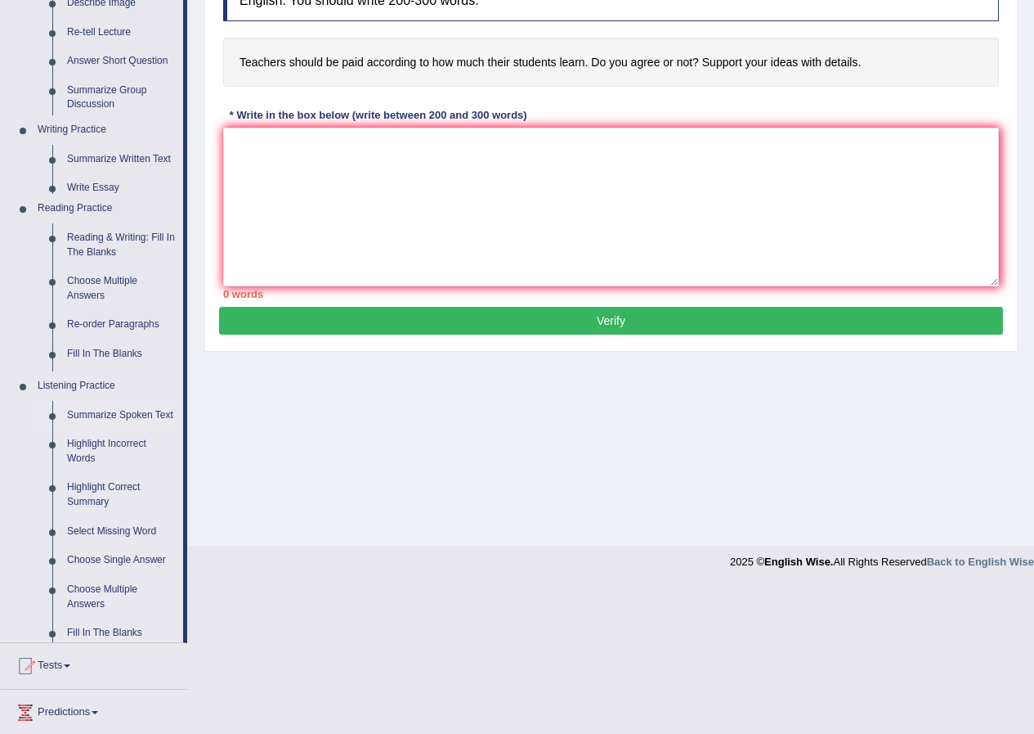
scroll to position [125, 0]
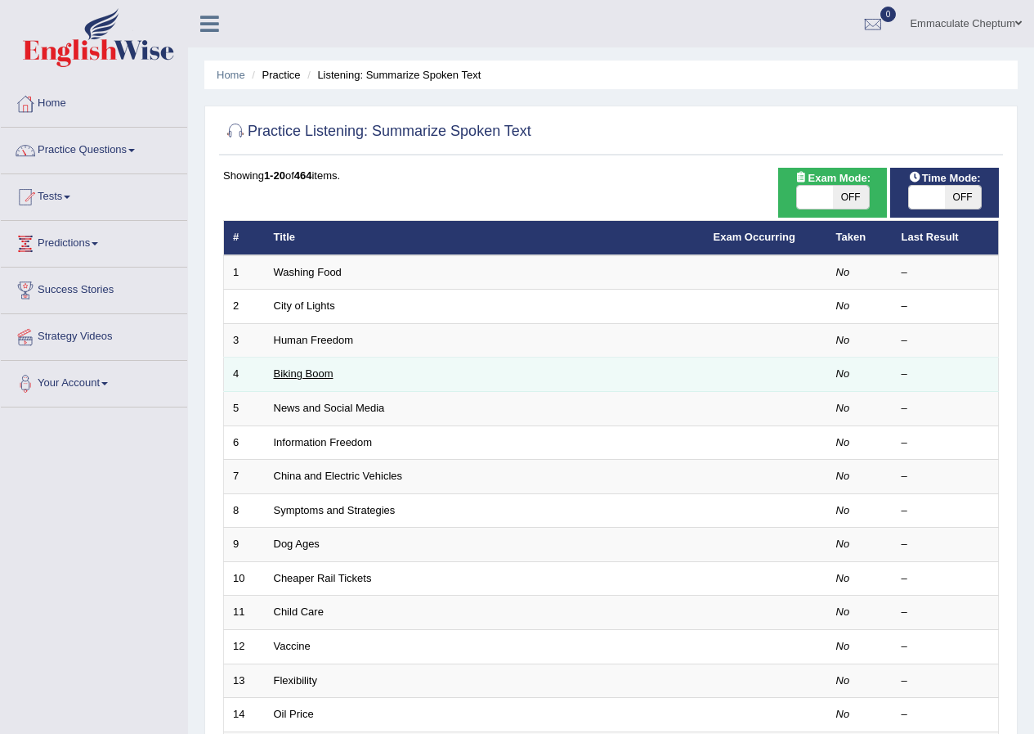
click at [307, 373] on link "Biking Boom" at bounding box center [304, 373] width 60 height 12
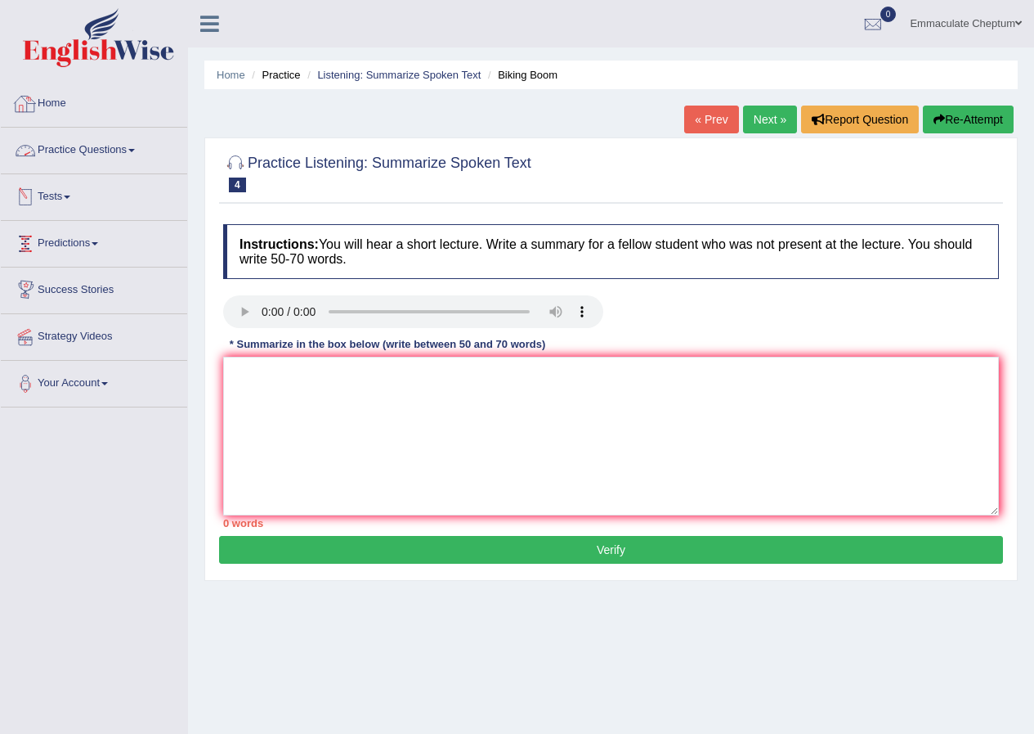
click at [64, 200] on link "Tests" at bounding box center [94, 194] width 186 height 41
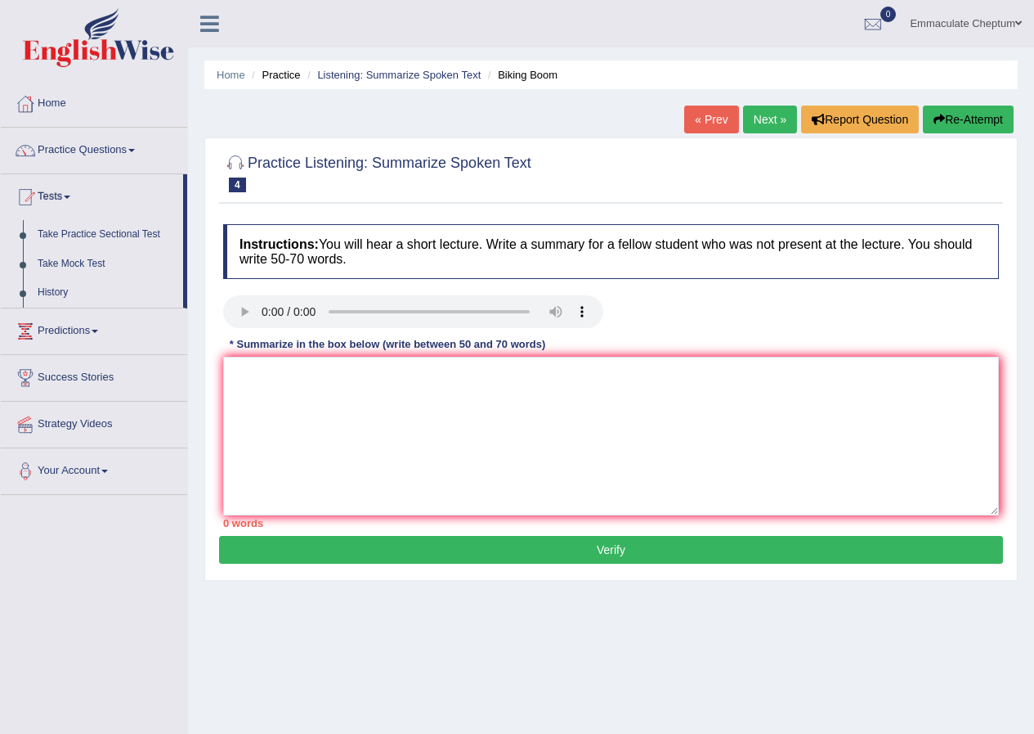
click at [949, 21] on link "Emmaculate Cheptum" at bounding box center [966, 21] width 137 height 43
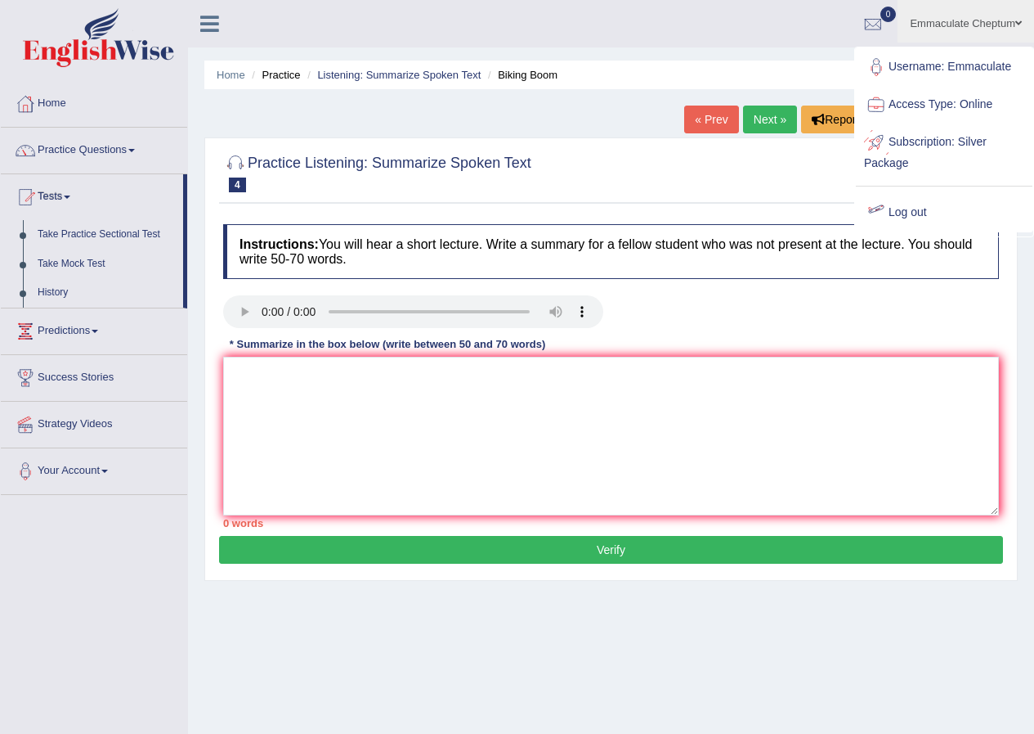
click at [893, 213] on link "Log out" at bounding box center [944, 213] width 177 height 38
